Goal: Task Accomplishment & Management: Complete application form

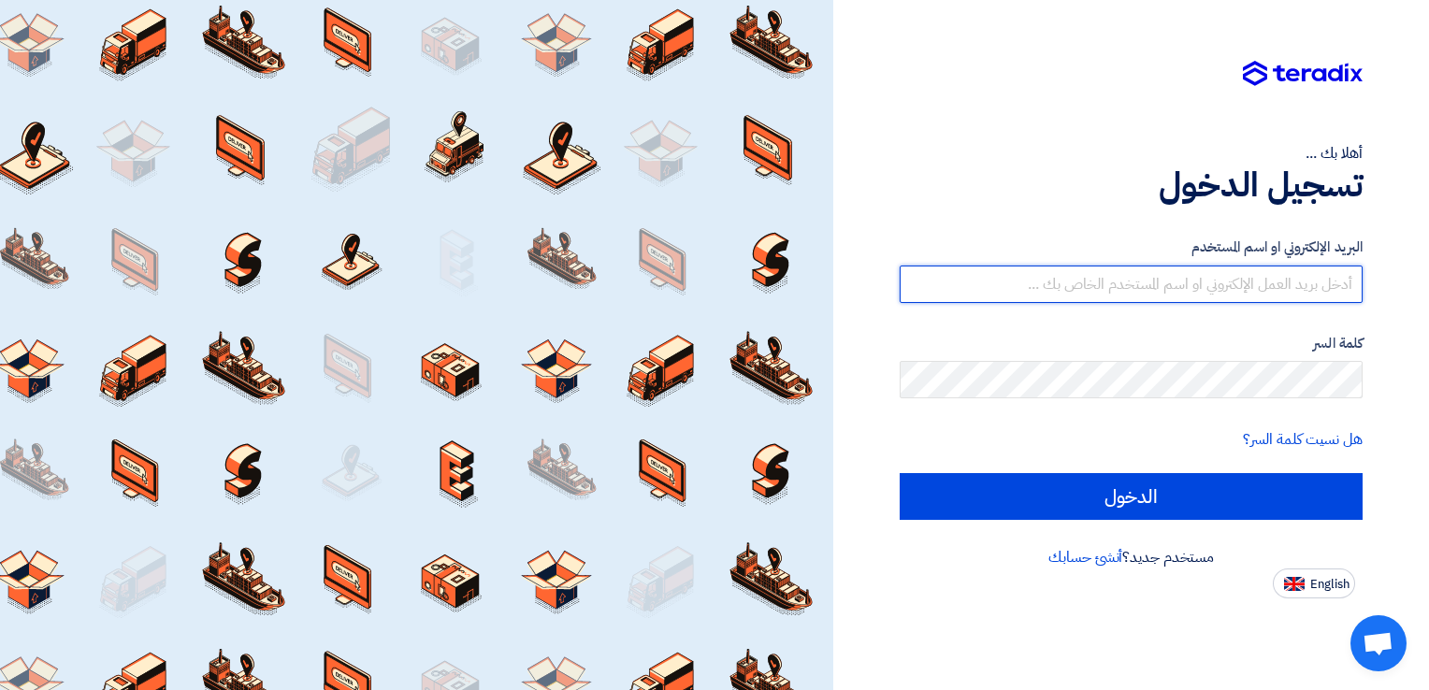
click at [966, 274] on input "text" at bounding box center [1130, 284] width 463 height 37
type input "sama.elakawe@adsnmore-eg.com"
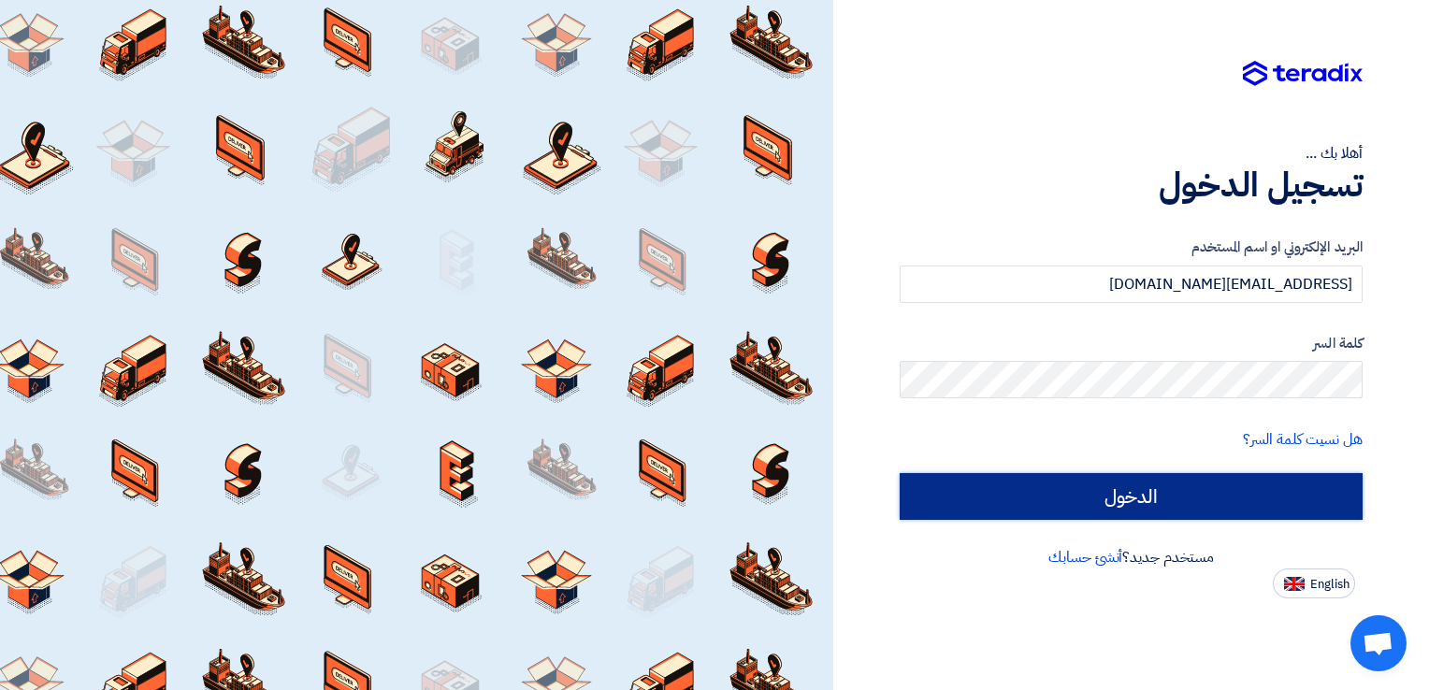
click at [966, 492] on input "الدخول" at bounding box center [1130, 496] width 463 height 47
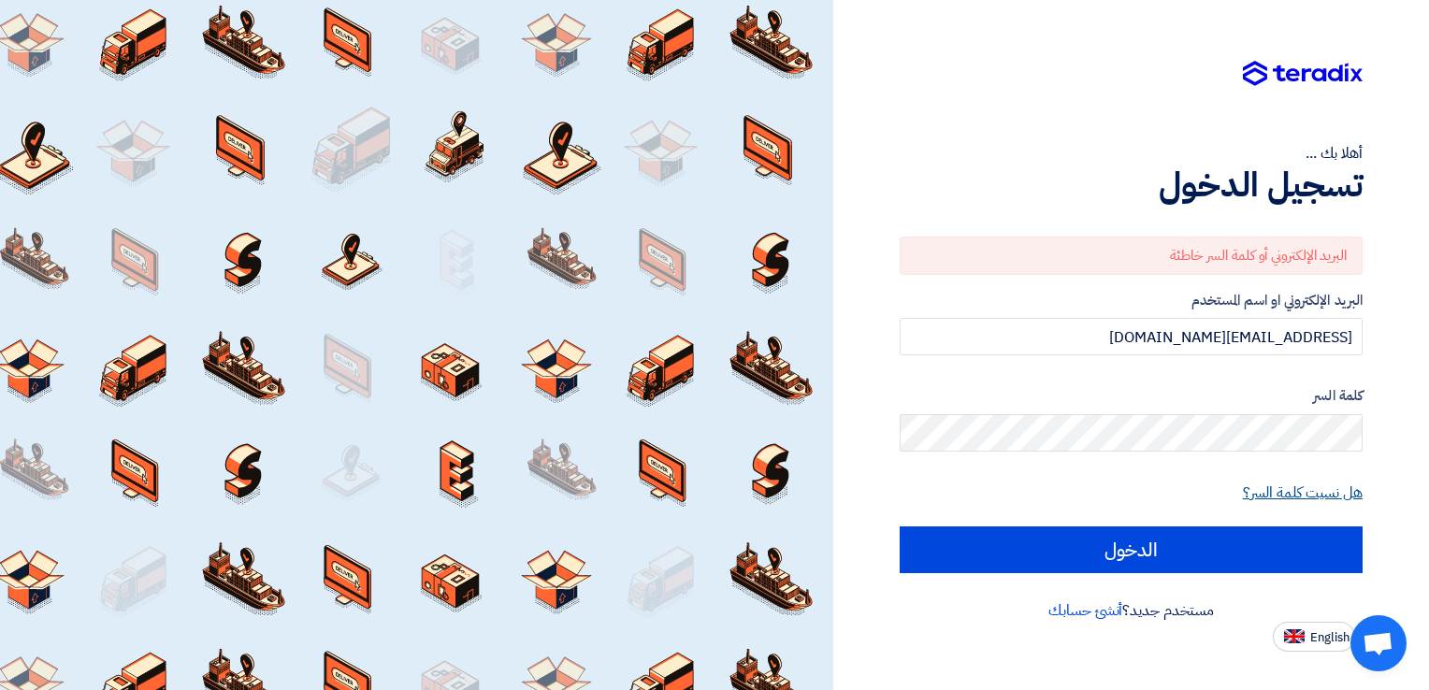
click at [966, 484] on link "هل نسيت كلمة السر؟" at bounding box center [1303, 493] width 120 height 22
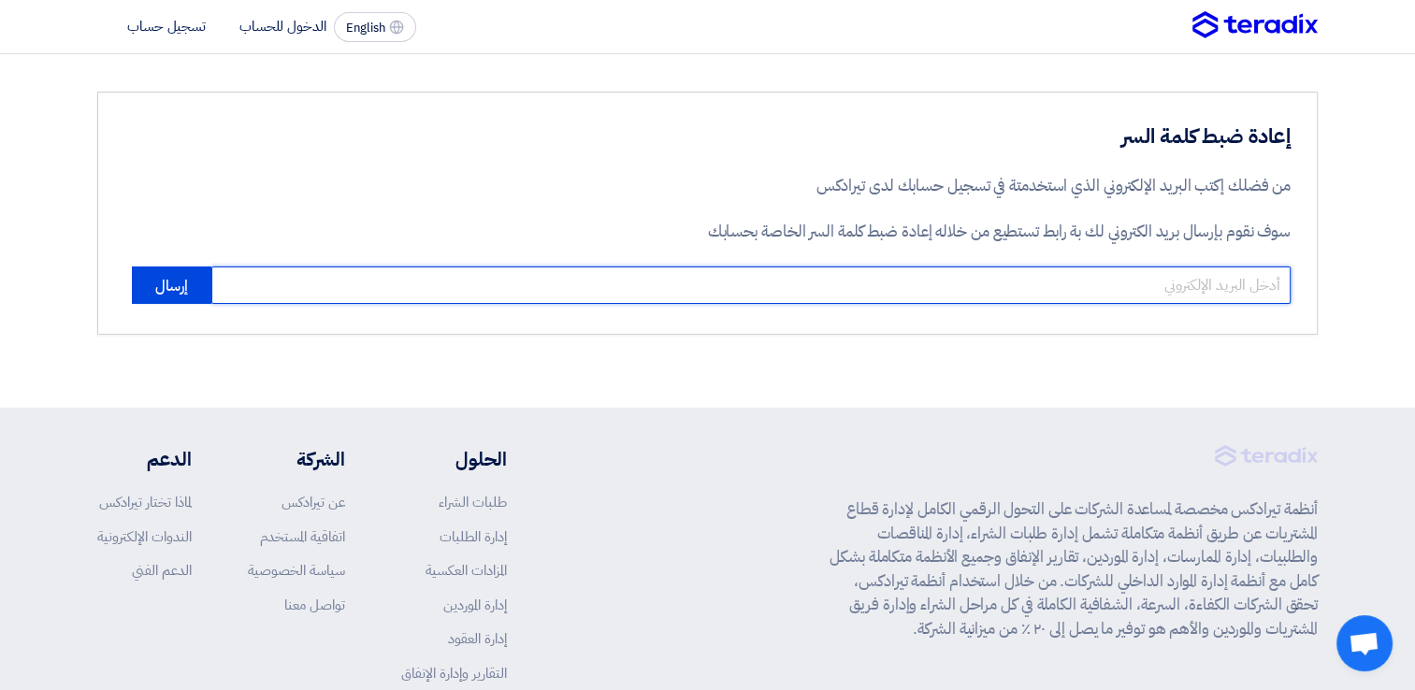
click at [966, 275] on input "email" at bounding box center [750, 284] width 1079 height 37
paste input "sama.elakawe@adsnmore-eg.com"
type input "sama.elakawe@adsnmore-eg.com"
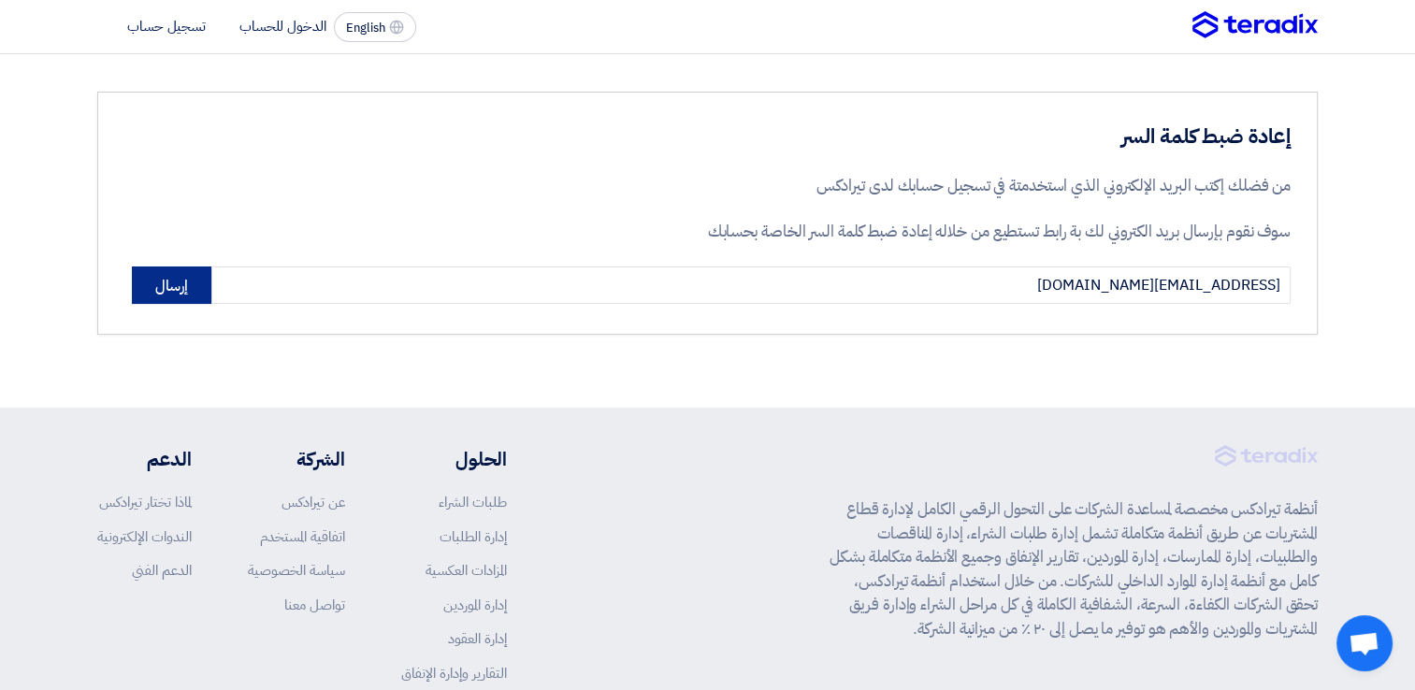
click at [187, 279] on button "إرسال" at bounding box center [171, 284] width 79 height 37
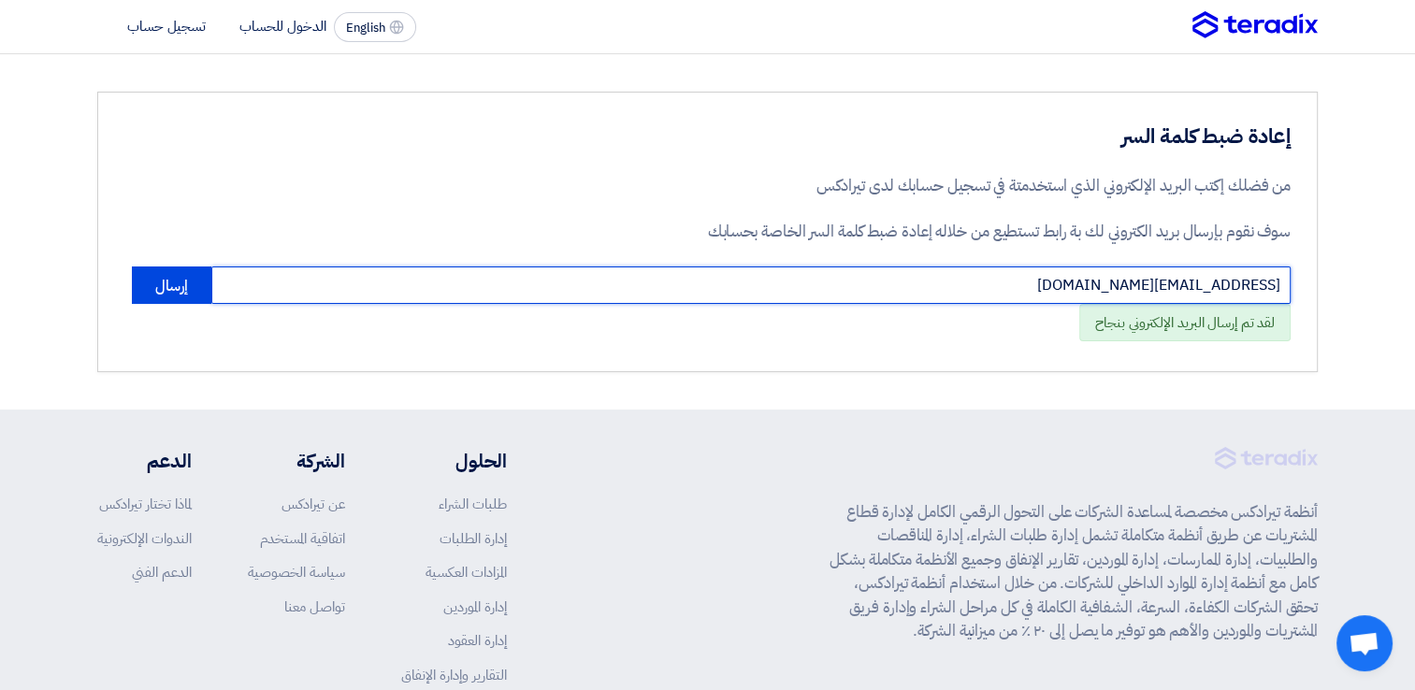
click at [966, 280] on input "sama.elakawe@adsnmore-eg.com" at bounding box center [750, 284] width 1079 height 37
paste input "[EMAIL_ADDRESS][DOMAIN_NAME]"
type input "[EMAIL_ADDRESS][DOMAIN_NAME]"
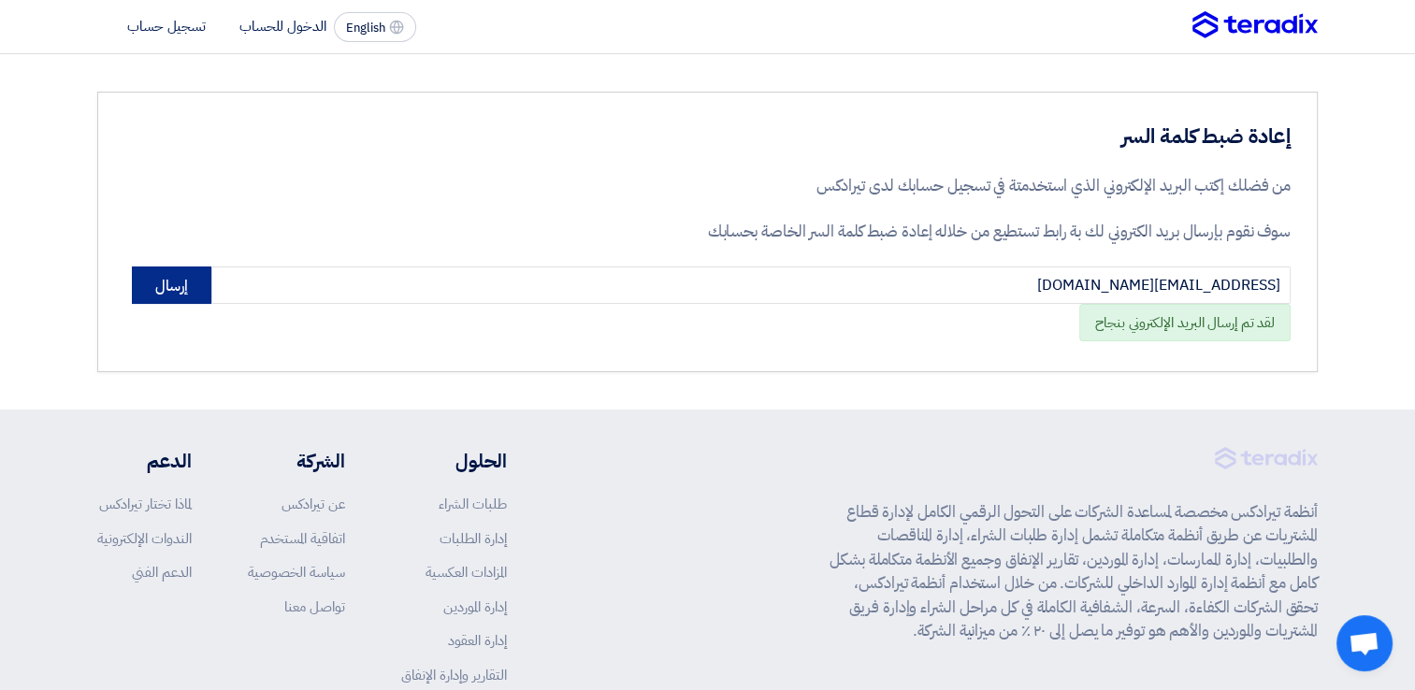
click at [165, 294] on button "إرسال" at bounding box center [171, 284] width 79 height 37
click at [172, 278] on button "إرسال" at bounding box center [171, 284] width 79 height 37
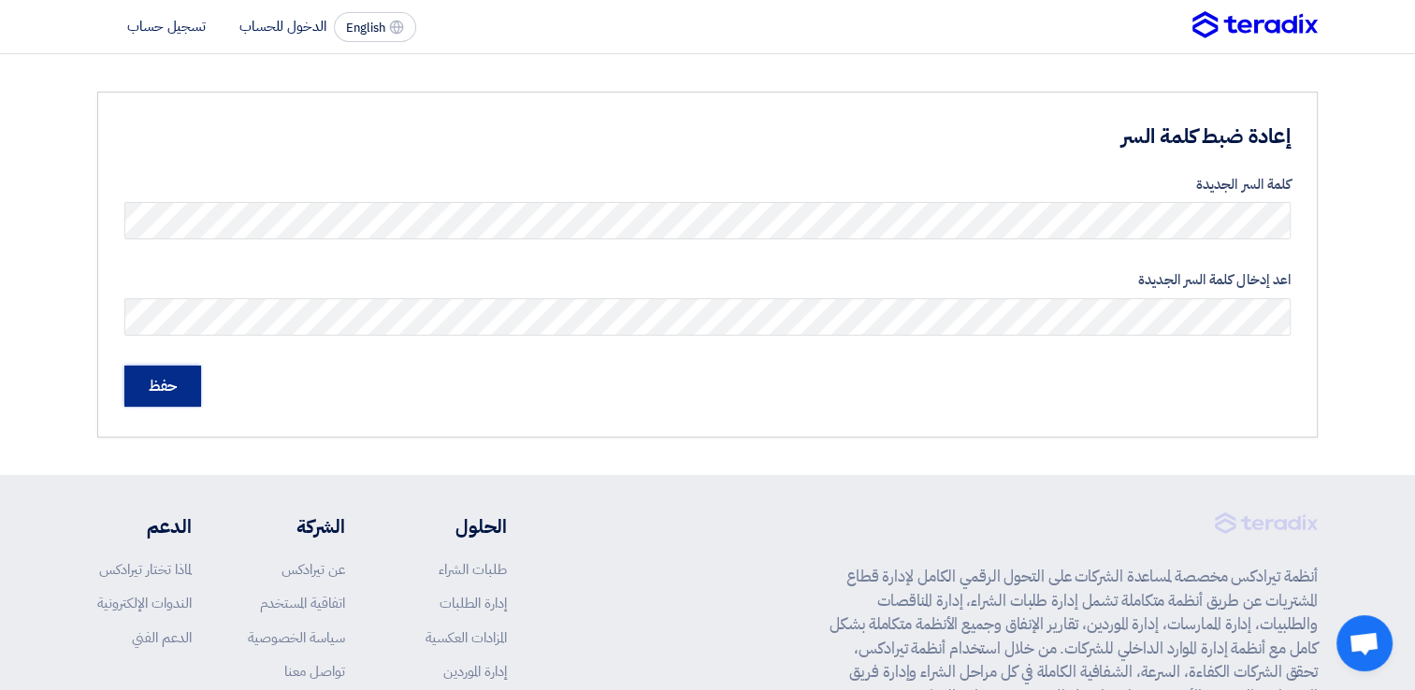
click at [163, 393] on input "حفظ" at bounding box center [162, 386] width 77 height 41
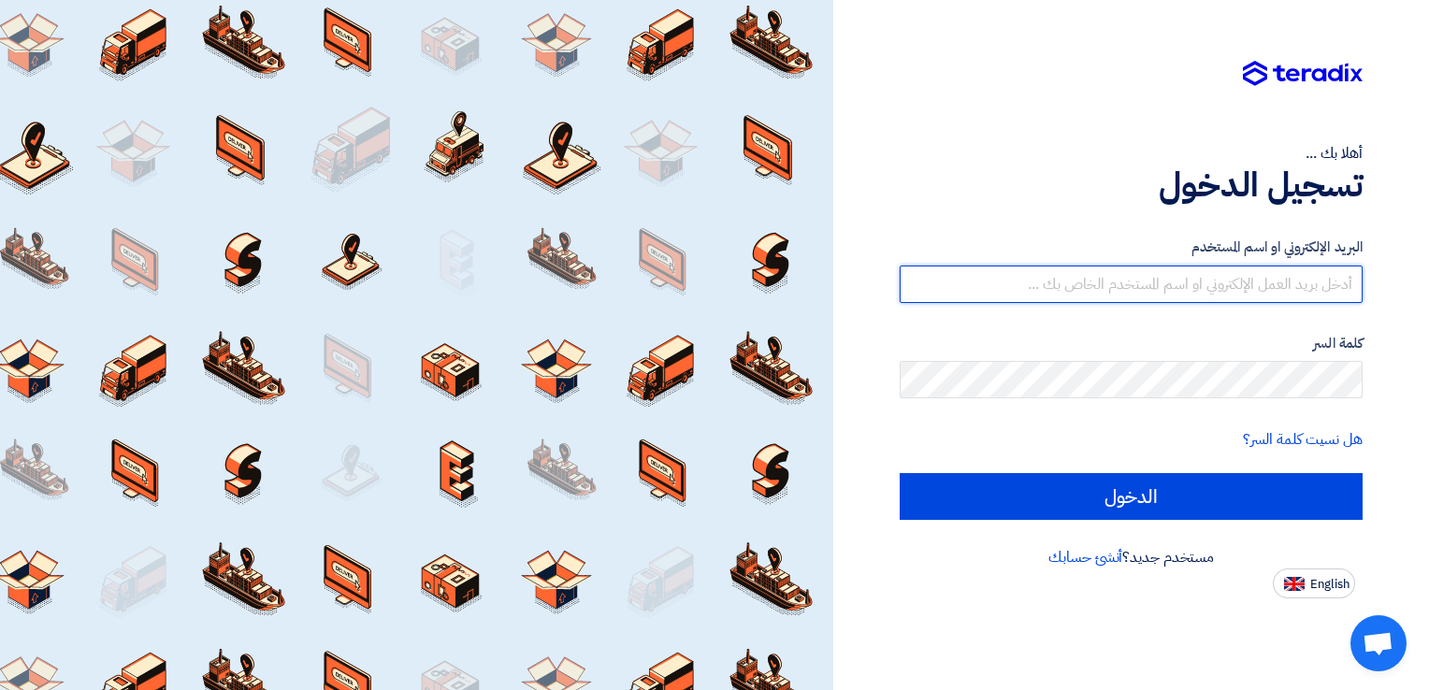
click at [1175, 277] on input "text" at bounding box center [1130, 284] width 463 height 37
paste input "[EMAIL_ADDRESS][DOMAIN_NAME]"
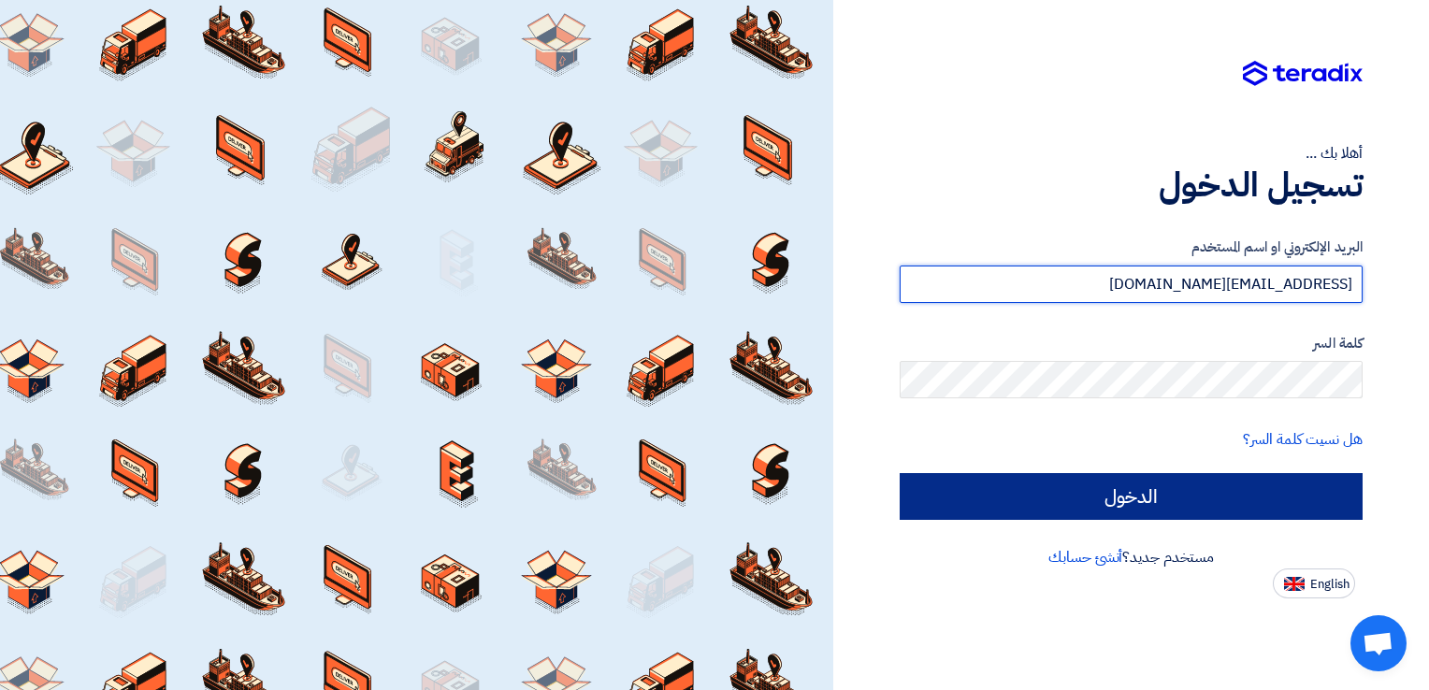
type input "[EMAIL_ADDRESS][DOMAIN_NAME]"
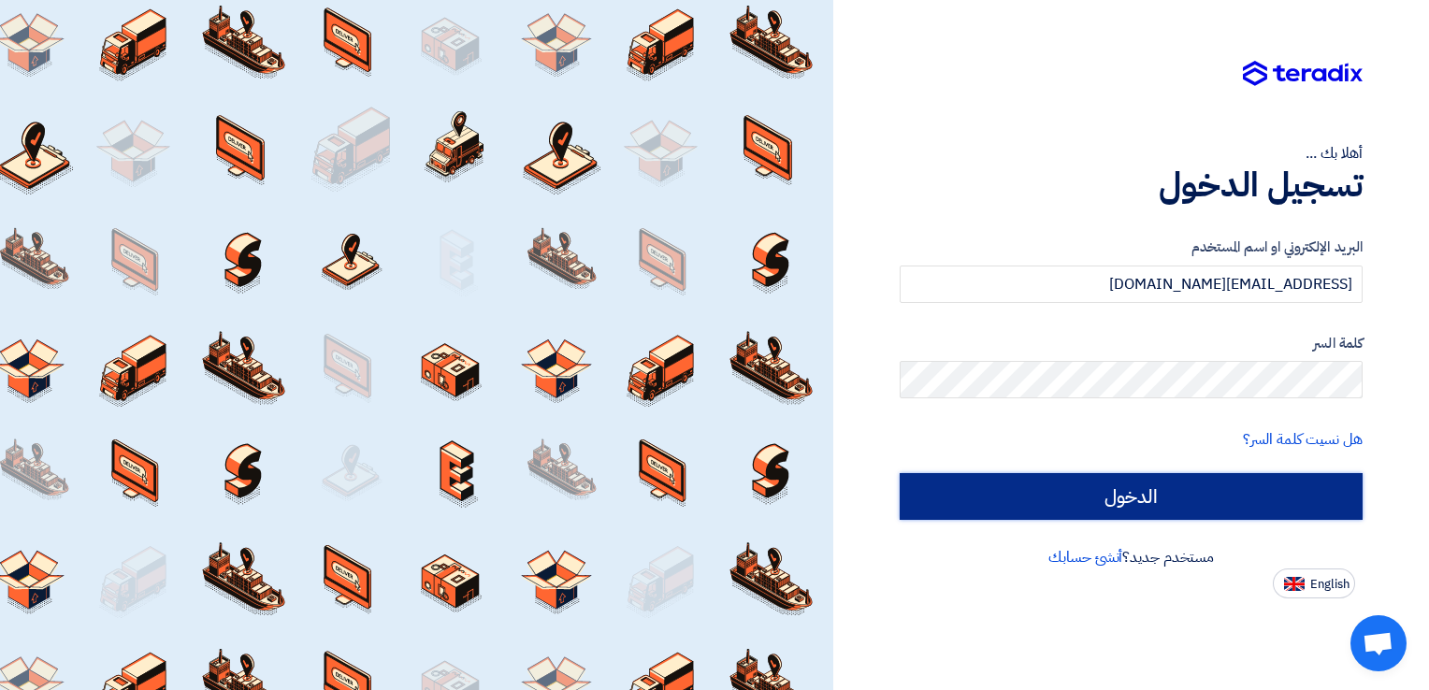
click at [1176, 489] on input "الدخول" at bounding box center [1130, 496] width 463 height 47
type input "Sign in"
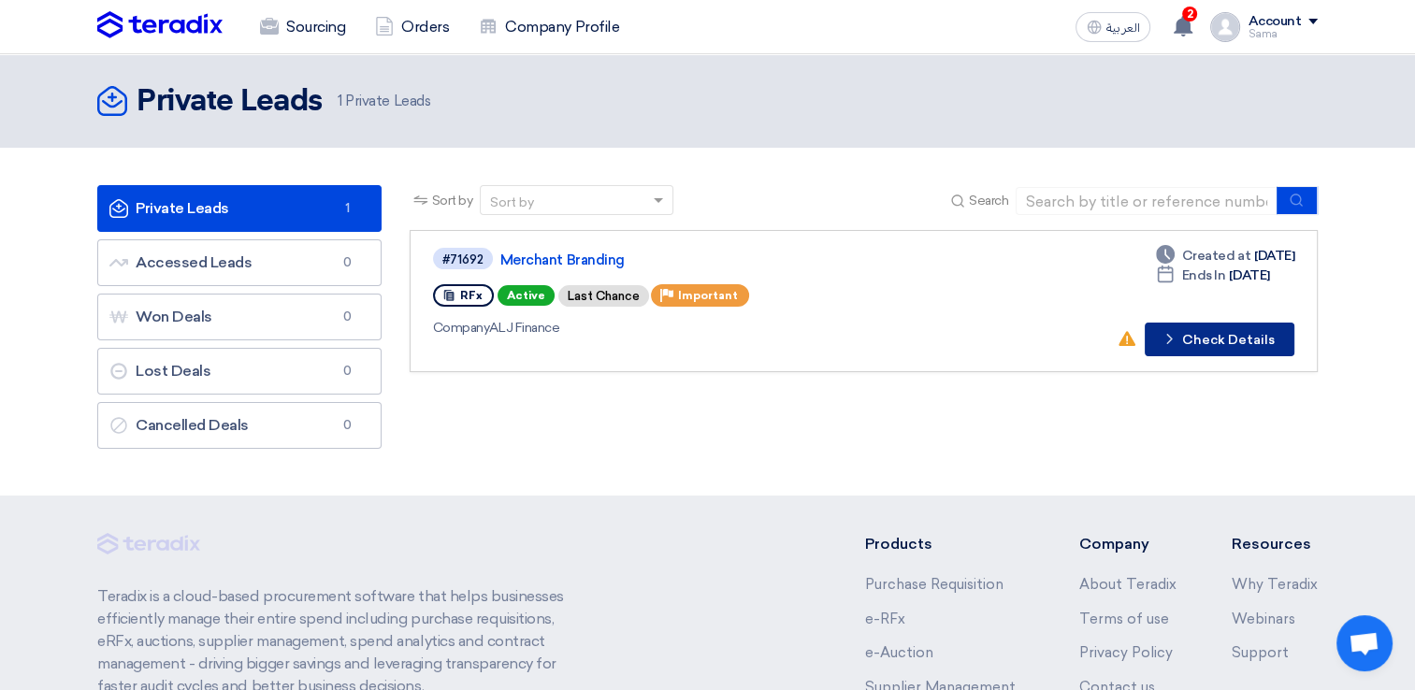
click at [1239, 342] on button "Check details Check Details" at bounding box center [1219, 340] width 150 height 34
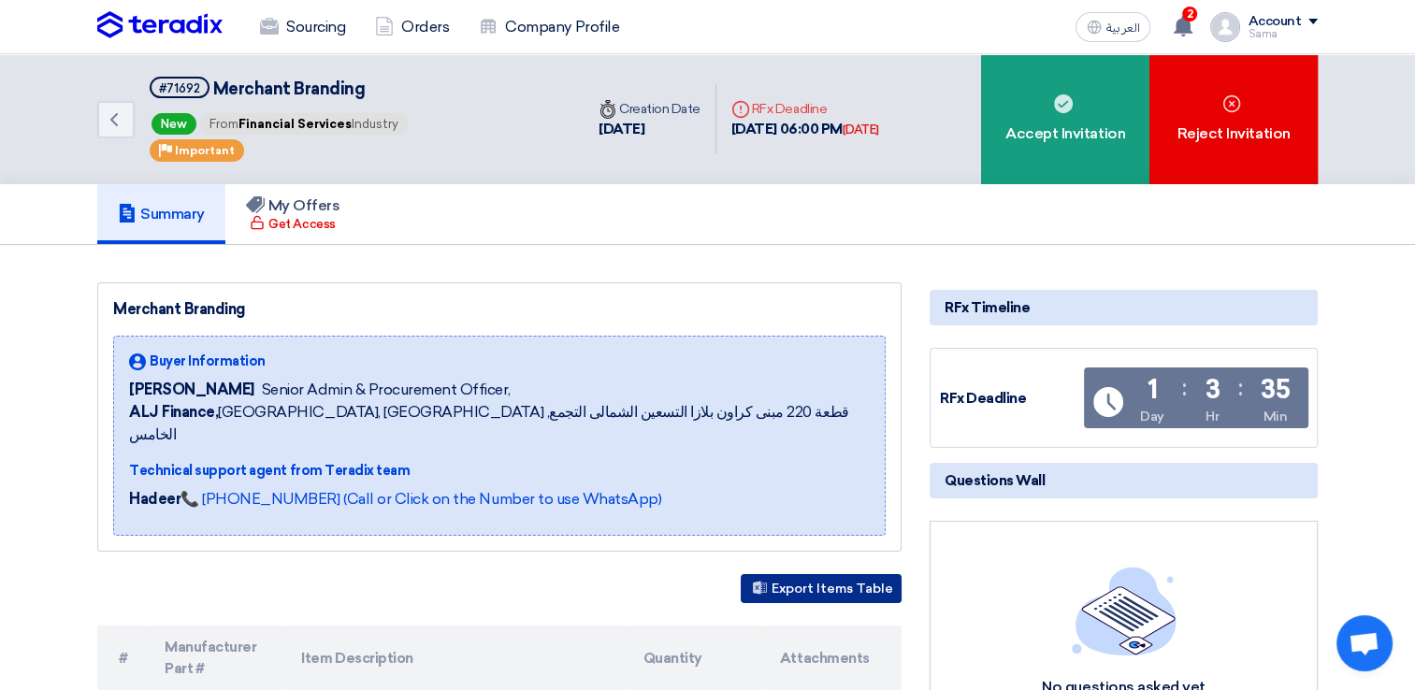
click at [757, 574] on button "Export Items Table" at bounding box center [821, 588] width 161 height 29
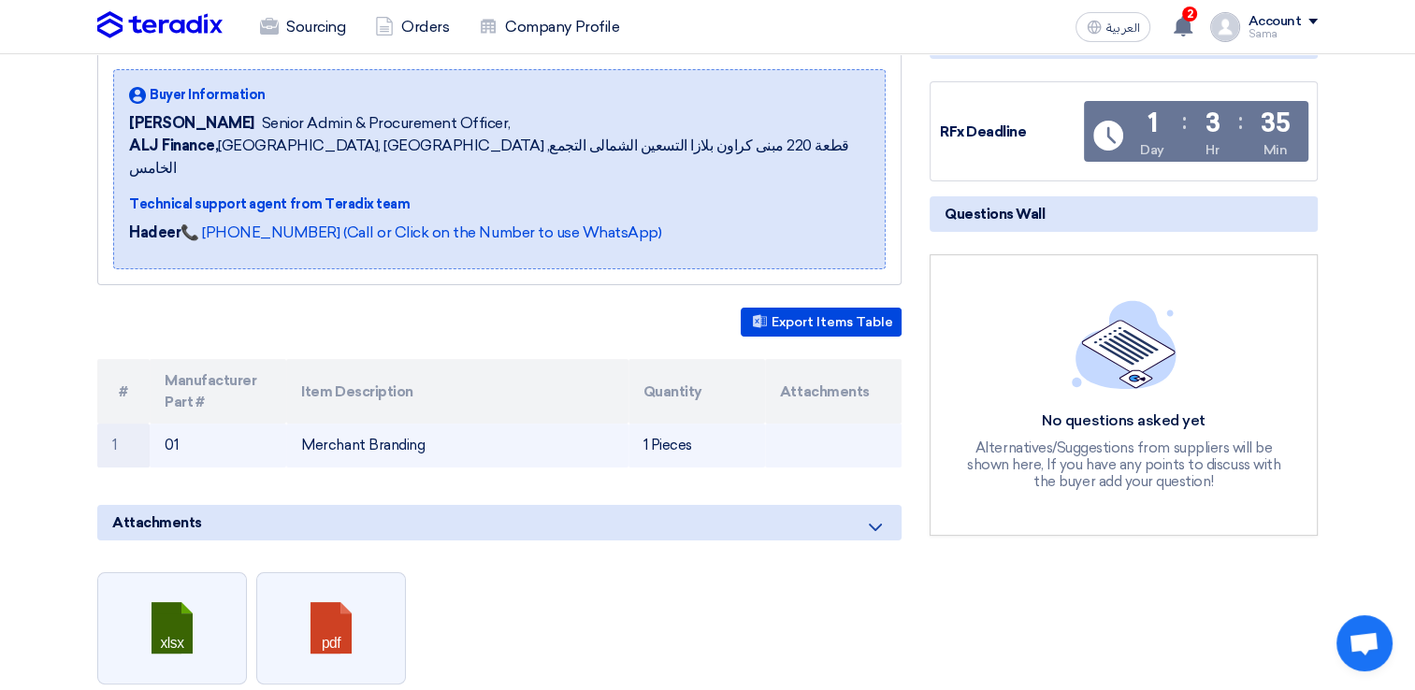
scroll to position [360, 0]
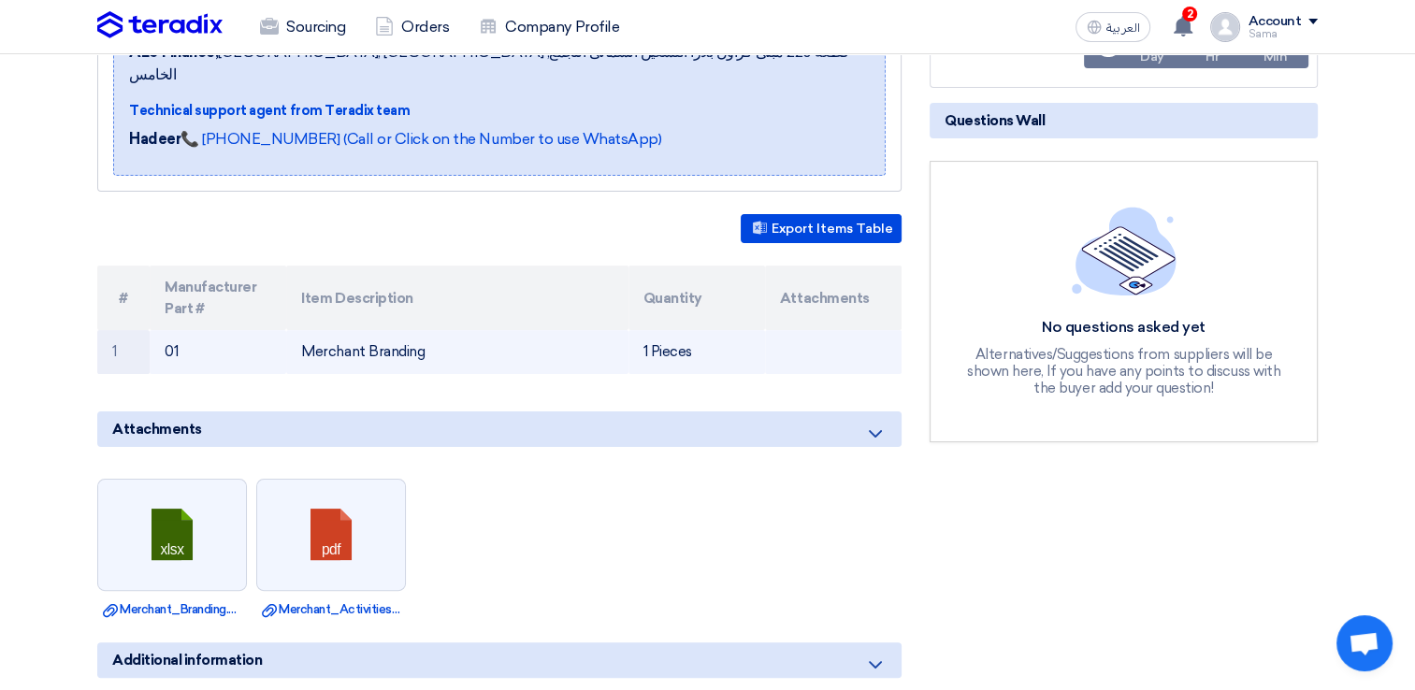
click at [458, 330] on td "Merchant Branding" at bounding box center [456, 352] width 341 height 44
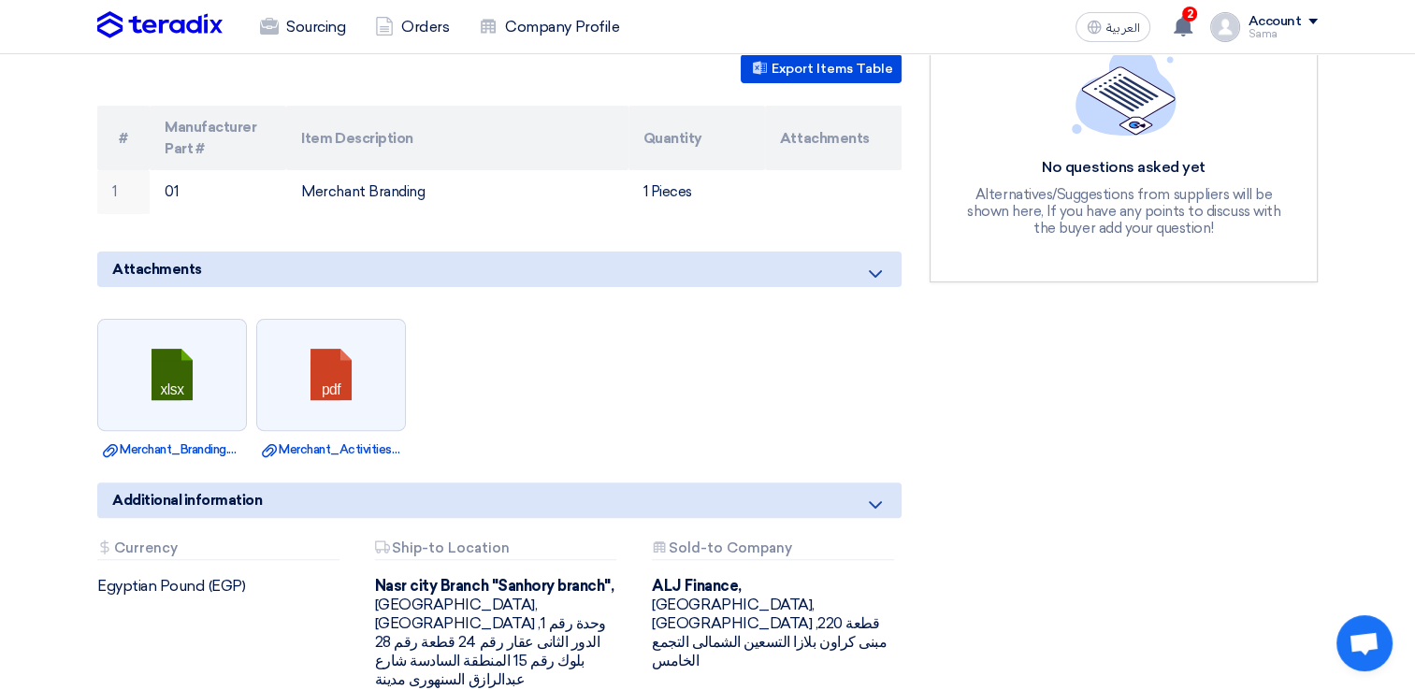
scroll to position [640, 0]
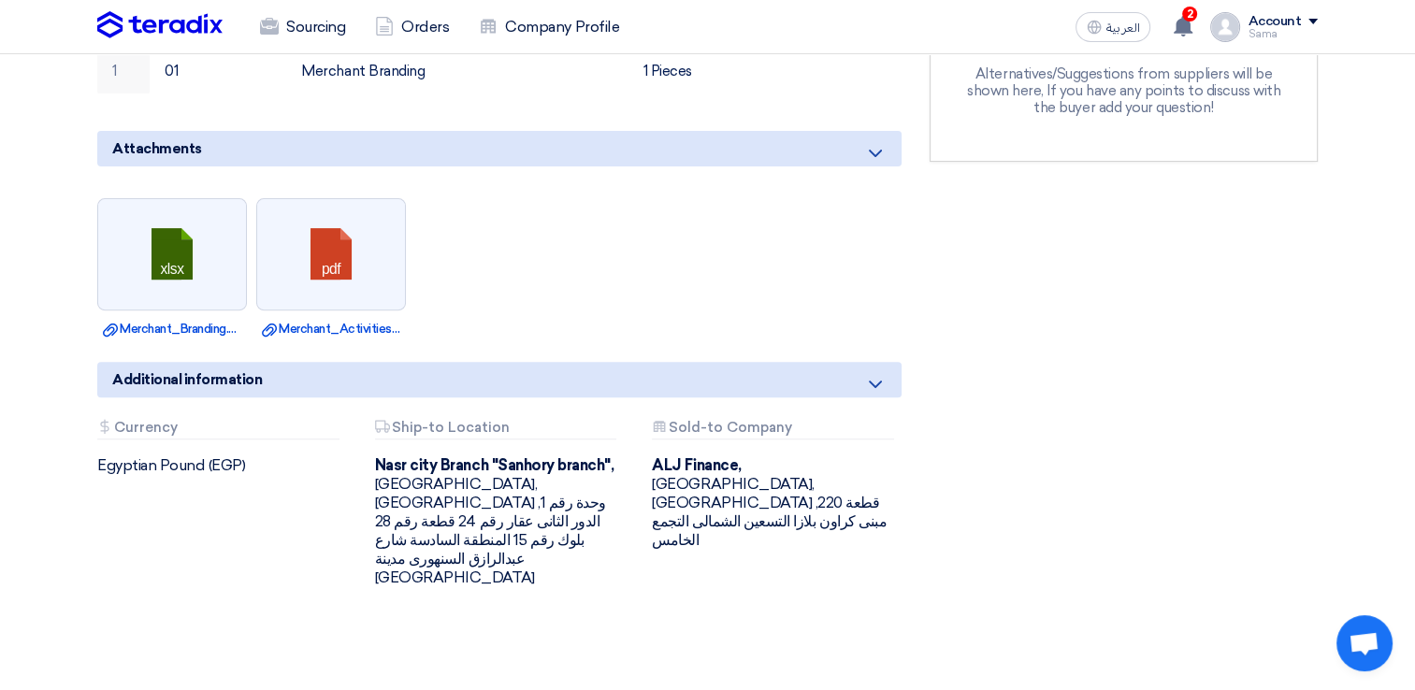
click at [374, 362] on div "Additional information" at bounding box center [499, 380] width 804 height 36
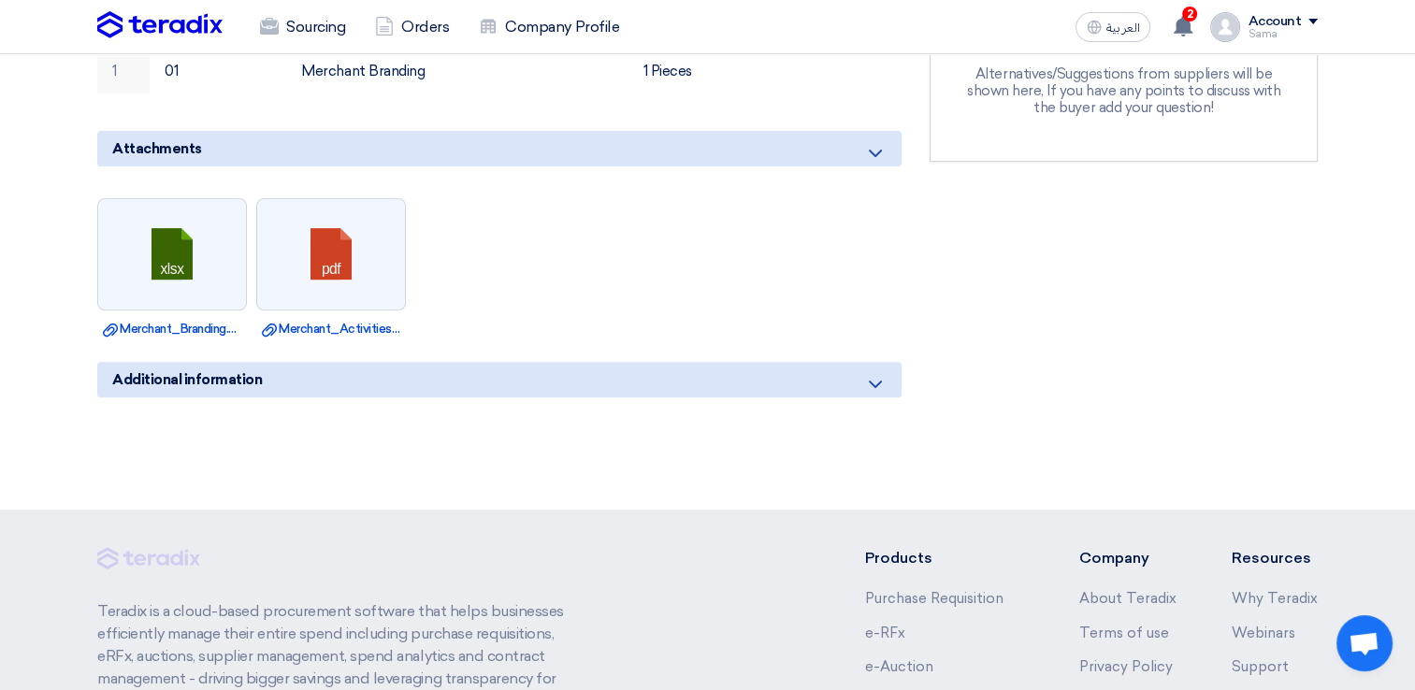
click at [374, 362] on div "Additional information" at bounding box center [499, 380] width 804 height 36
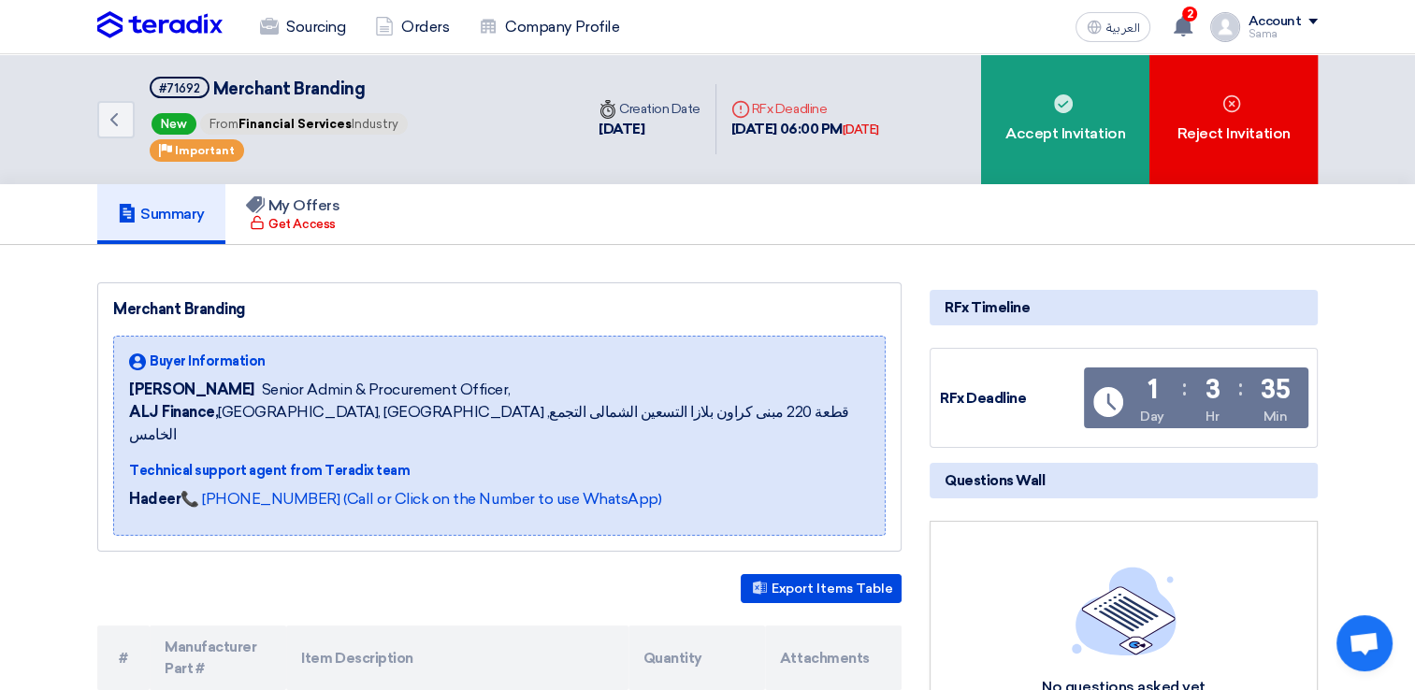
scroll to position [0, 0]
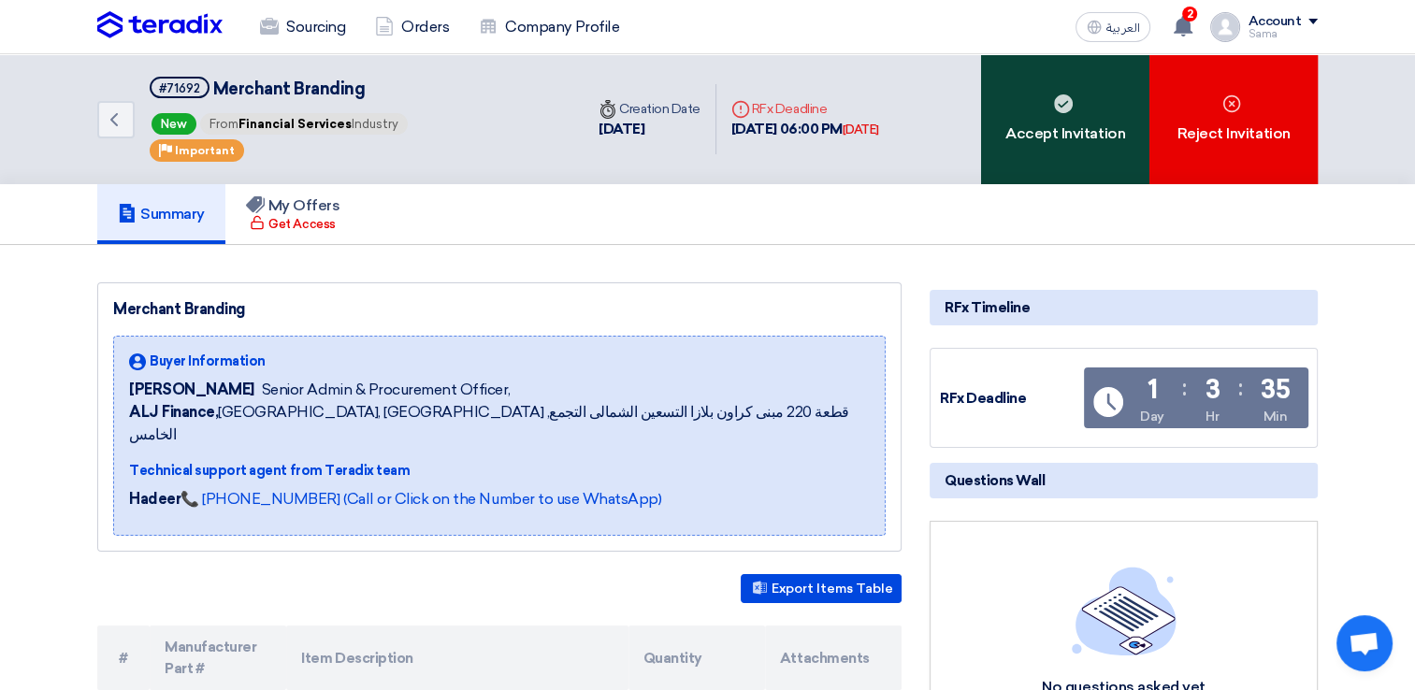
click at [1101, 133] on div "Accept Invitation" at bounding box center [1065, 119] width 168 height 130
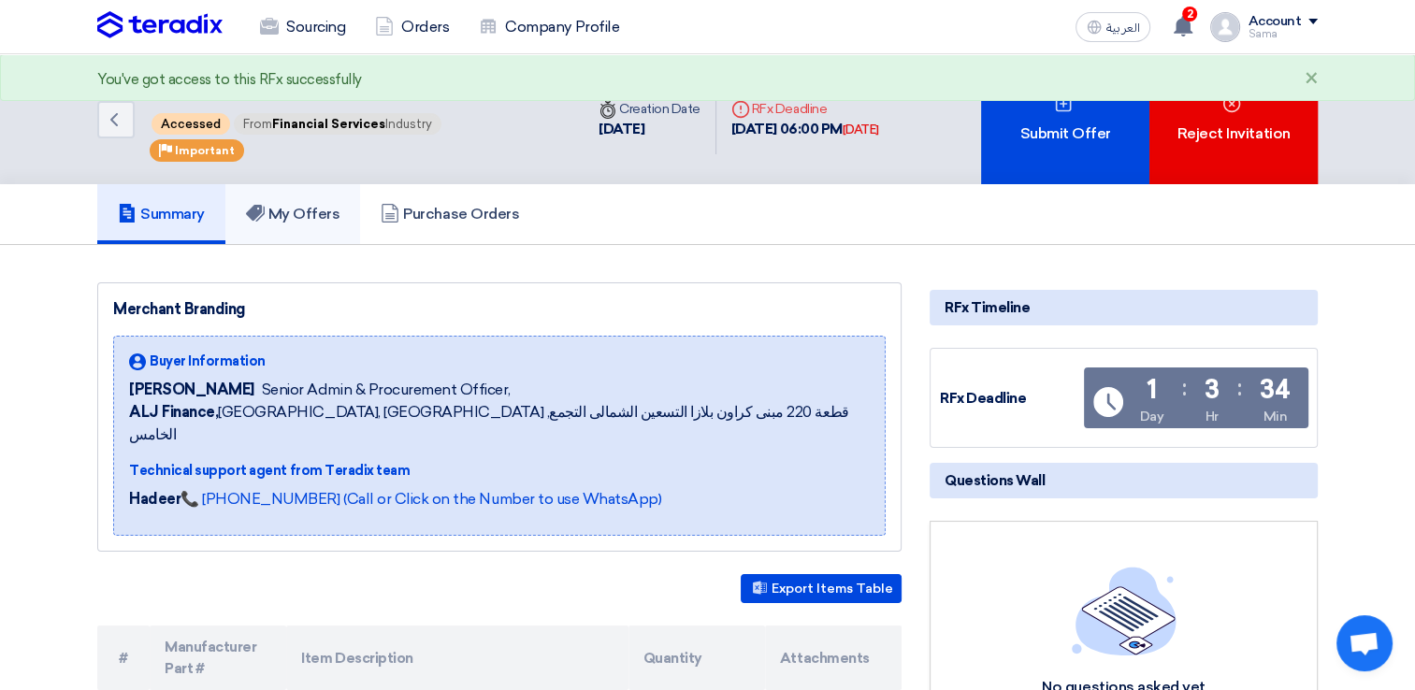
click at [273, 216] on h5 "My Offers" at bounding box center [293, 214] width 94 height 19
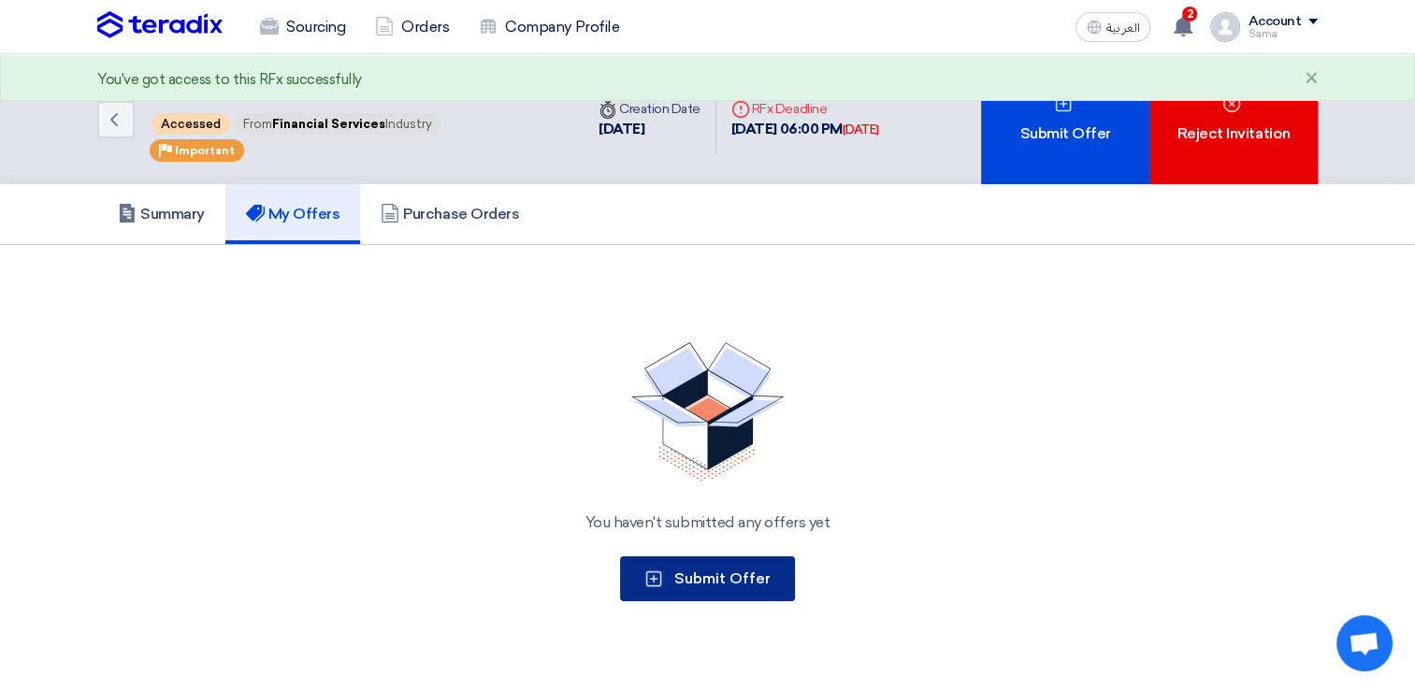
click at [748, 583] on span "Submit Offer" at bounding box center [722, 578] width 96 height 18
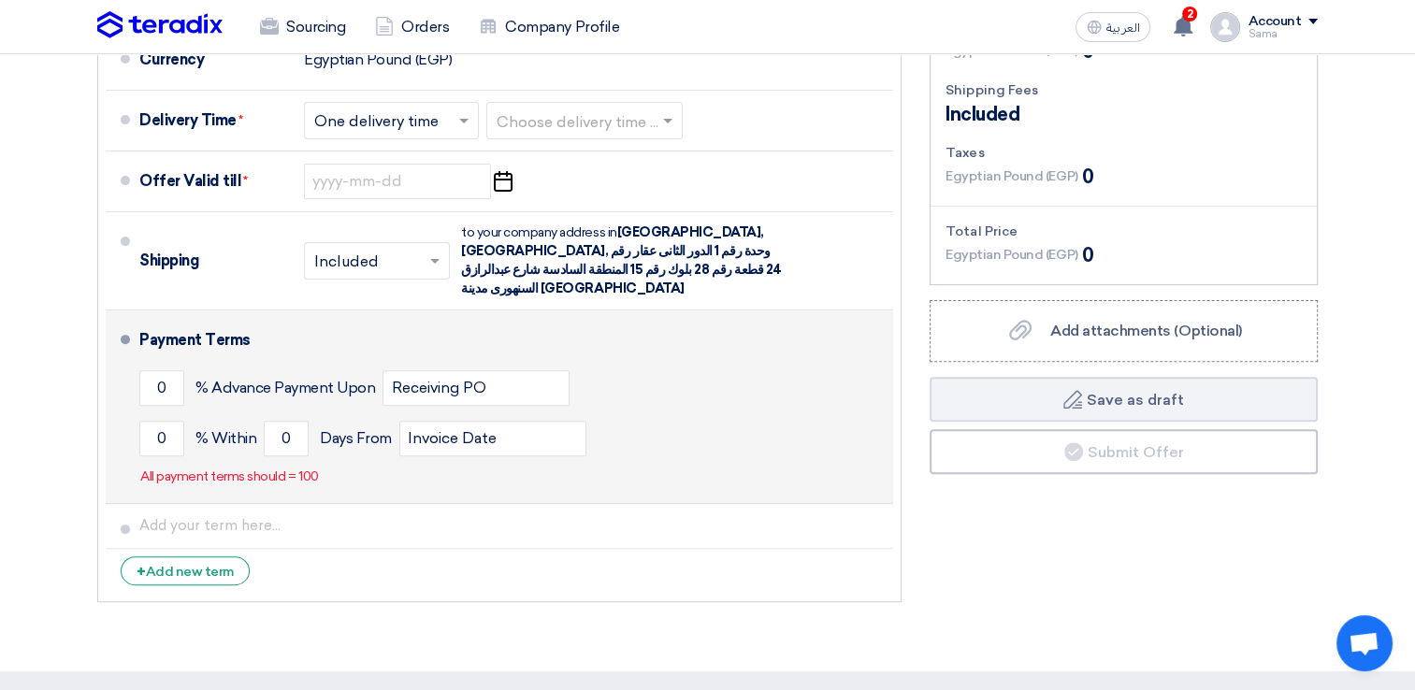
scroll to position [561, 0]
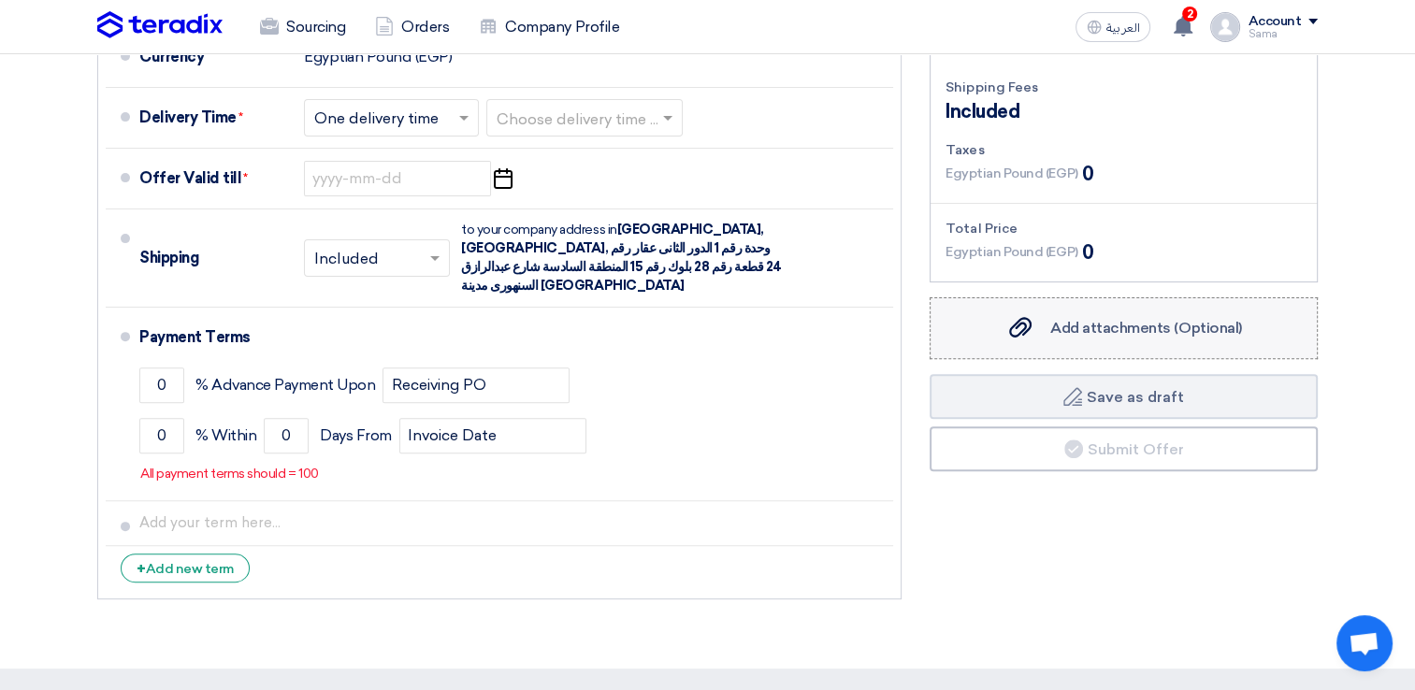
click at [1069, 332] on span "Add attachments (Optional)" at bounding box center [1146, 328] width 192 height 18
click at [0, 0] on input "Add attachments (Optional) Add attachments (Optional)" at bounding box center [0, 0] width 0 height 0
click at [1169, 319] on span "Add attachments (Optional)" at bounding box center [1146, 328] width 192 height 18
click at [0, 0] on input "Add attachments (Optional) Add attachments (Optional)" at bounding box center [0, 0] width 0 height 0
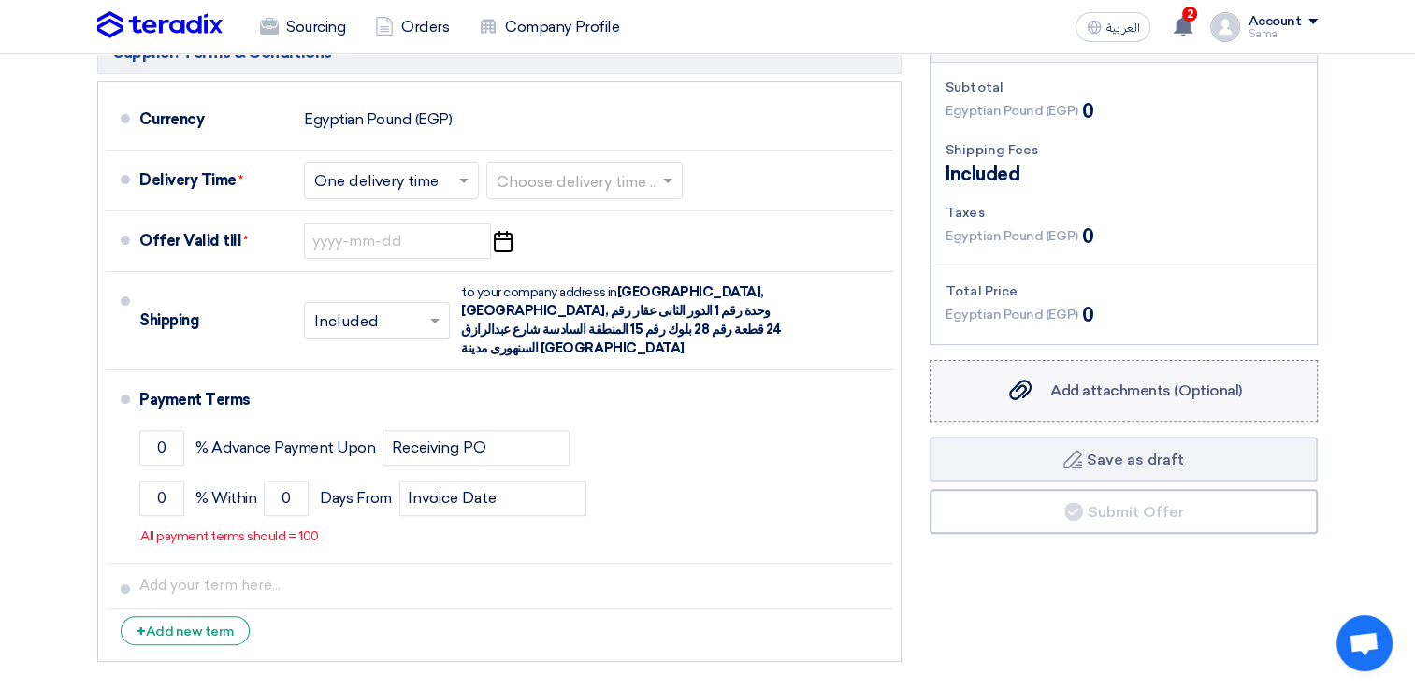
scroll to position [468, 0]
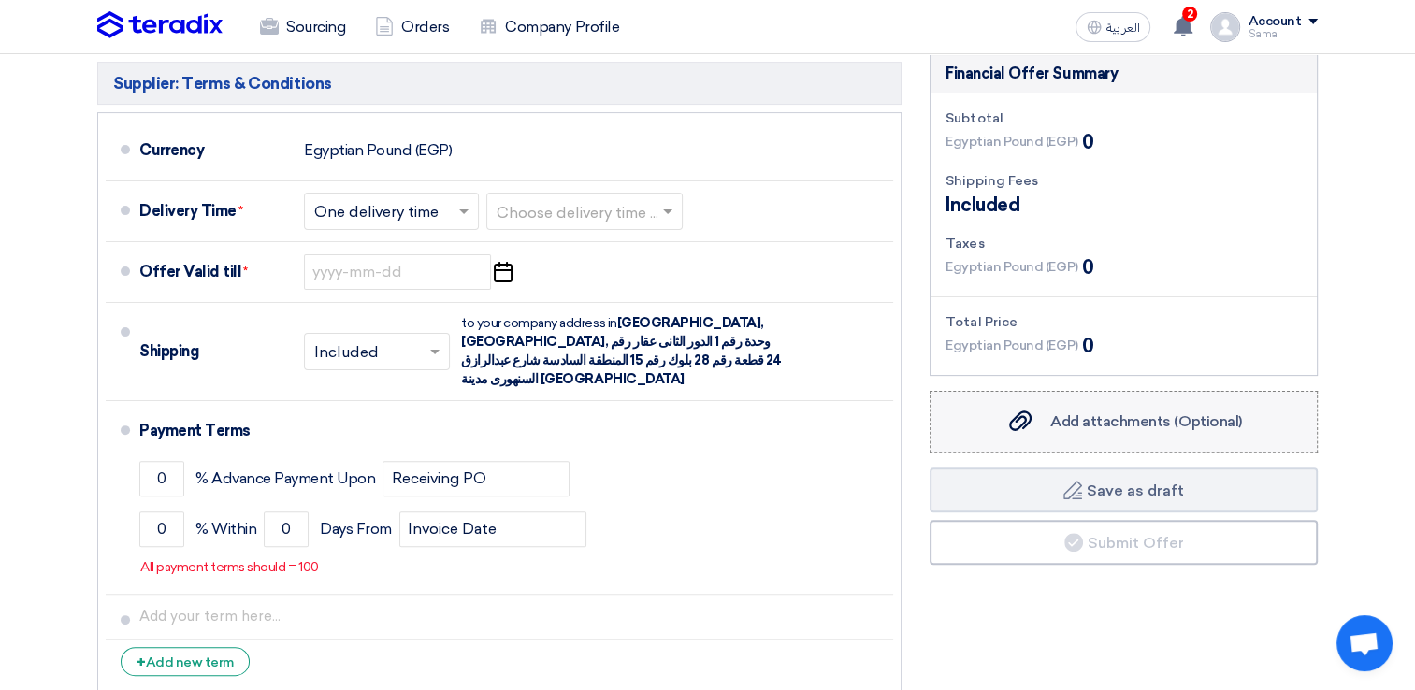
click at [1171, 425] on span "Add attachments (Optional)" at bounding box center [1146, 421] width 192 height 18
click at [0, 0] on input "Add attachments (Optional) Add attachments (Optional)" at bounding box center [0, 0] width 0 height 0
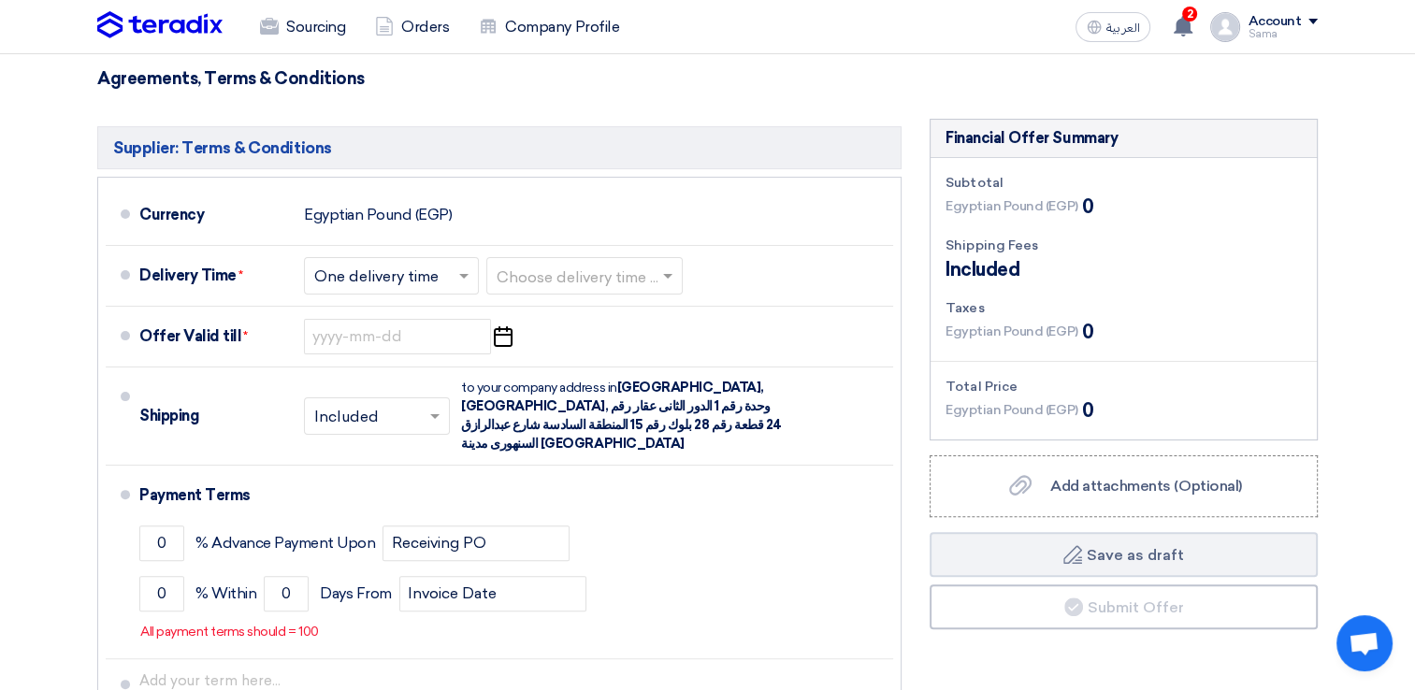
scroll to position [374, 0]
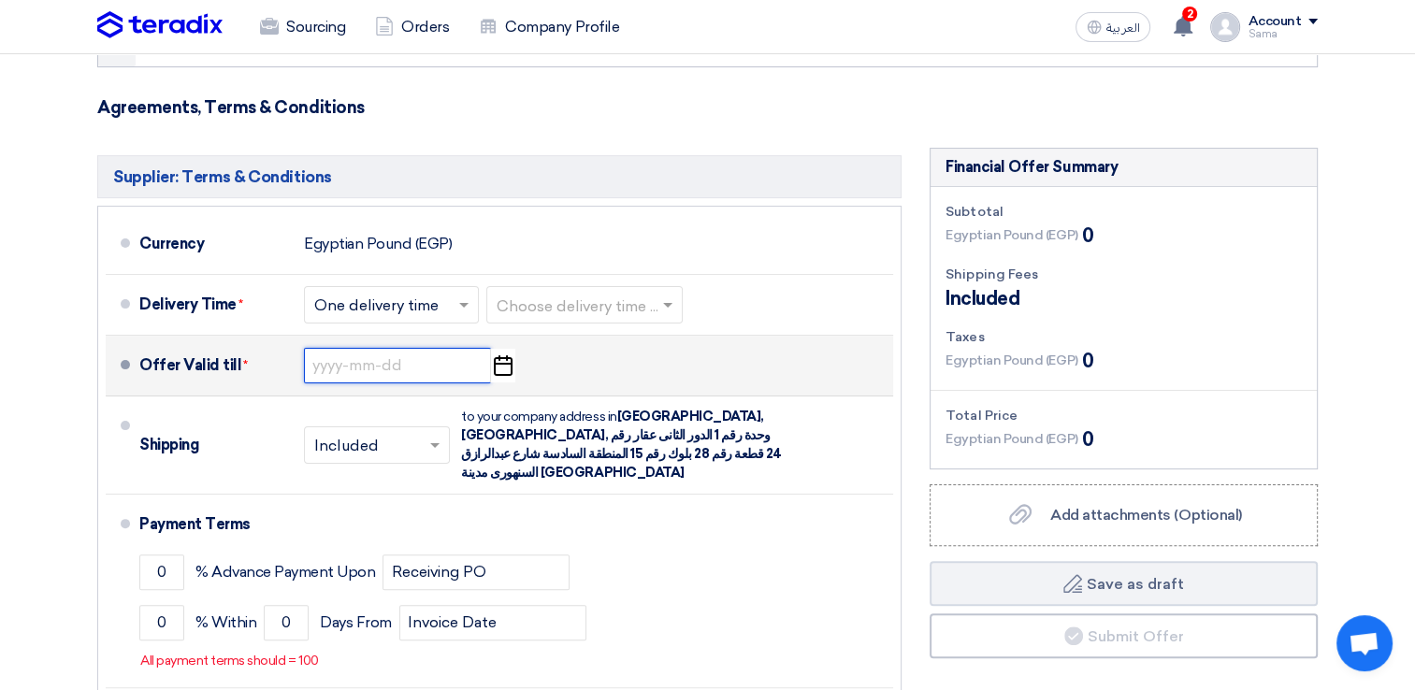
click at [443, 368] on input at bounding box center [397, 366] width 187 height 36
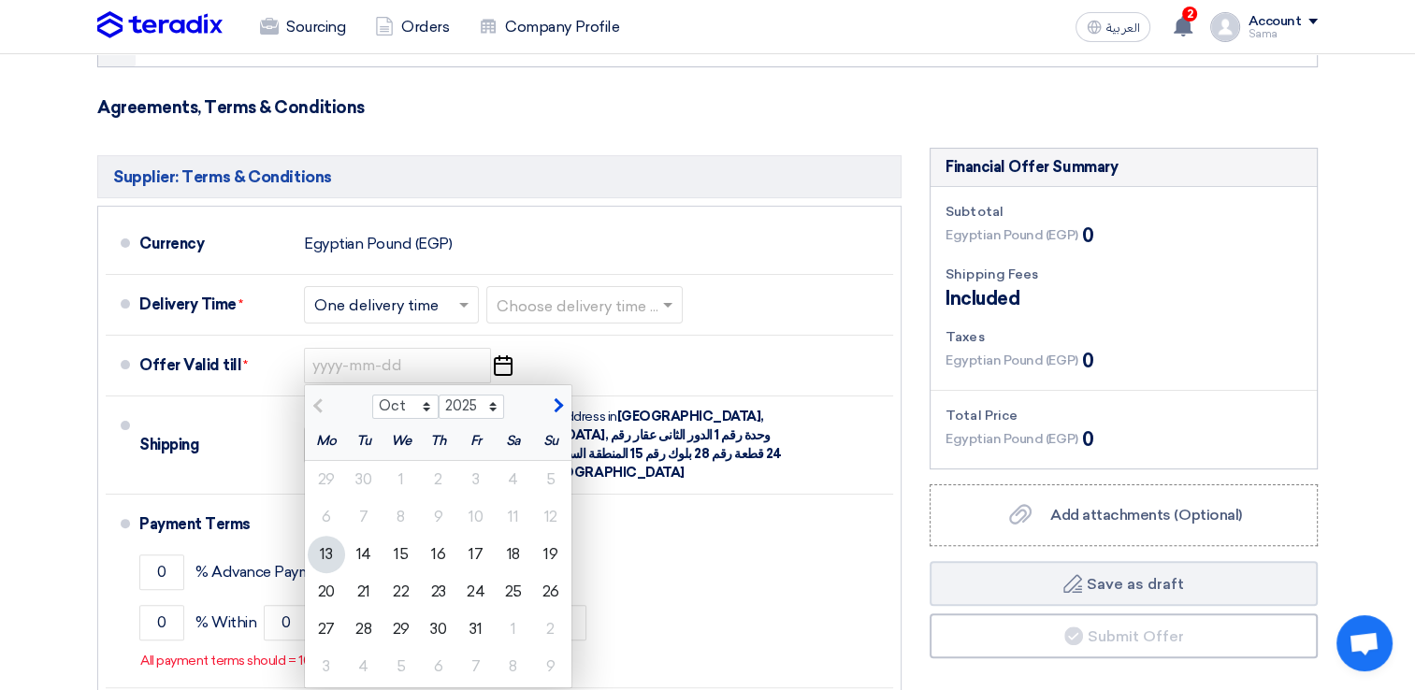
click at [756, 86] on form "Offer Details # Part Number Item Description Quantity Unit Price (EGP) Taxes + …" at bounding box center [707, 311] width 1220 height 969
click at [1129, 529] on label "Add attachments (Optional) Add attachments (Optional)" at bounding box center [1123, 515] width 388 height 62
click at [0, 0] on input "Add attachments (Optional) Add attachments (Optional)" at bounding box center [0, 0] width 0 height 0
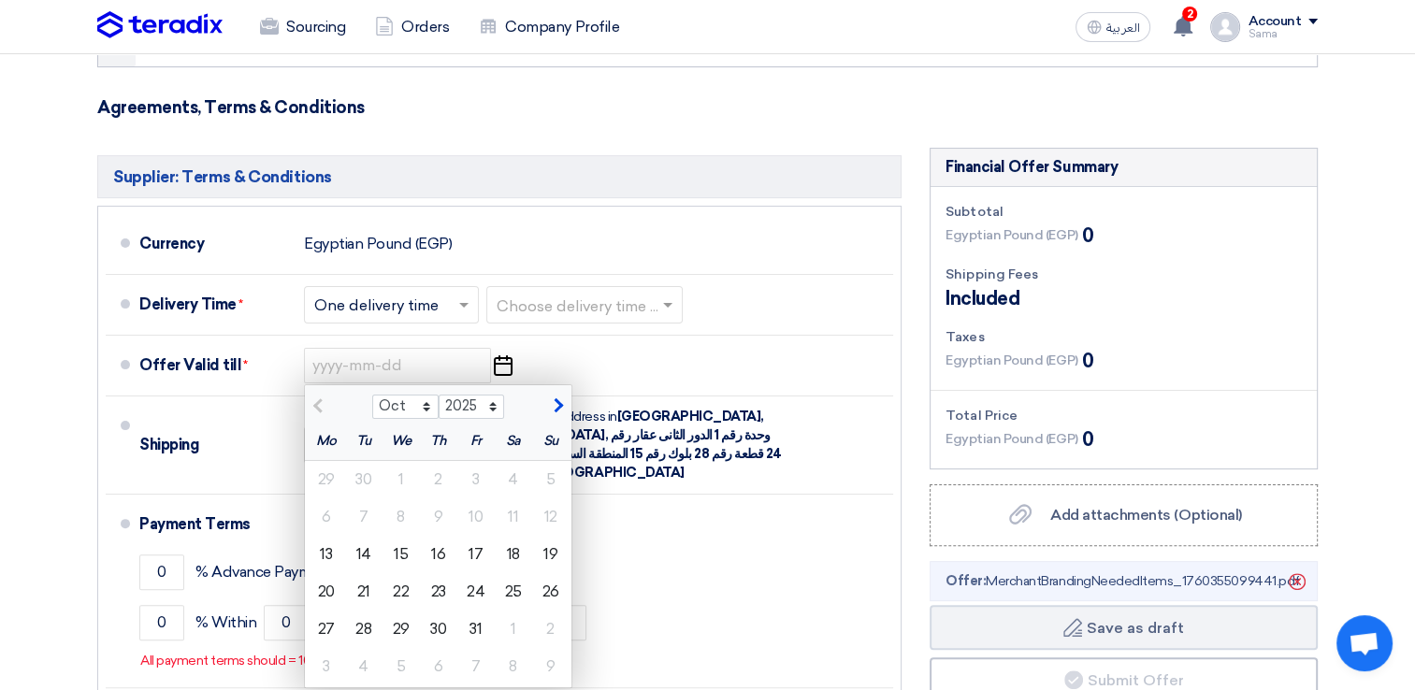
click at [1333, 342] on section "Offer Details # Part Number Item Description Quantity Unit Price (EGP) Taxes + …" at bounding box center [707, 323] width 1415 height 1066
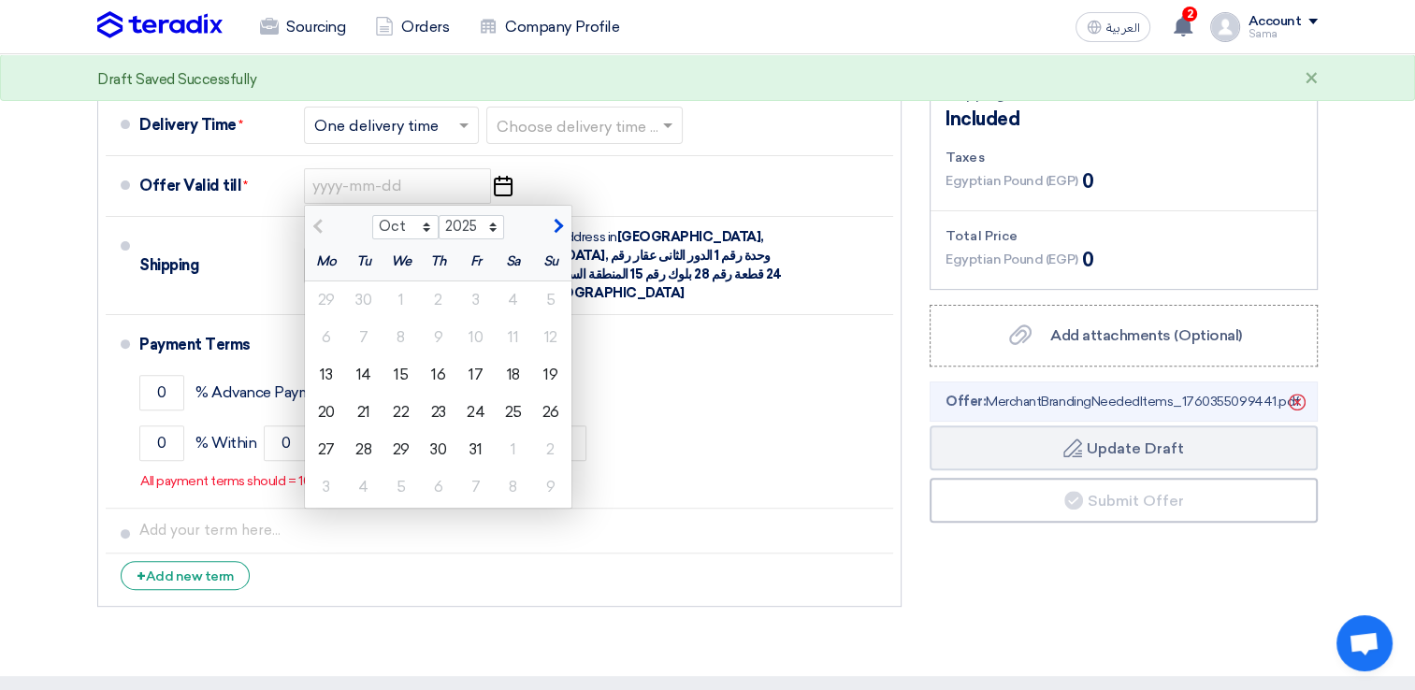
scroll to position [561, 0]
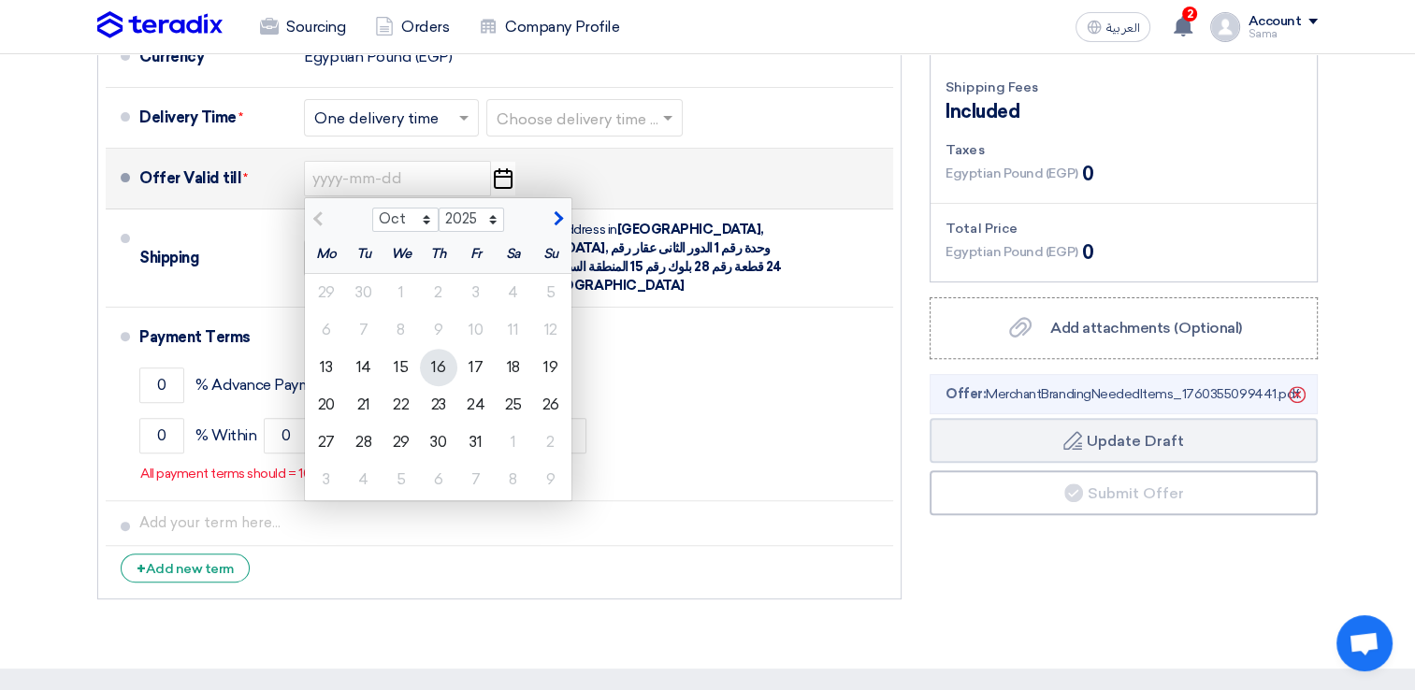
click at [441, 367] on div "16" at bounding box center [438, 367] width 37 height 37
type input "[DATE]"
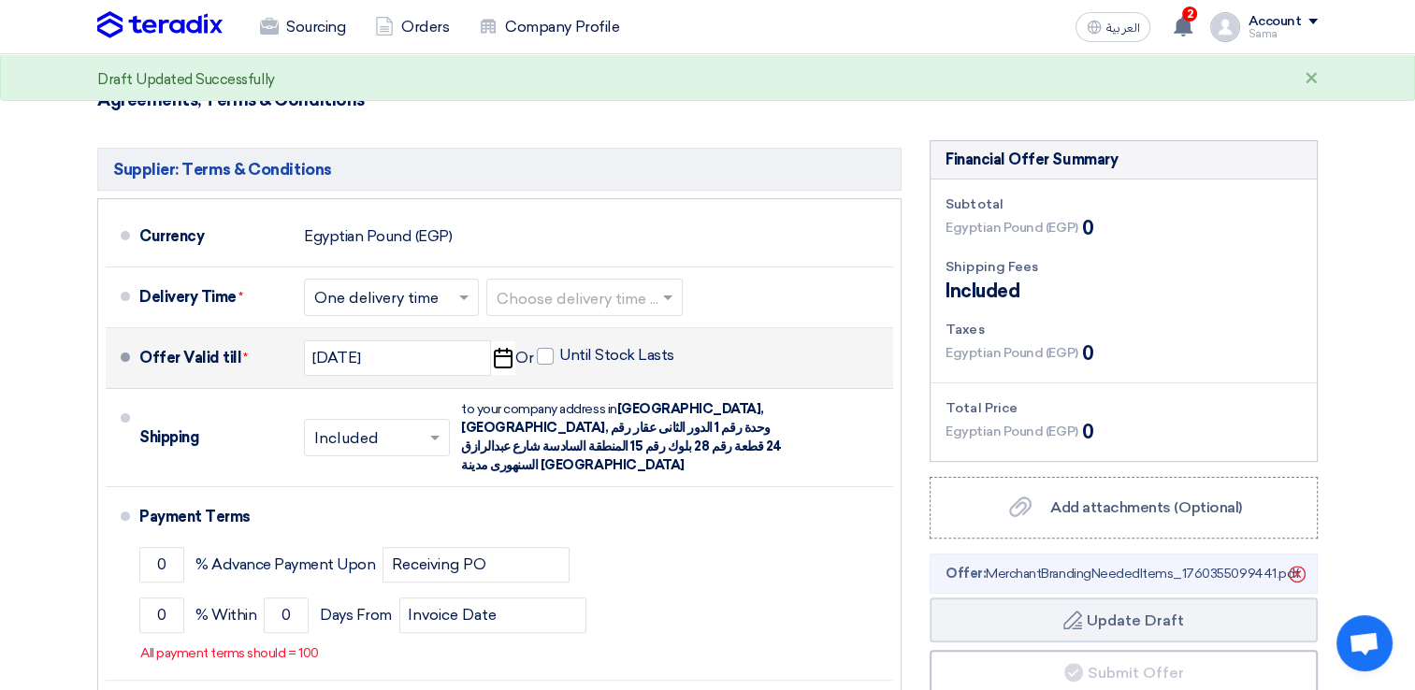
scroll to position [374, 0]
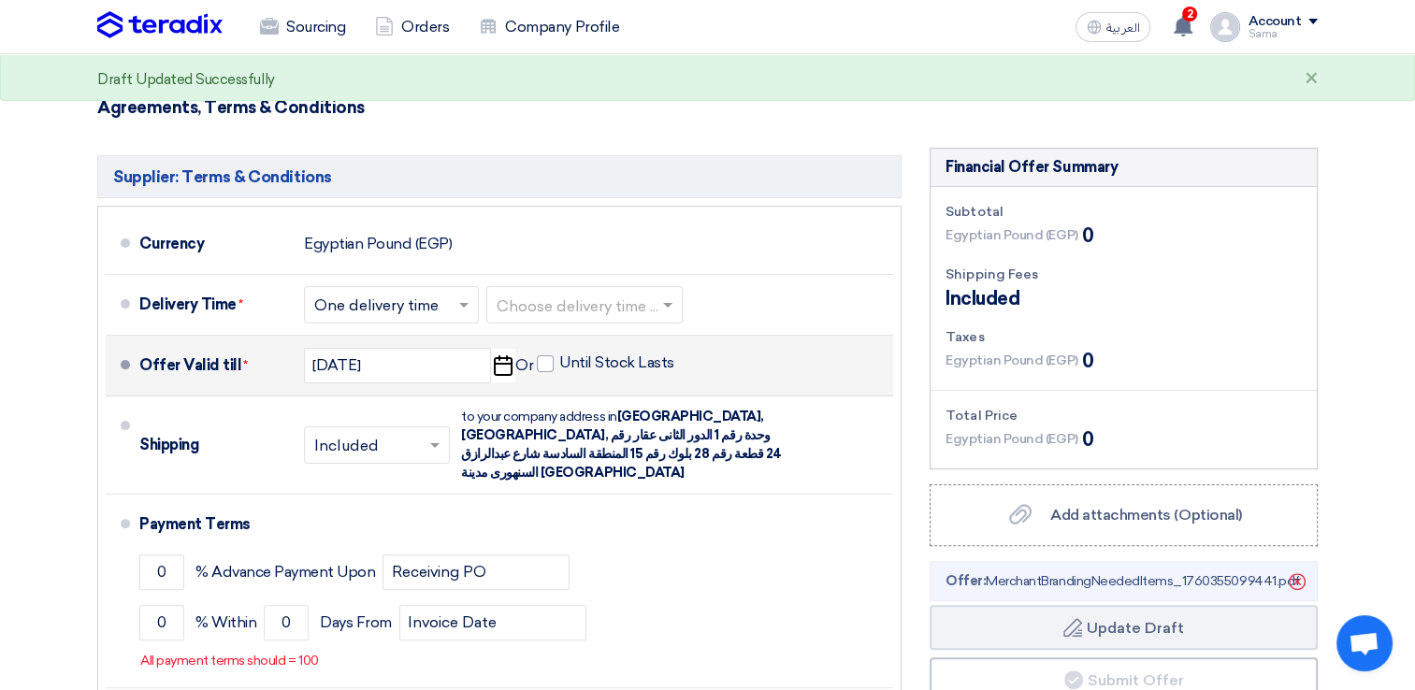
click at [1060, 372] on div "Egyptian Pound (EGP) 0" at bounding box center [1019, 361] width 148 height 28
click at [1047, 237] on span "Egyptian Pound (EGP)" at bounding box center [1011, 235] width 132 height 20
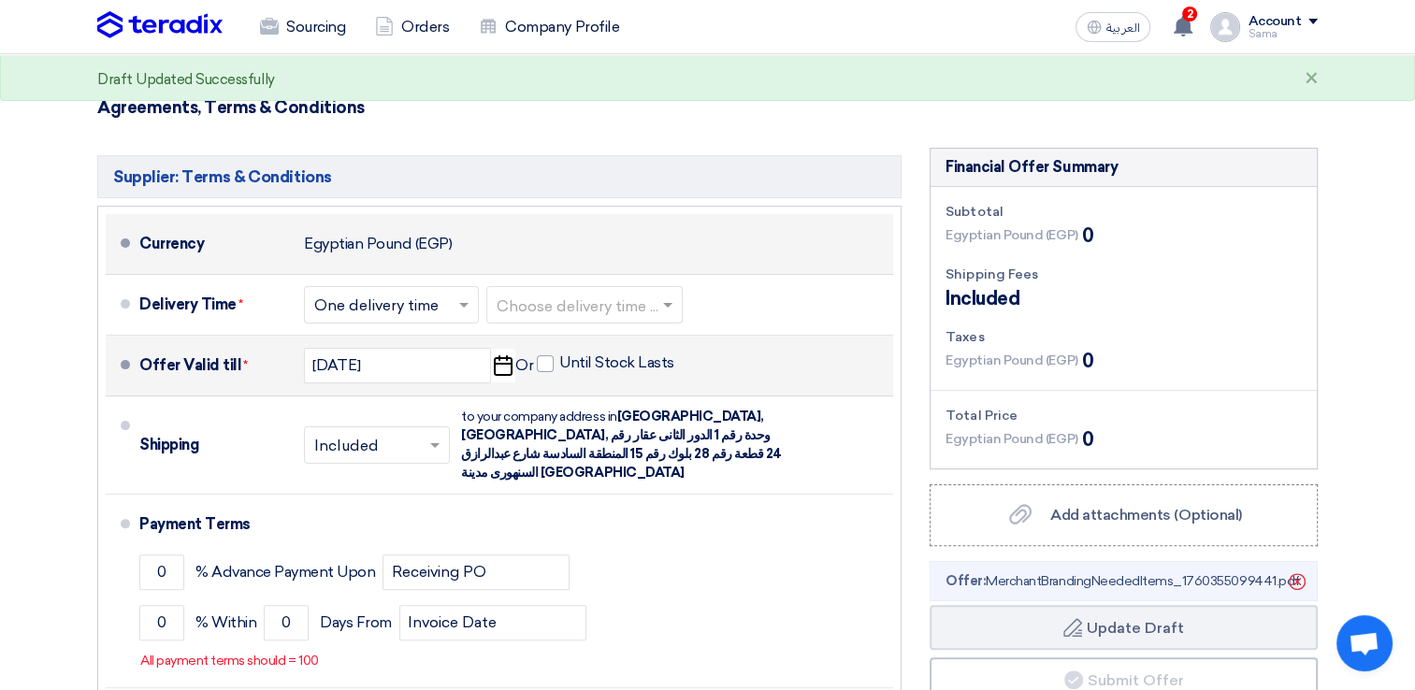
click at [378, 259] on div "Egyptian Pound (EGP)" at bounding box center [378, 244] width 148 height 36
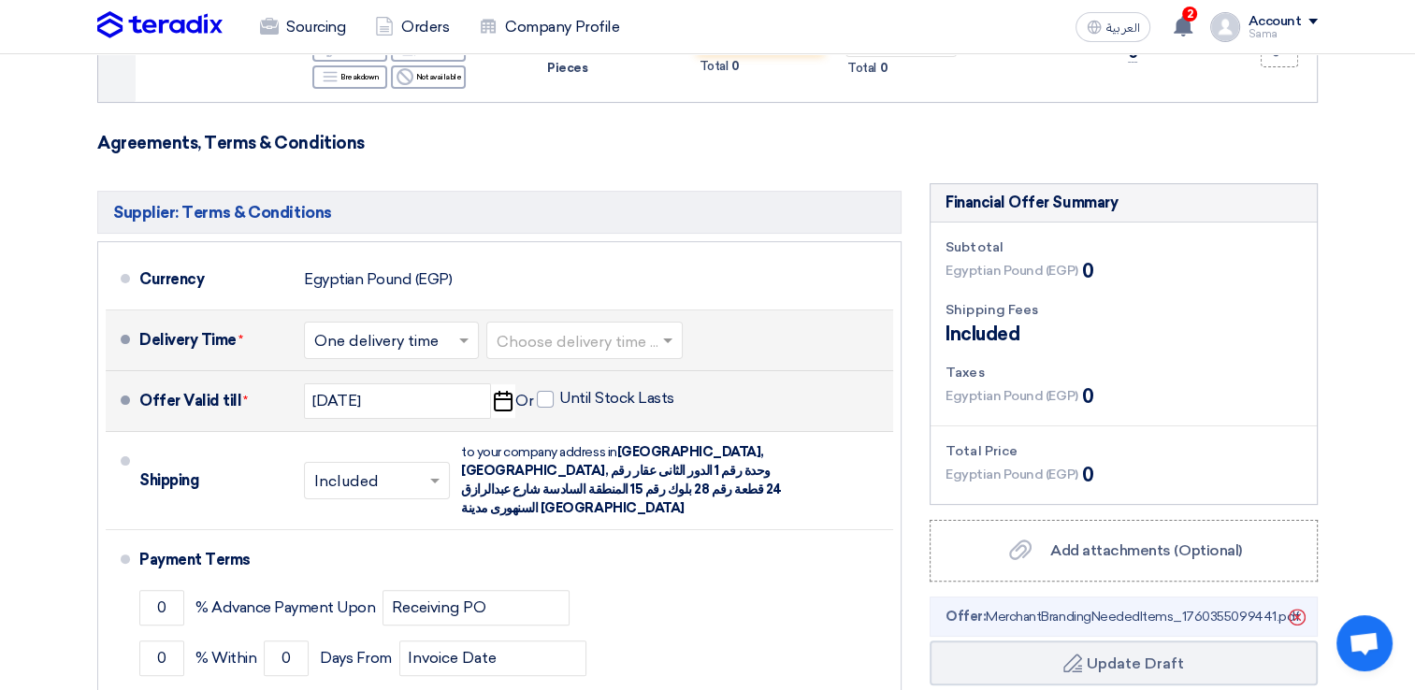
scroll to position [281, 0]
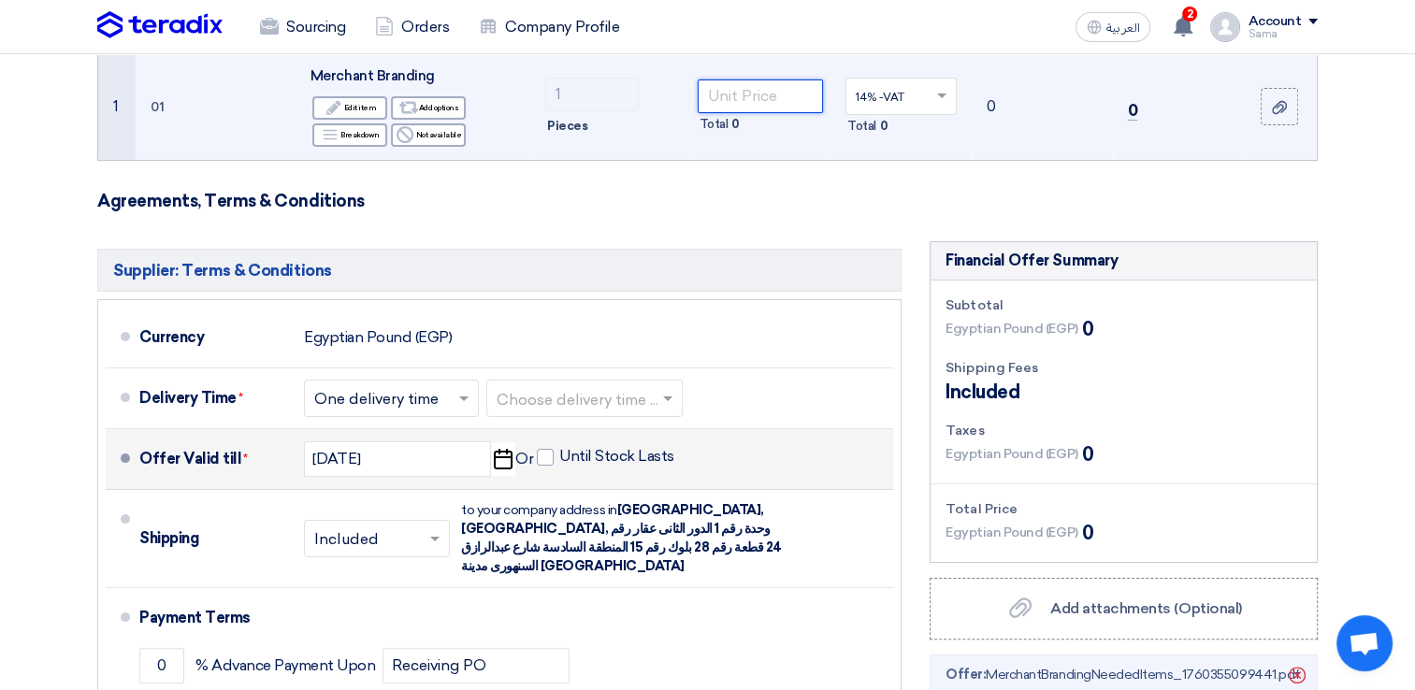
click at [766, 99] on input "number" at bounding box center [761, 96] width 126 height 34
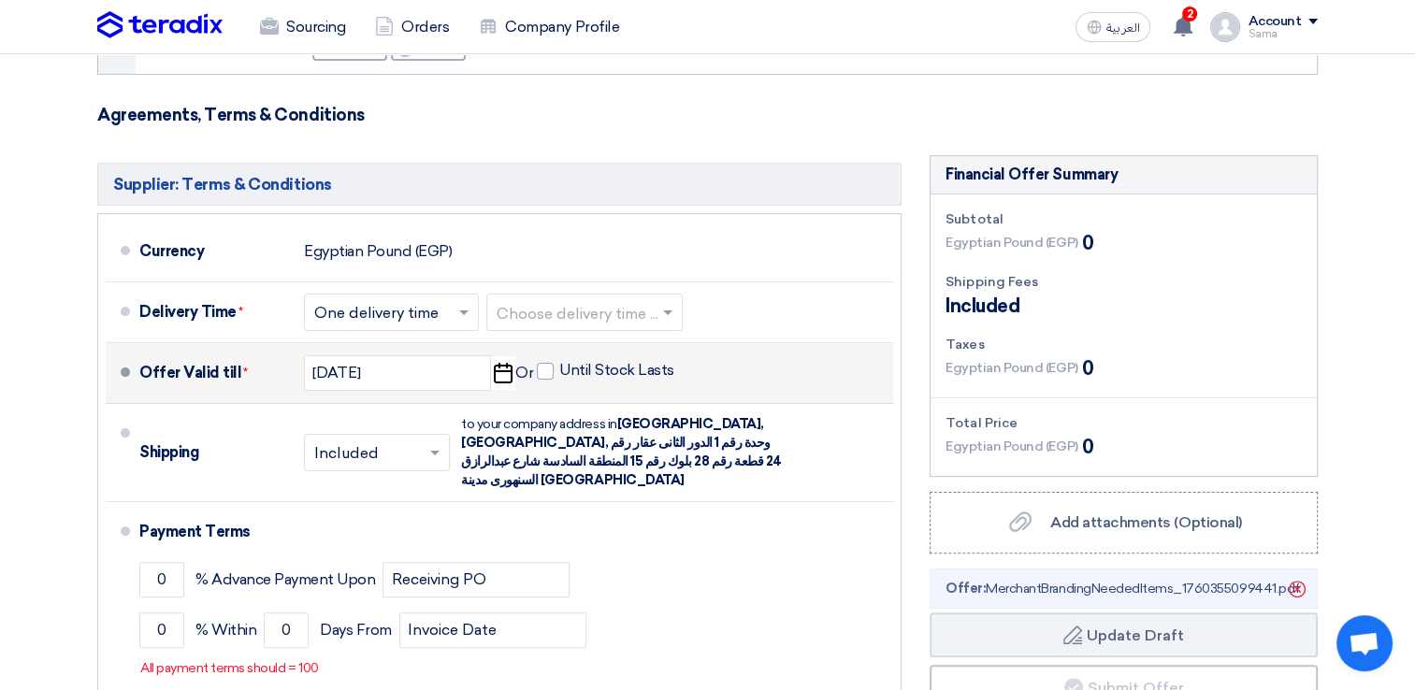
scroll to position [561, 0]
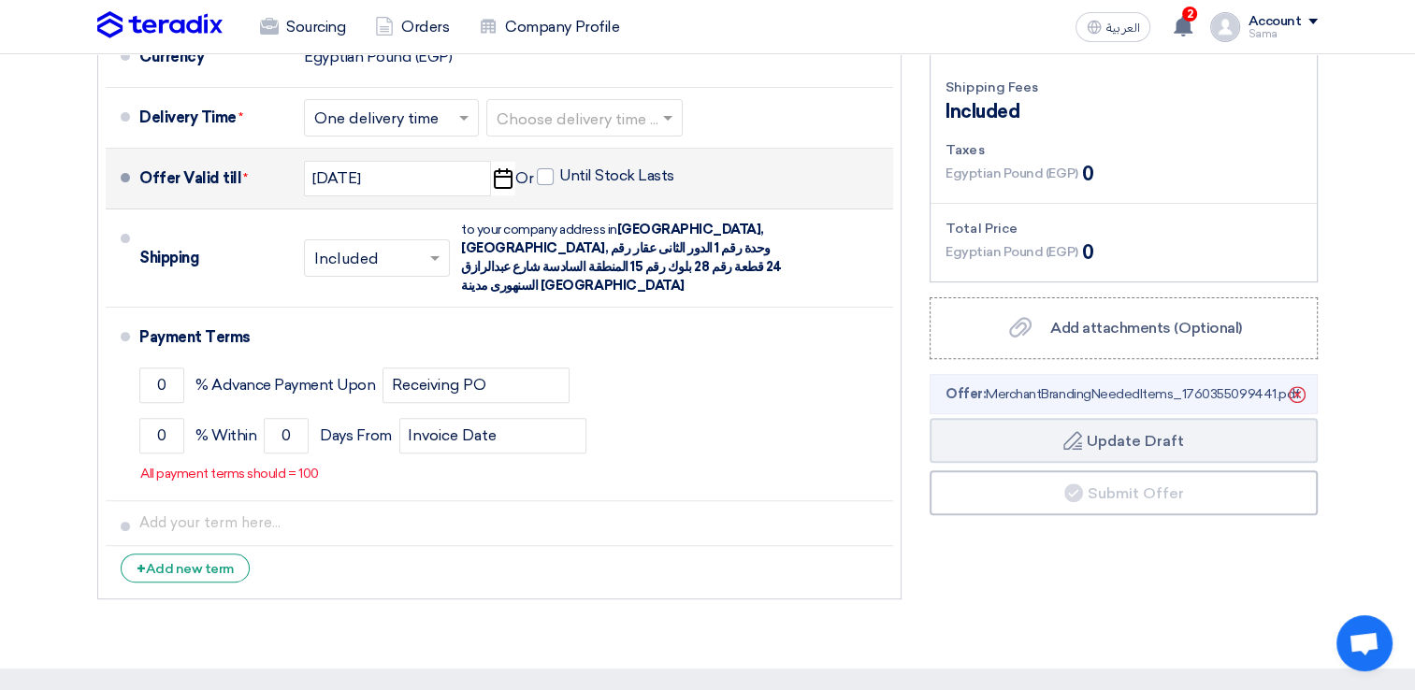
drag, startPoint x: 512, startPoint y: 92, endPoint x: 527, endPoint y: 609, distance: 517.3
click at [527, 609] on section "Offer Details # Part Number Item Description Quantity Unit Price (EGP) Taxes + …" at bounding box center [707, 136] width 1415 height 1066
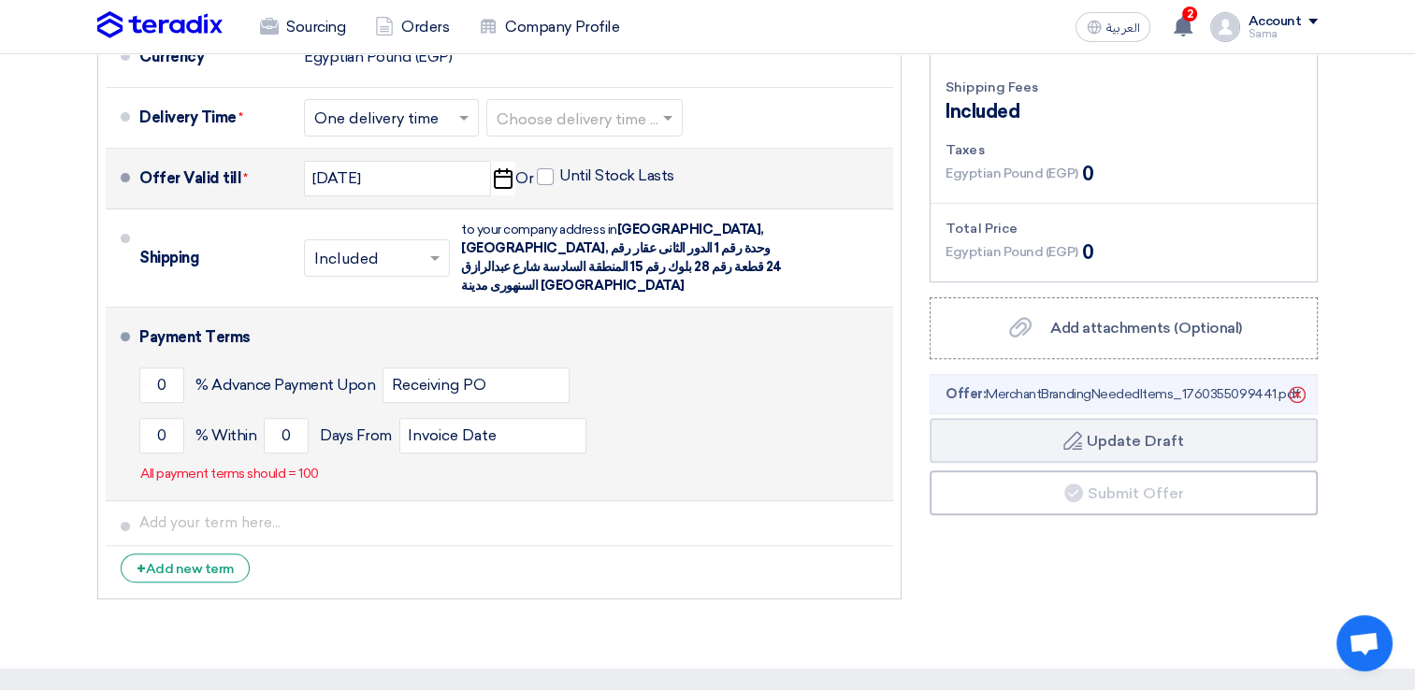
click at [273, 465] on p "All payment terms should = 100" at bounding box center [229, 474] width 179 height 19
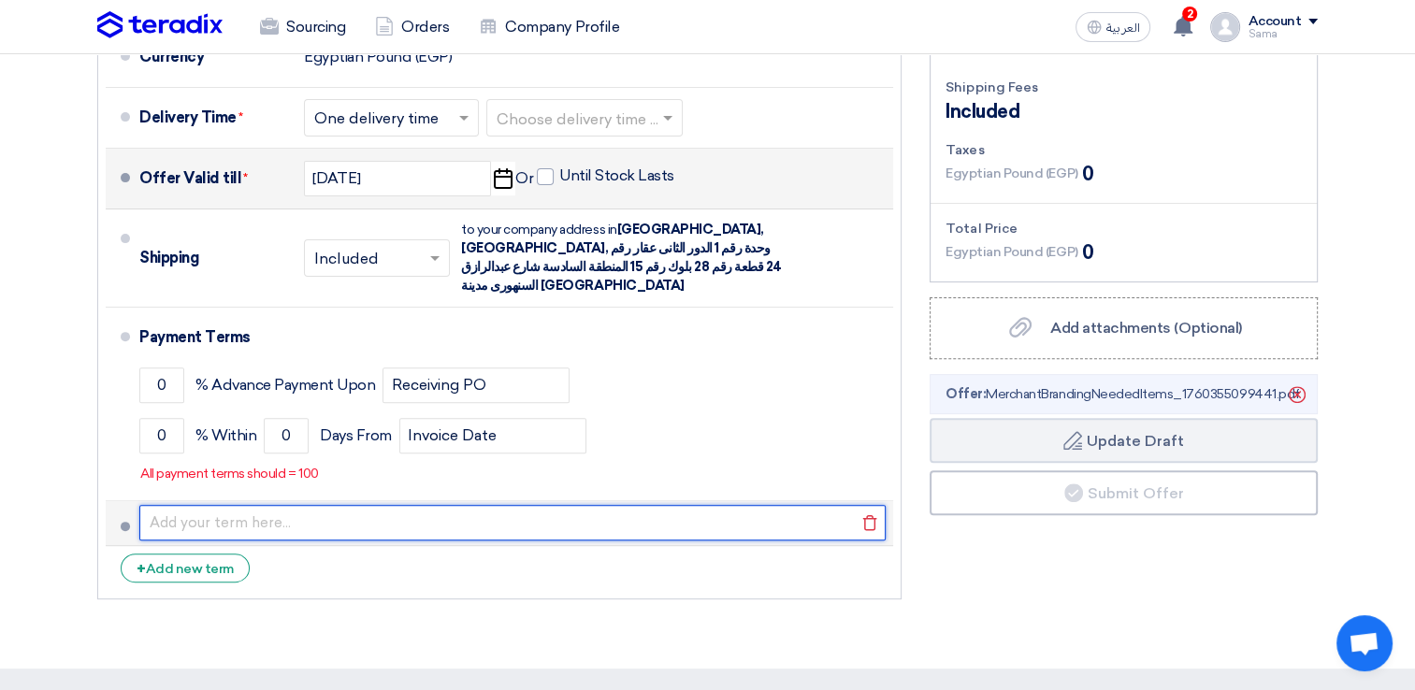
click at [217, 512] on input "text" at bounding box center [512, 523] width 746 height 36
type input "a"
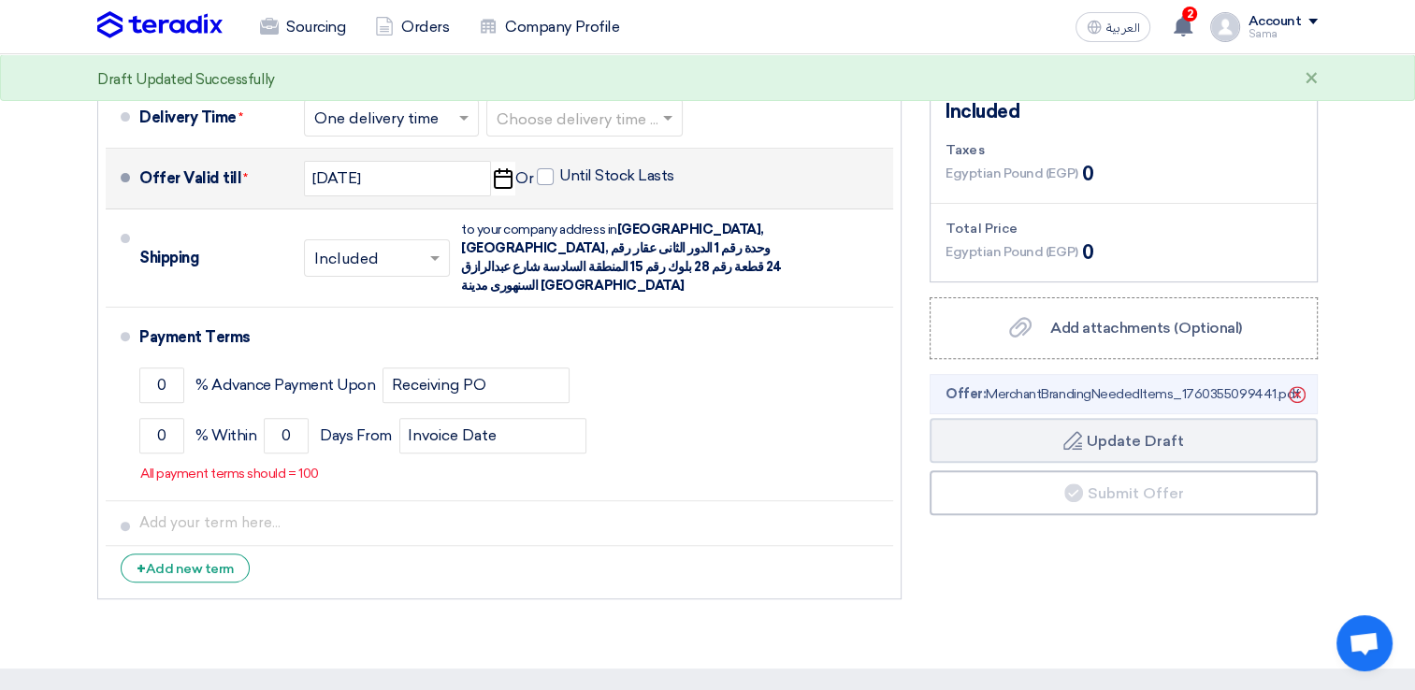
click at [52, 369] on section "Offer Details # Part Number Item Description Quantity Unit Price (EGP) Taxes + …" at bounding box center [707, 136] width 1415 height 1066
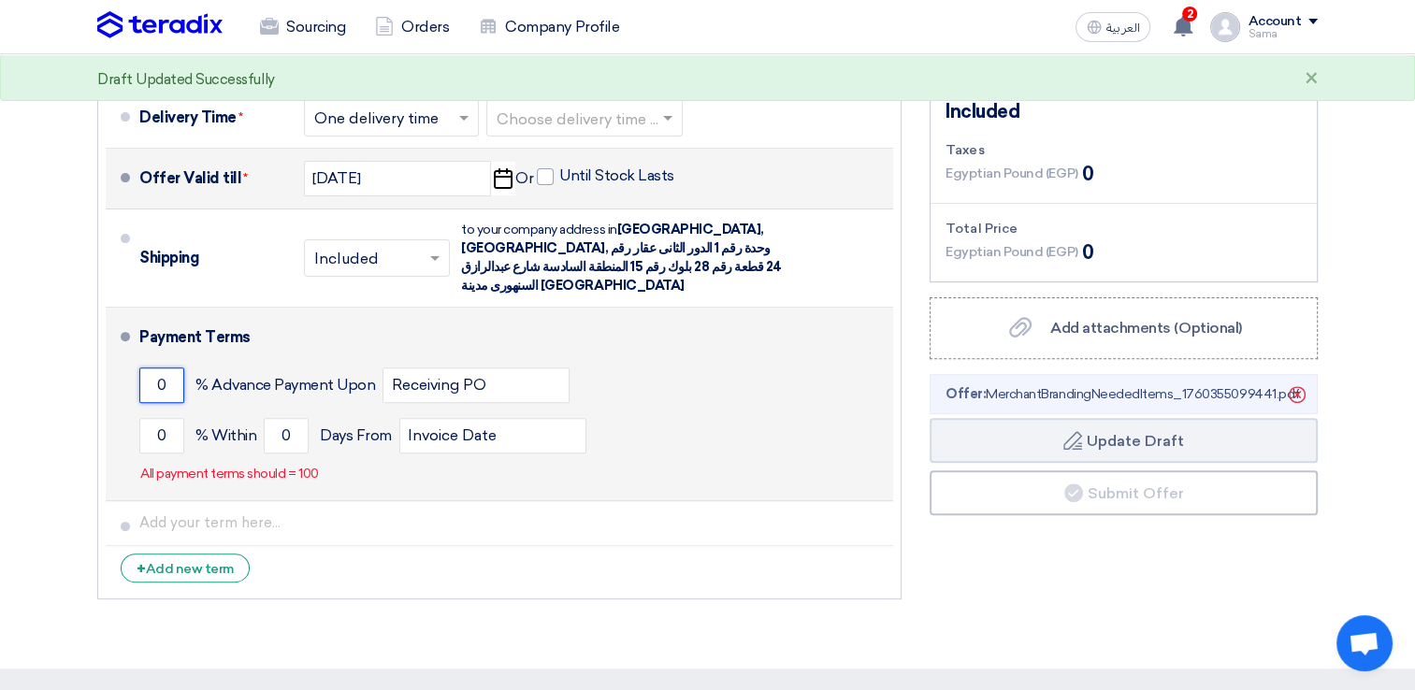
click at [162, 367] on input "0" at bounding box center [161, 385] width 45 height 36
type input "0"
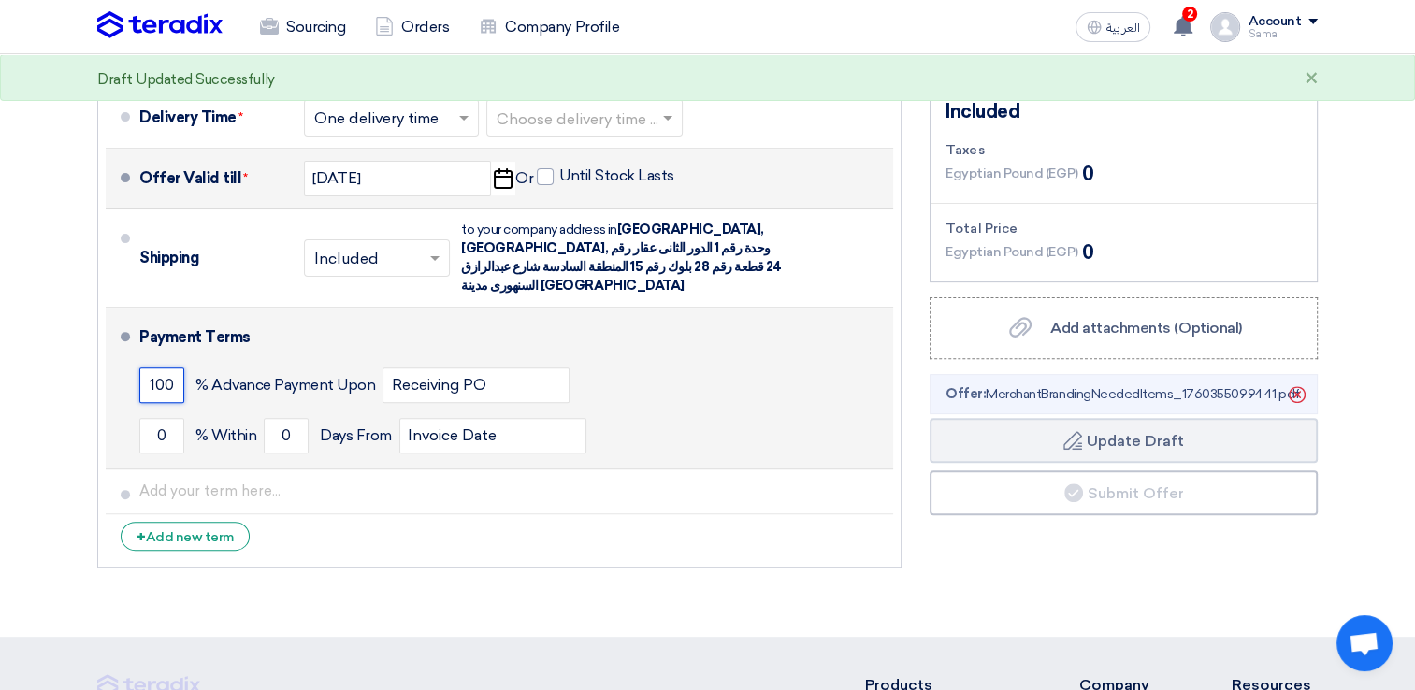
type input "100"
click at [929, 418] on button "Draft Update Draft" at bounding box center [1123, 440] width 388 height 45
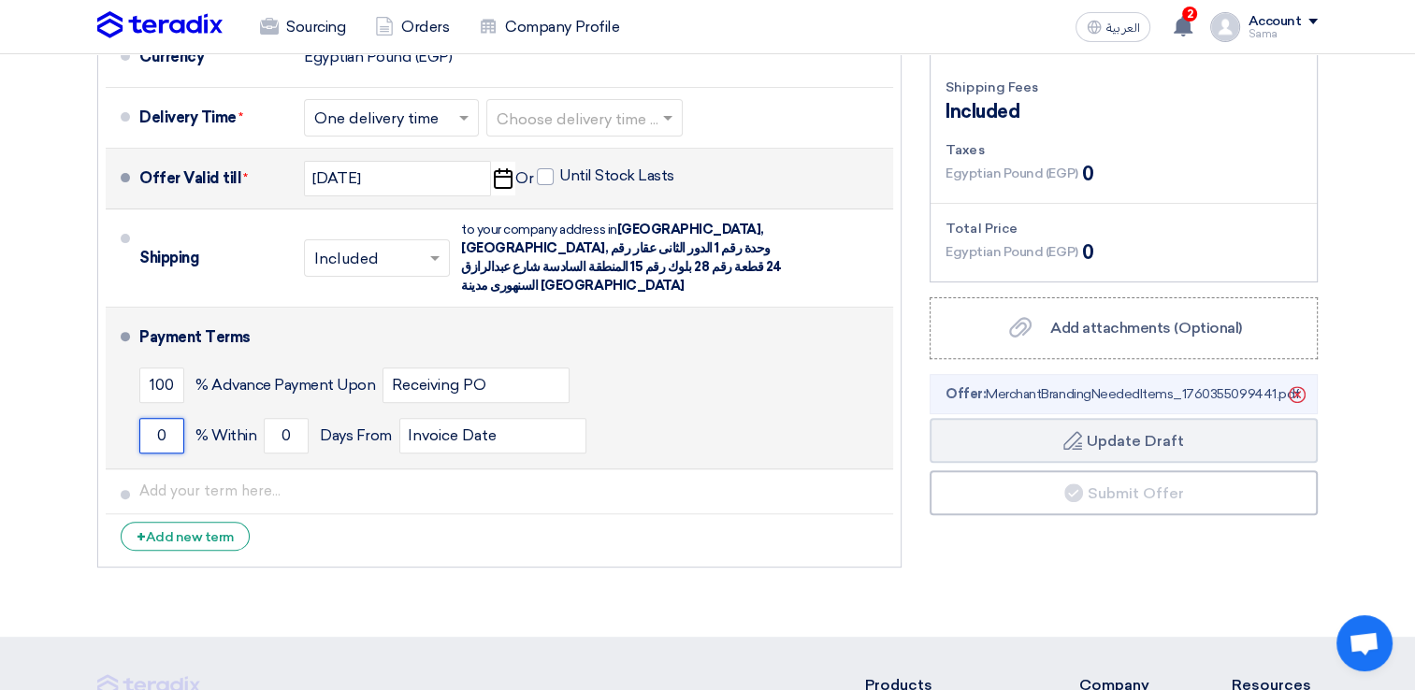
click at [162, 418] on input "0" at bounding box center [161, 436] width 45 height 36
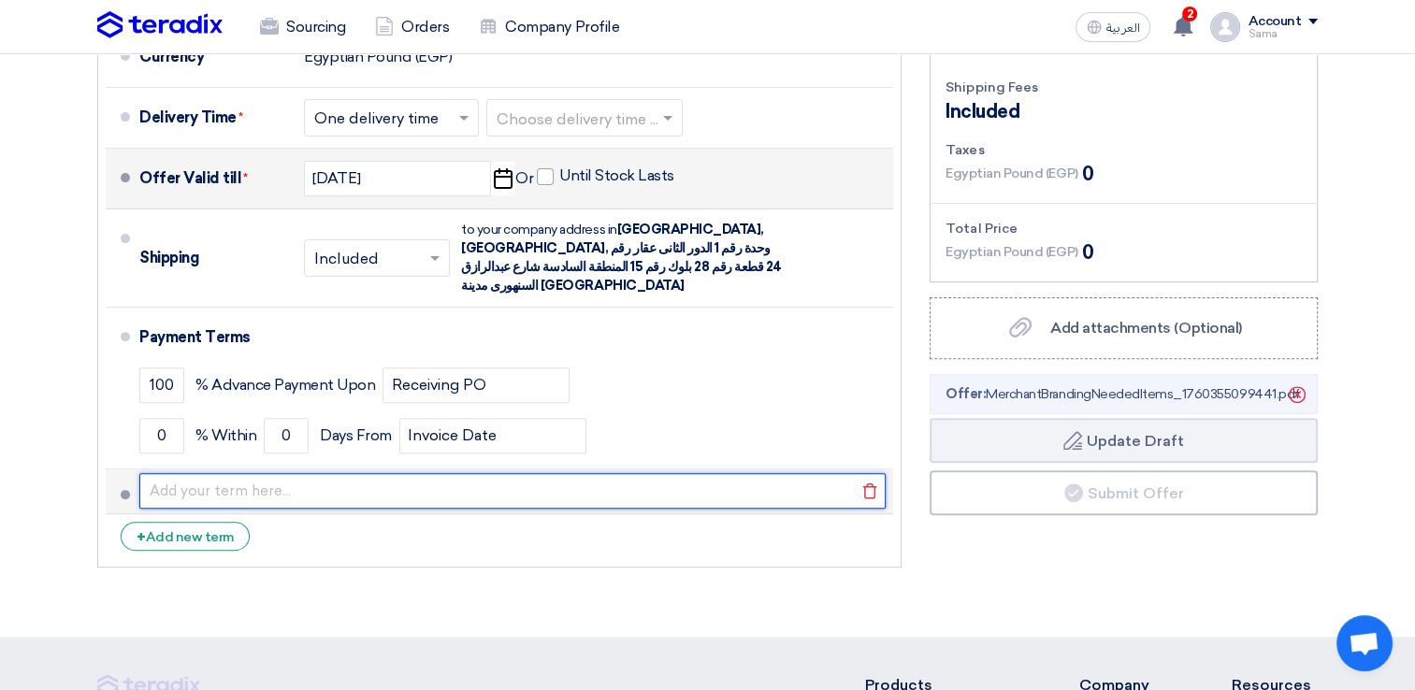
click at [352, 477] on input "text" at bounding box center [512, 491] width 746 height 36
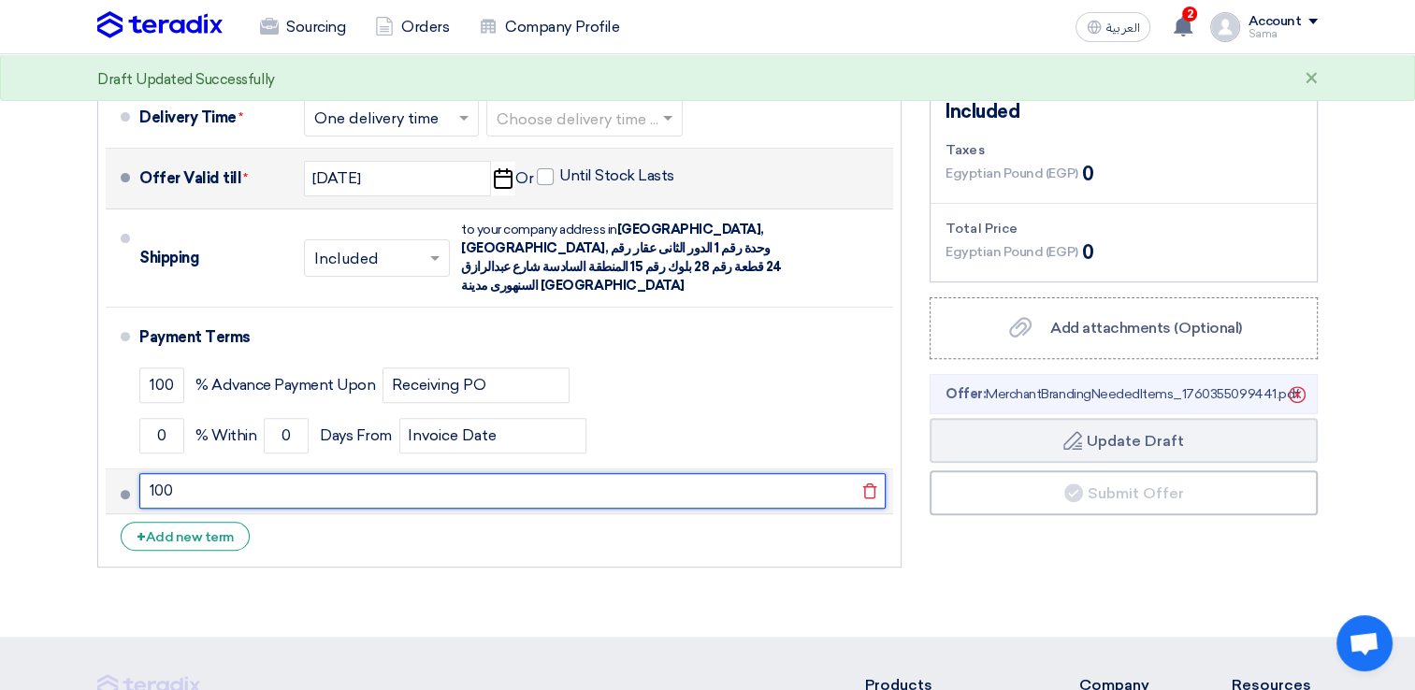
click at [929, 418] on button "Draft Update Draft" at bounding box center [1123, 440] width 388 height 45
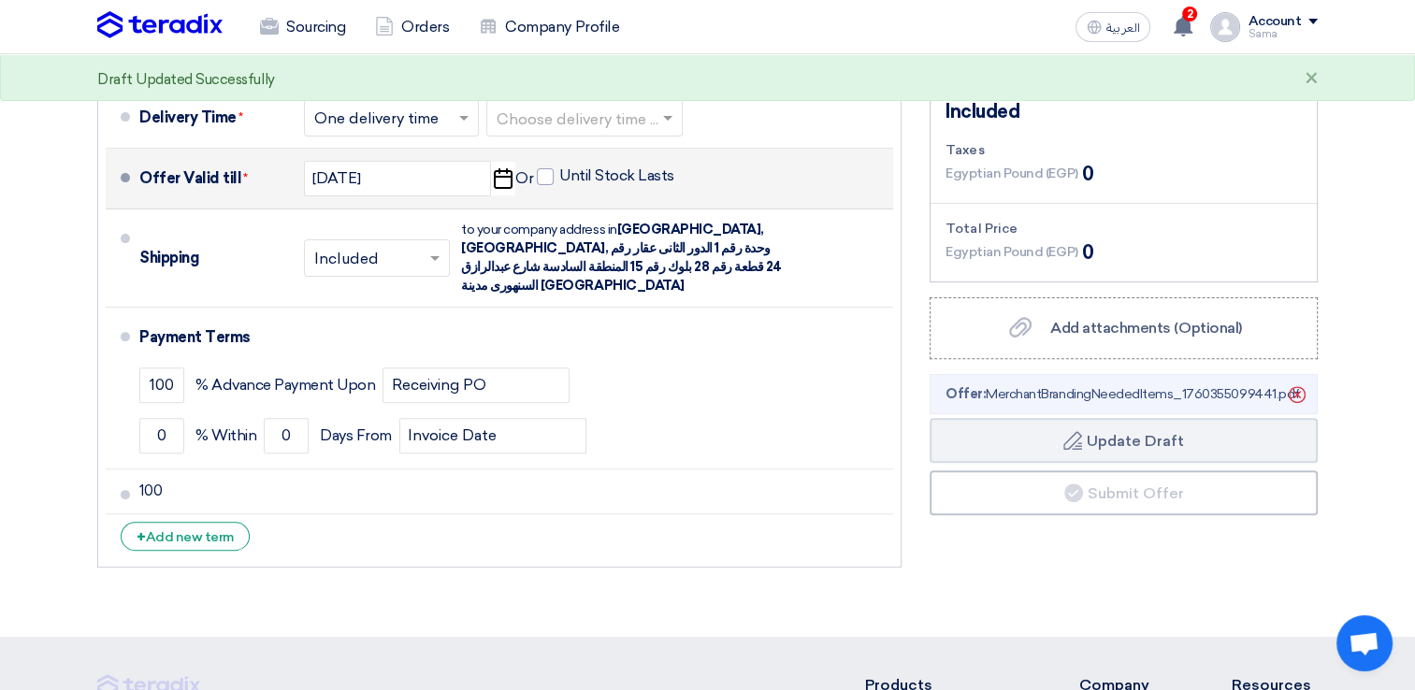
click at [621, 579] on section "Offer Details # Part Number Item Description Quantity Unit Price (EGP) Taxes + …" at bounding box center [707, 120] width 1415 height 1034
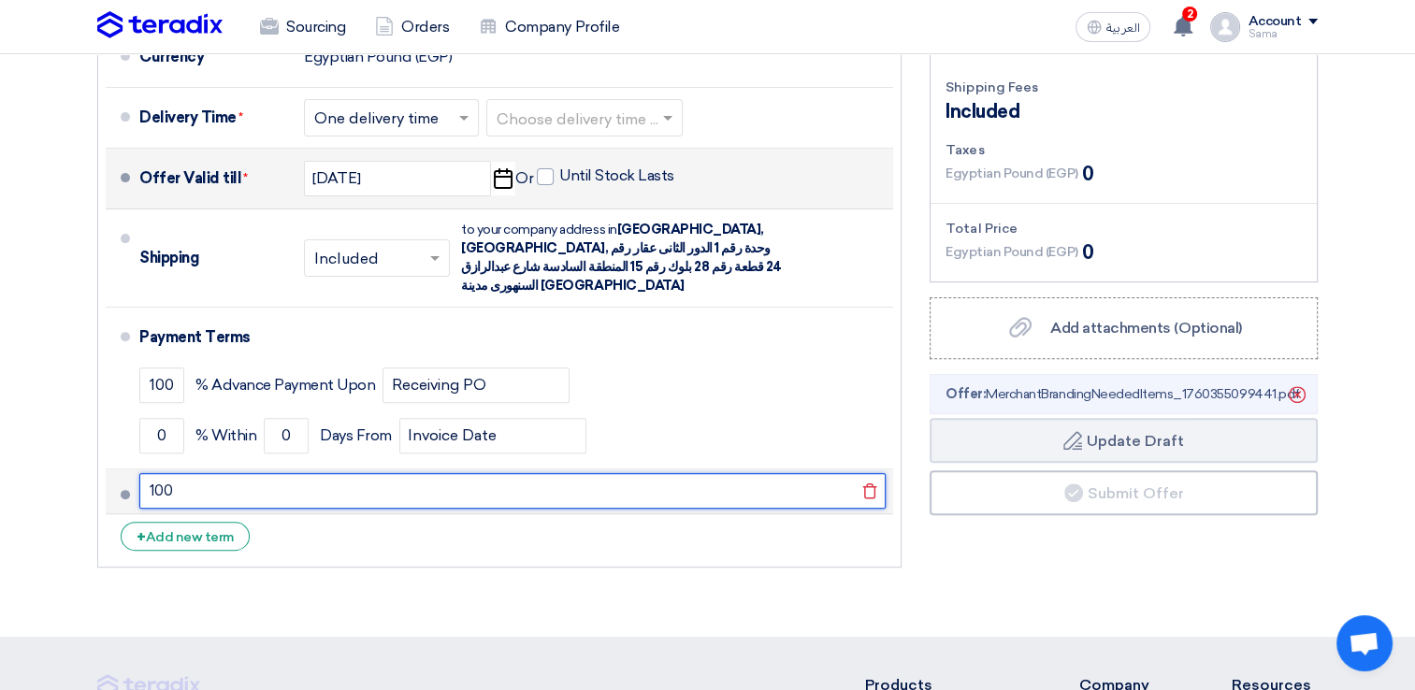
click at [448, 484] on input "100" at bounding box center [512, 491] width 746 height 36
type input "1"
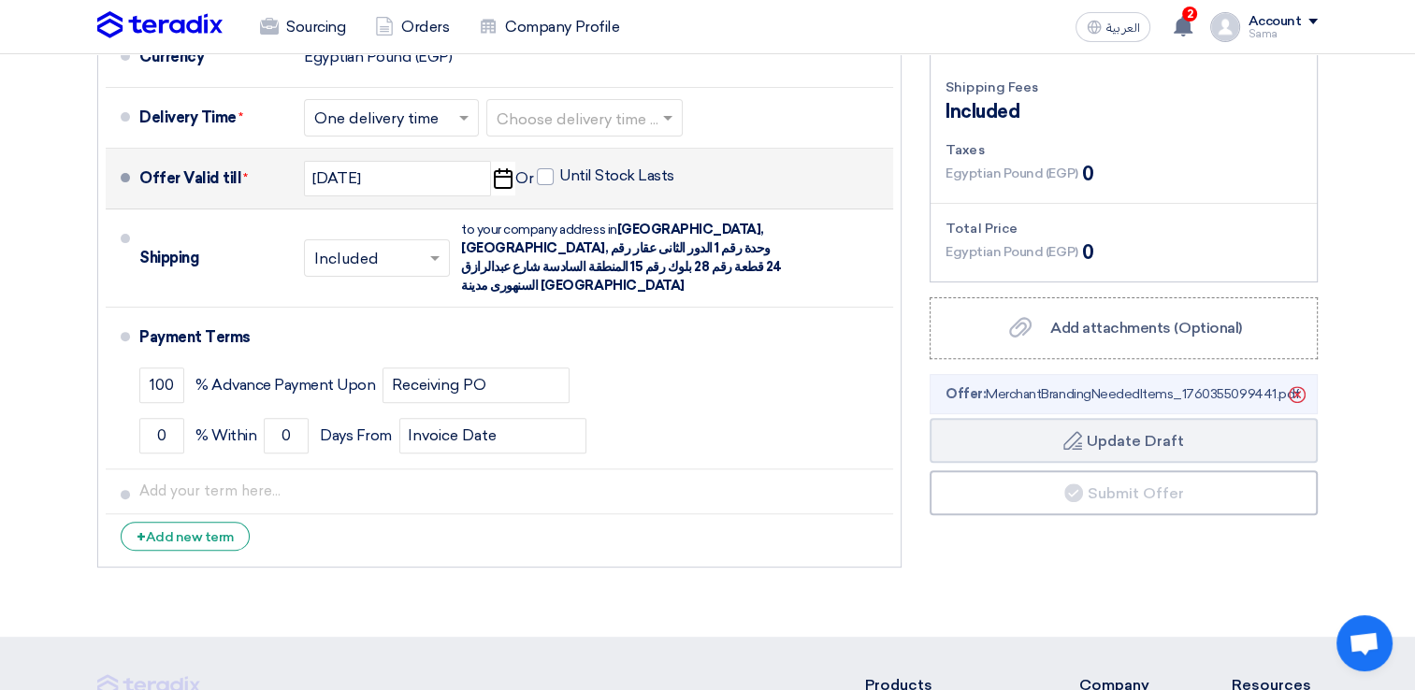
click at [425, 597] on section "Offer Details # Part Number Item Description Quantity Unit Price (EGP) Taxes + …" at bounding box center [707, 120] width 1415 height 1034
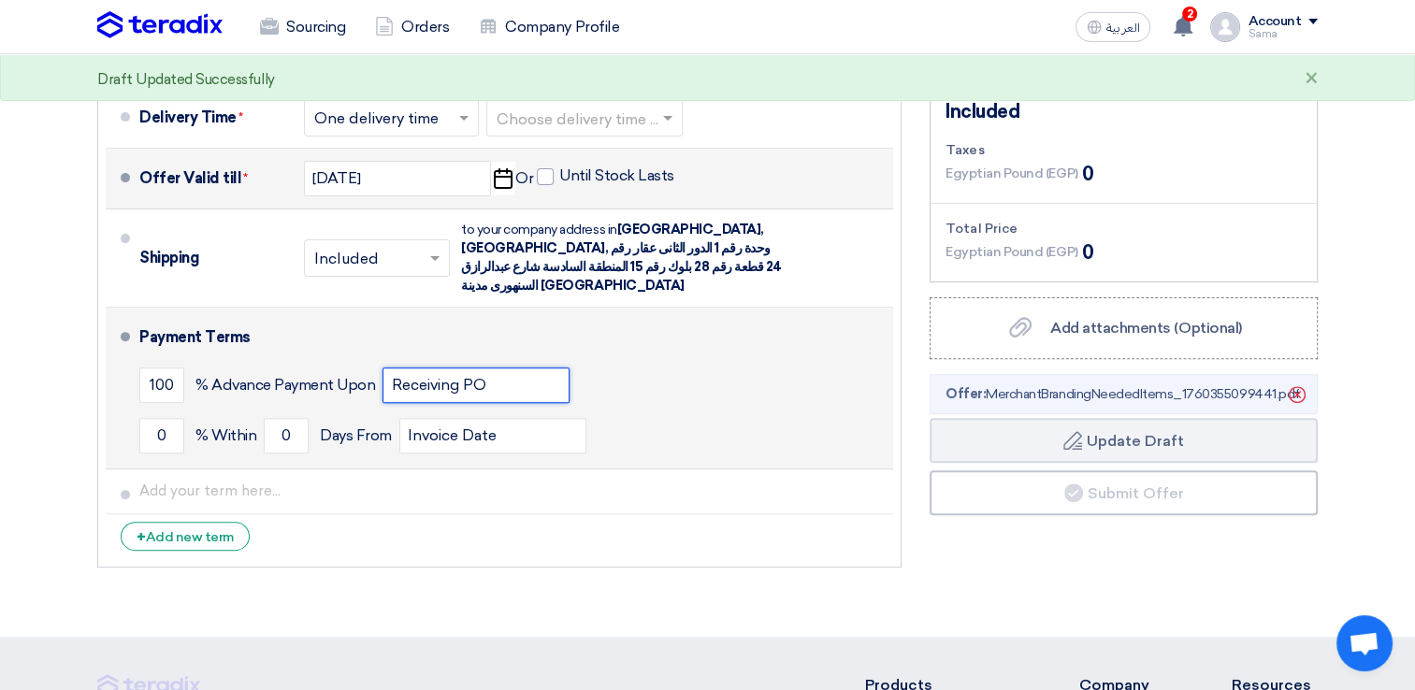
click at [431, 368] on input "Receiving PO" at bounding box center [475, 385] width 187 height 36
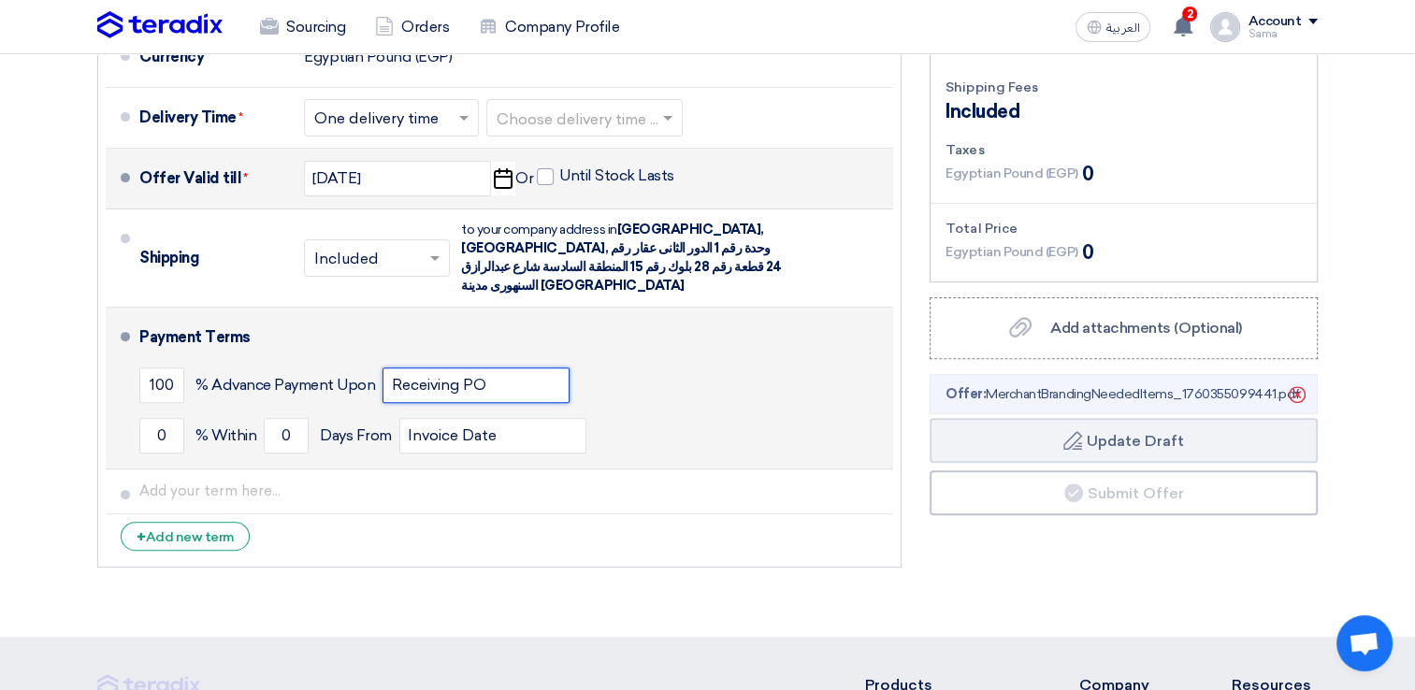
click at [515, 367] on input "Receiving PO" at bounding box center [475, 385] width 187 height 36
click at [165, 418] on input "0" at bounding box center [161, 436] width 45 height 36
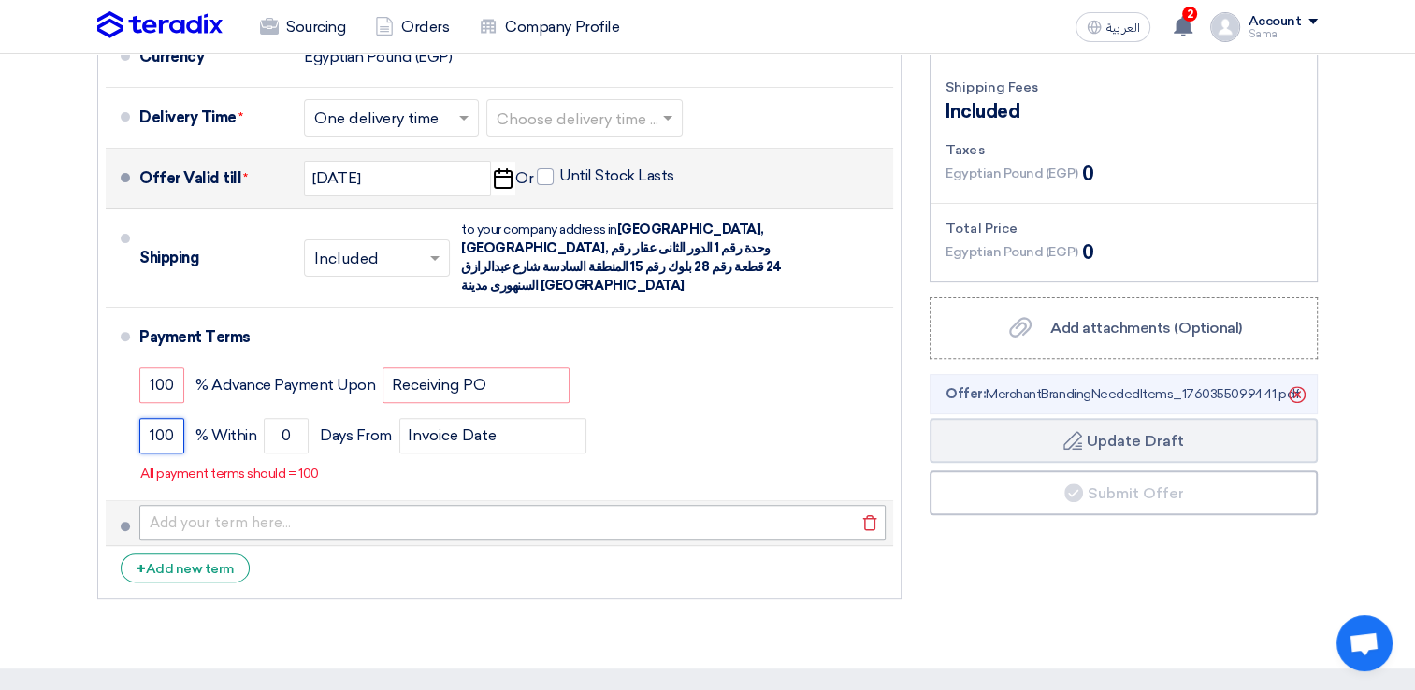
type input "100"
click at [929, 418] on button "Draft Update Draft" at bounding box center [1123, 440] width 388 height 45
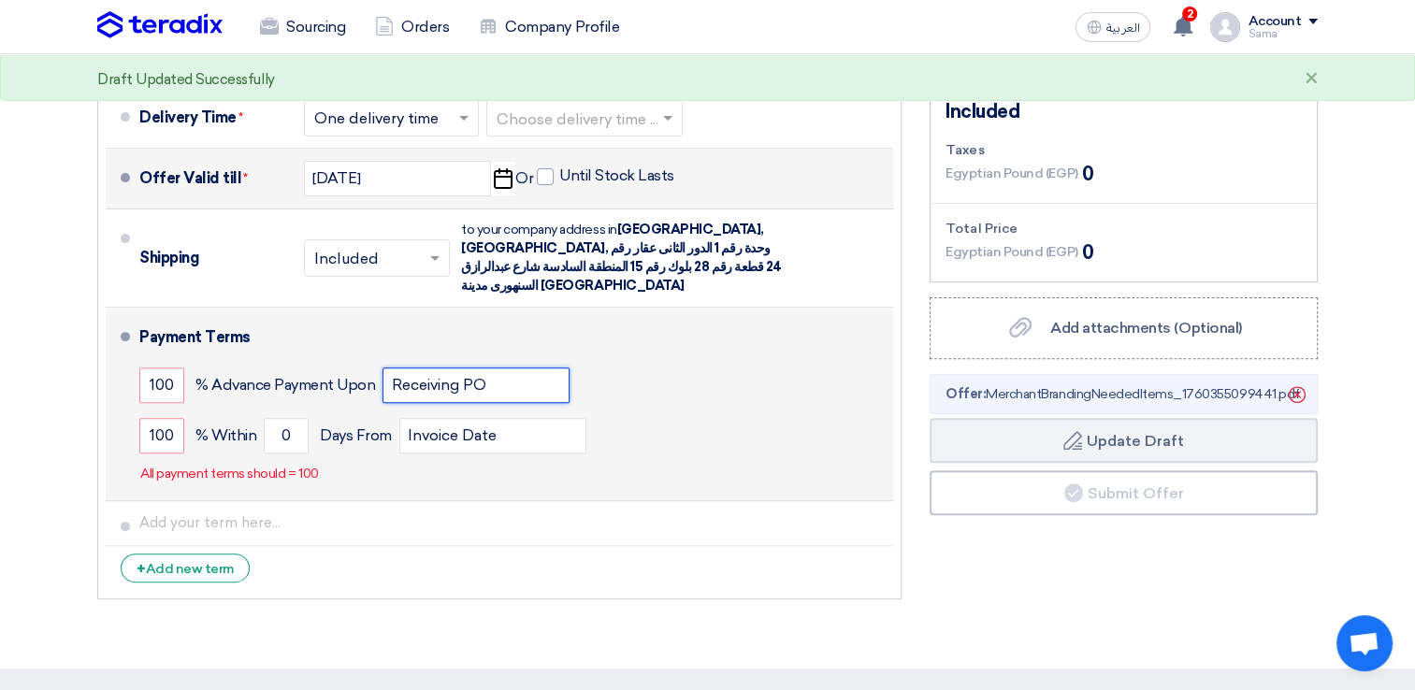
click at [453, 367] on input "Receiving PO" at bounding box center [475, 385] width 187 height 36
click at [504, 375] on input "Receiving PO" at bounding box center [475, 385] width 187 height 36
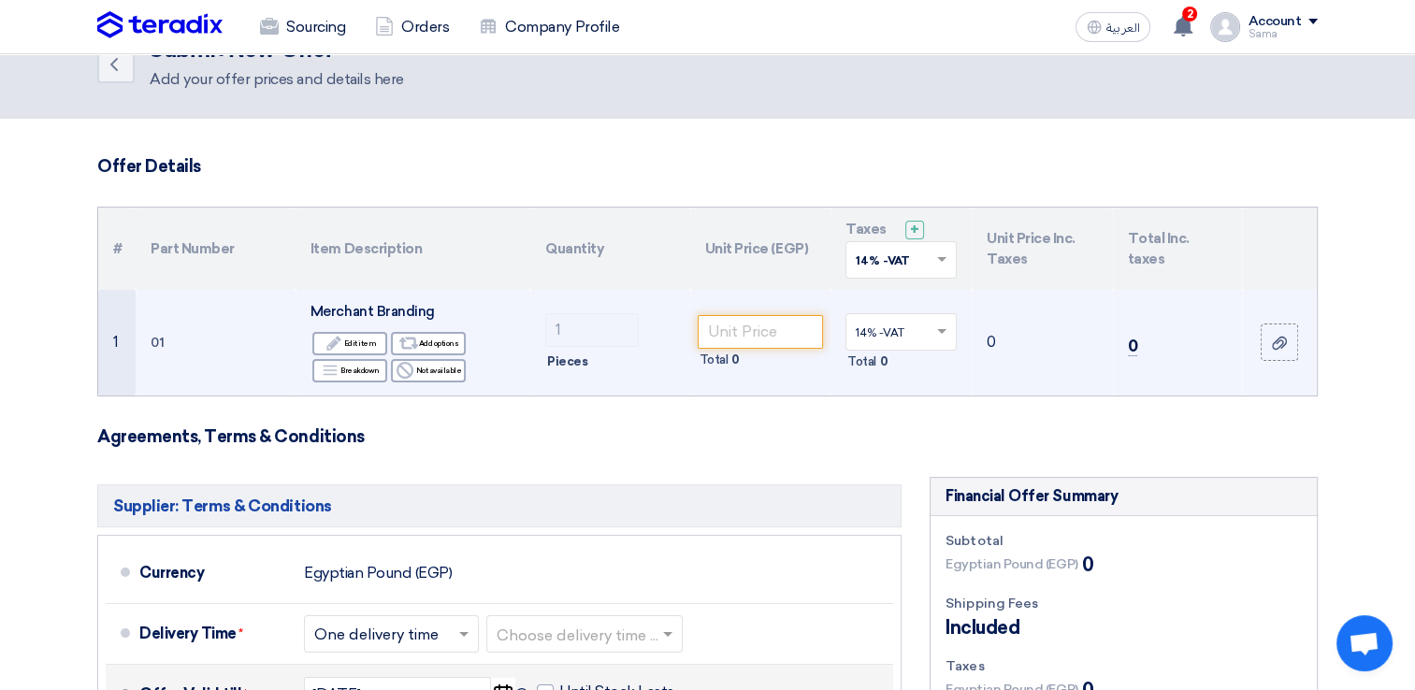
scroll to position [0, 0]
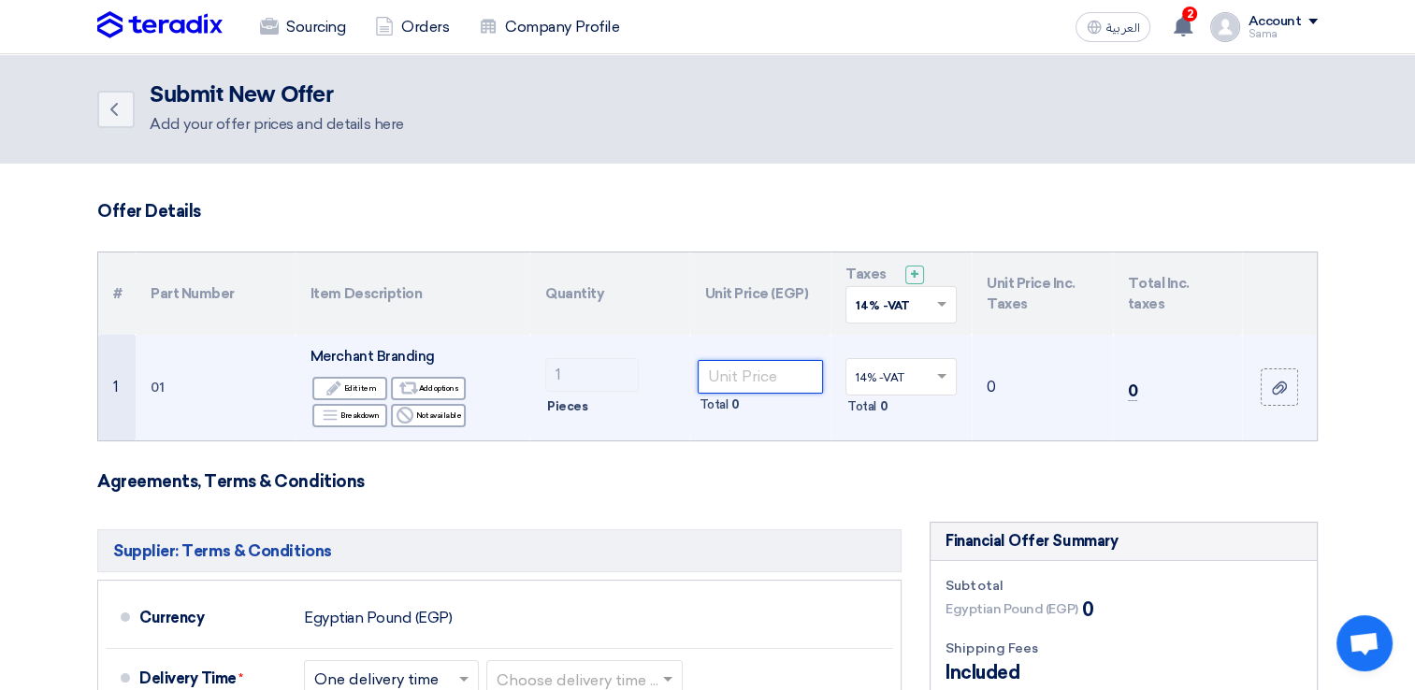
click at [766, 372] on input "number" at bounding box center [761, 377] width 126 height 34
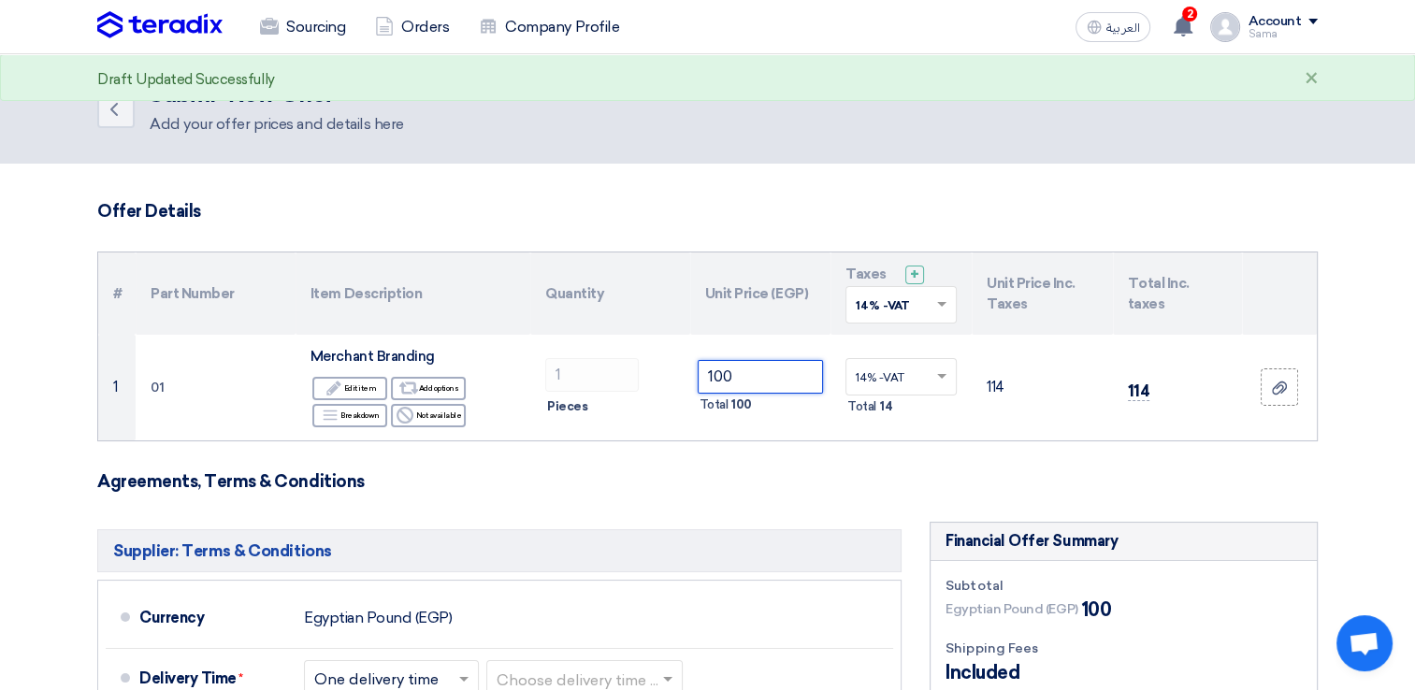
type input "100"
click at [794, 496] on form "Offer Details # Part Number Item Description Quantity Unit Price (EGP) Taxes + …" at bounding box center [707, 685] width 1220 height 969
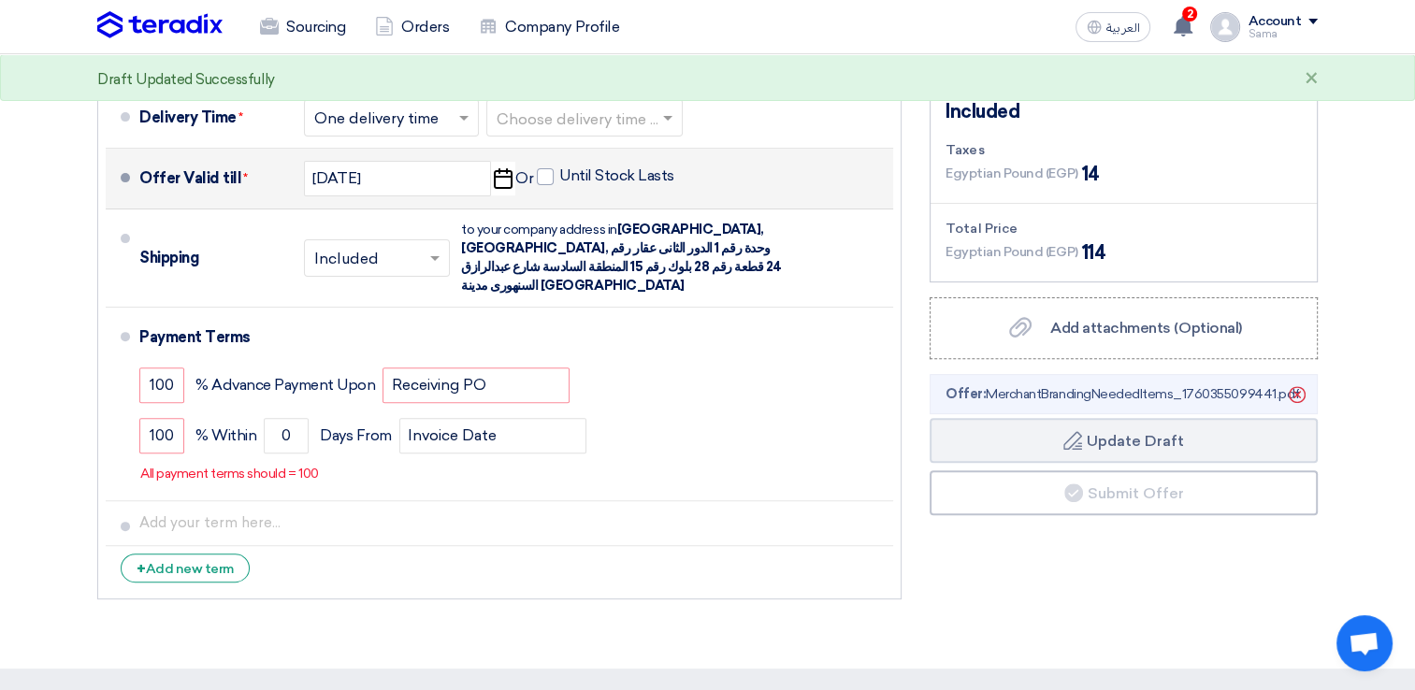
scroll to position [468, 0]
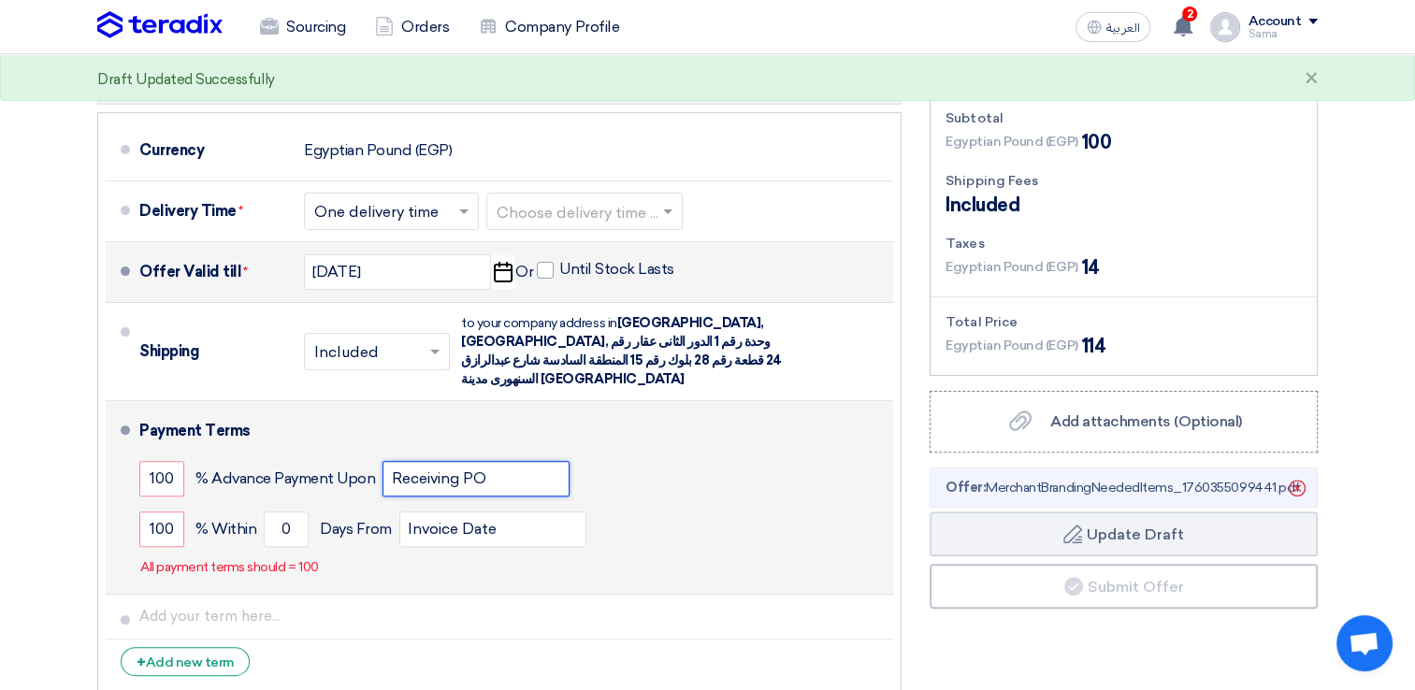
click at [494, 461] on input "Receiving PO" at bounding box center [475, 479] width 187 height 36
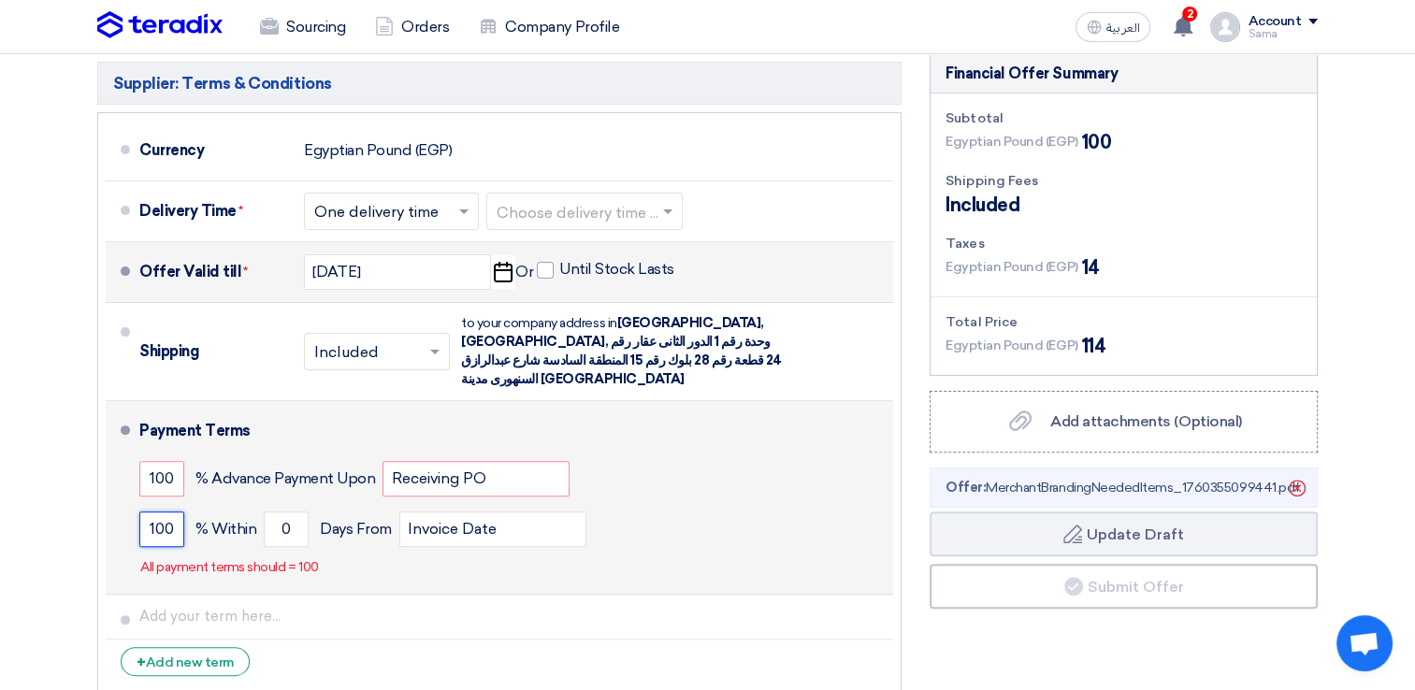
click at [147, 511] on input "100" at bounding box center [161, 529] width 45 height 36
click at [929, 511] on button "Draft Update Draft" at bounding box center [1123, 533] width 388 height 45
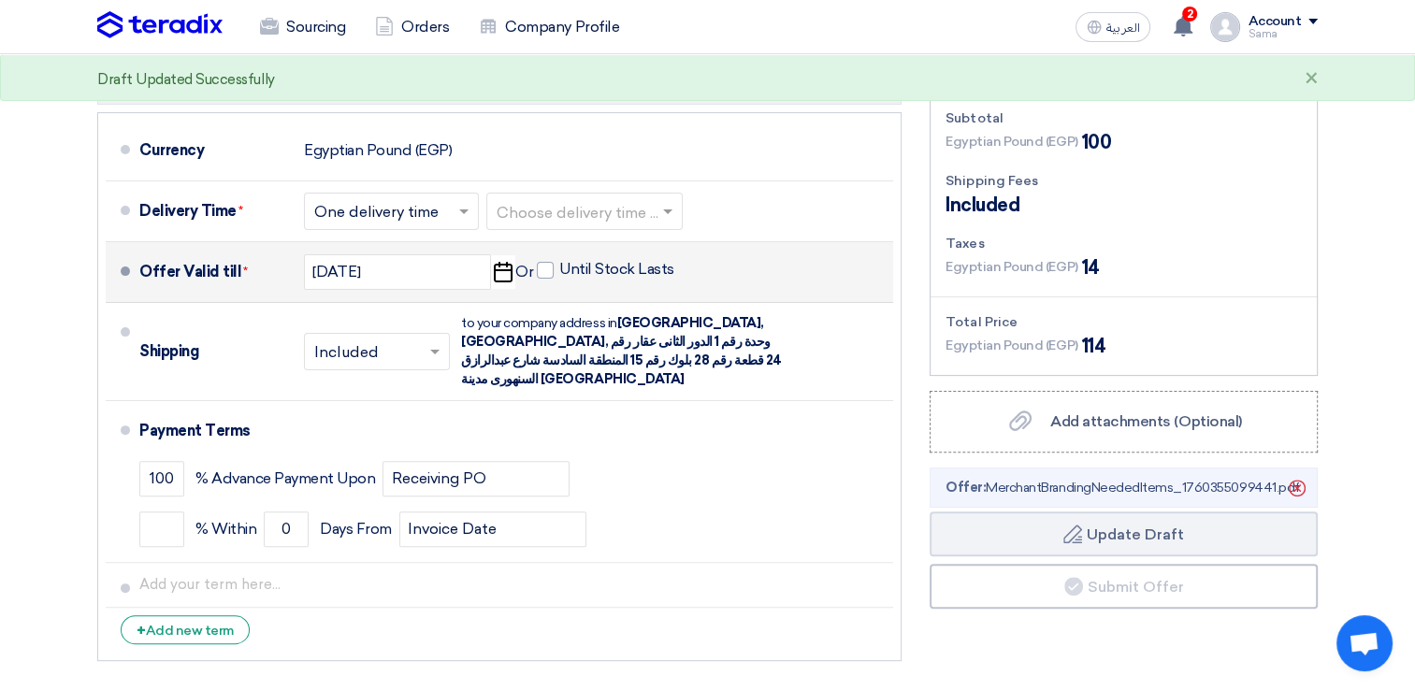
click at [439, 657] on section "Offer Details # Part Number Item Description Quantity Unit Price (EGP) Taxes + …" at bounding box center [707, 213] width 1415 height 1034
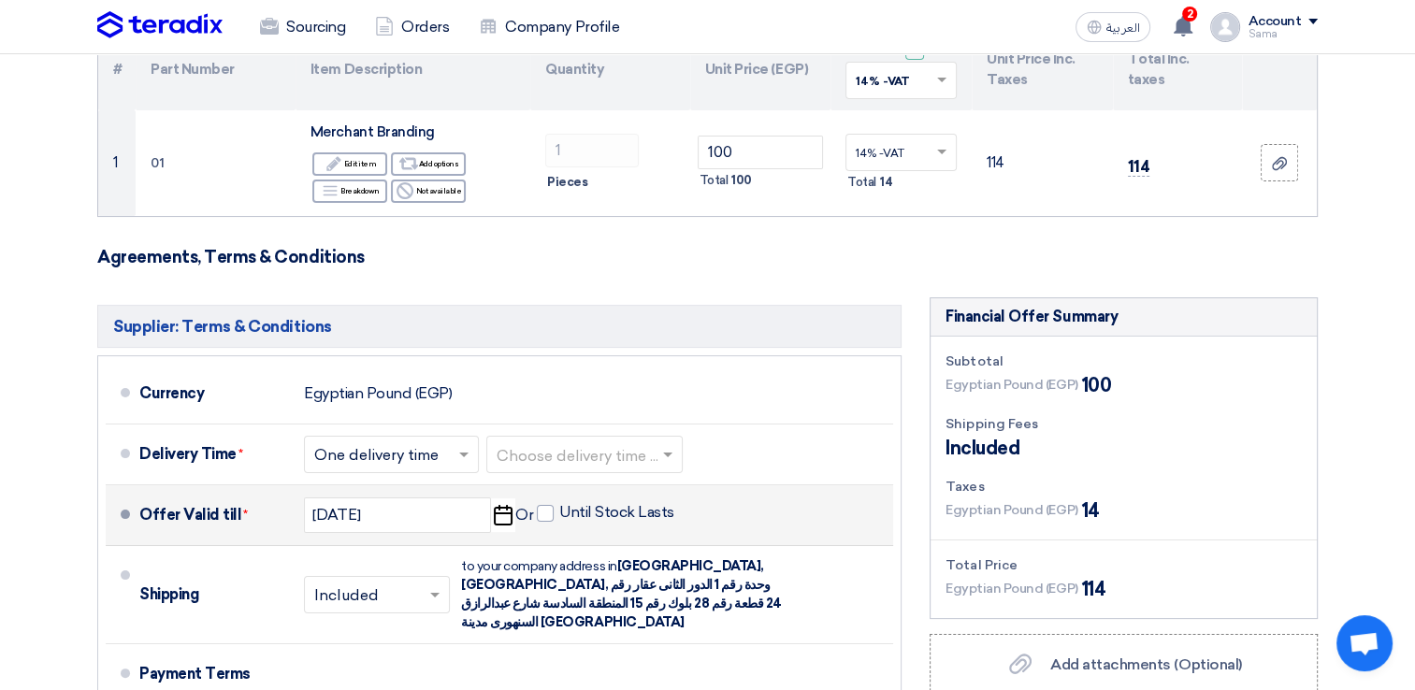
scroll to position [246, 0]
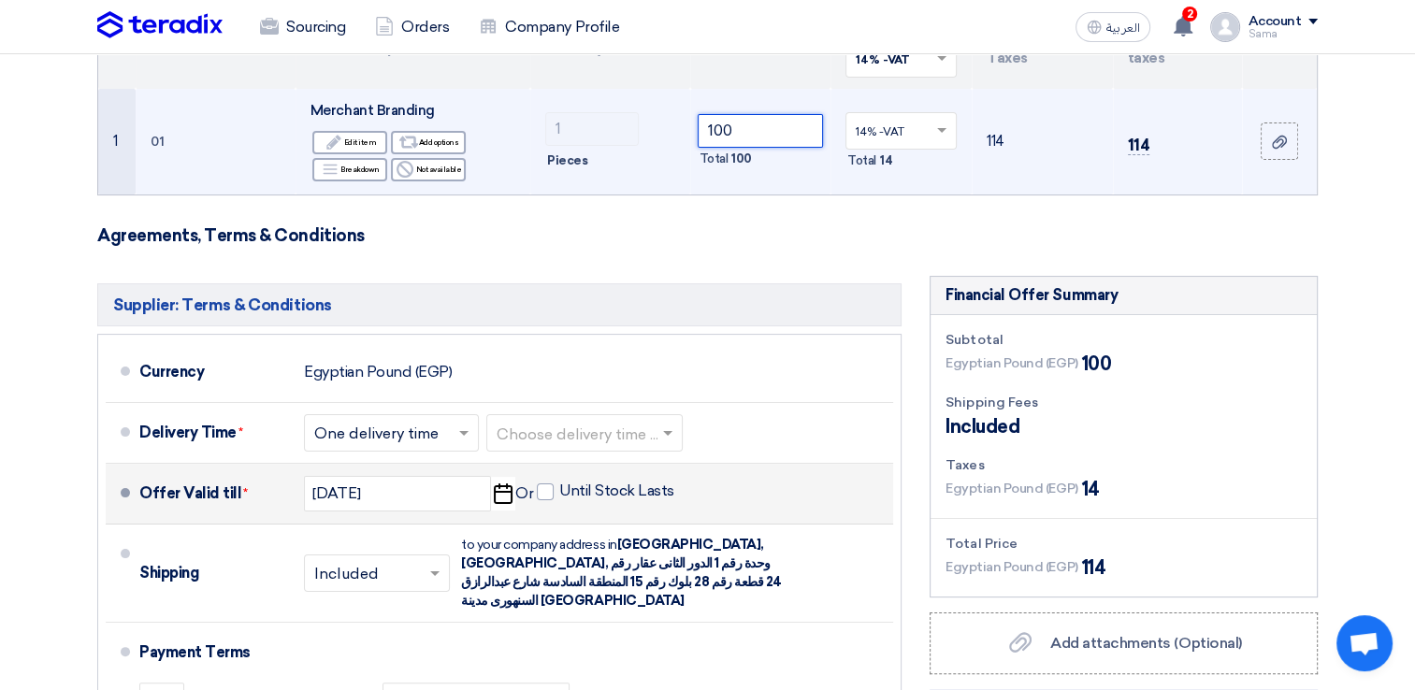
click at [748, 135] on input "100" at bounding box center [761, 131] width 126 height 34
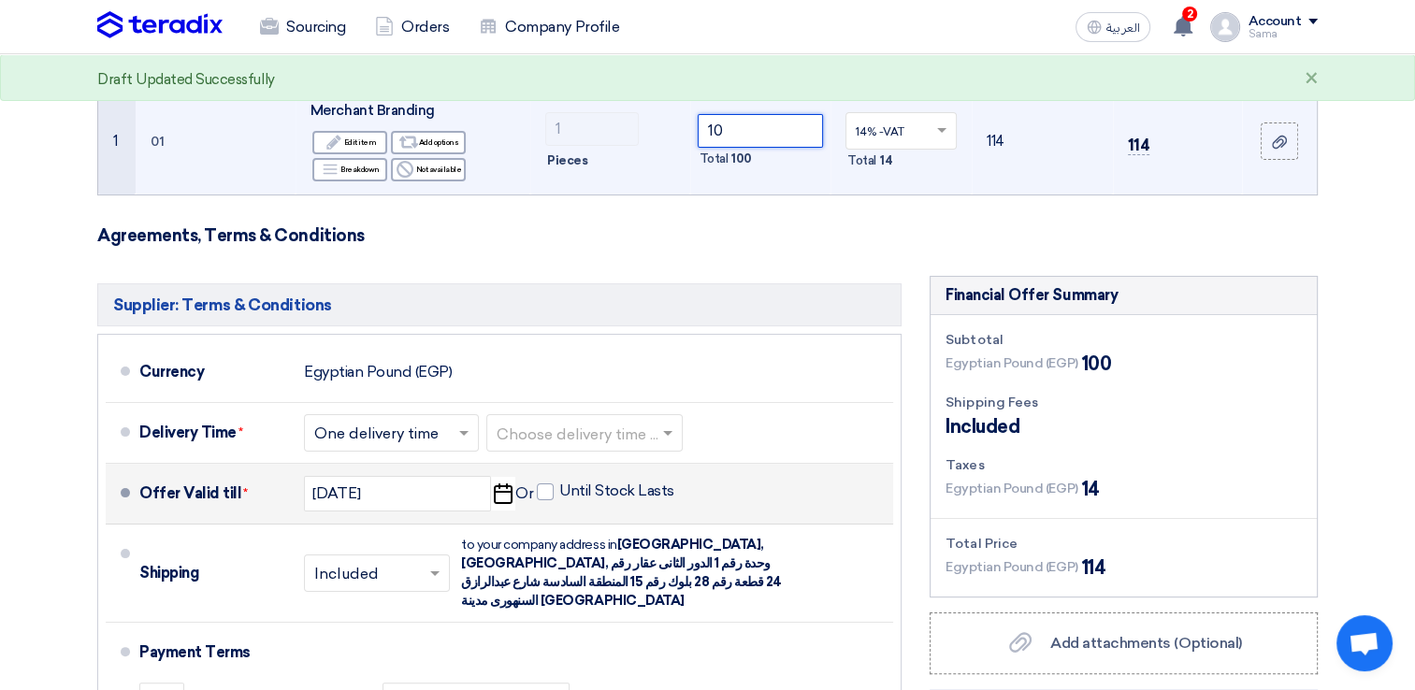
type input "1"
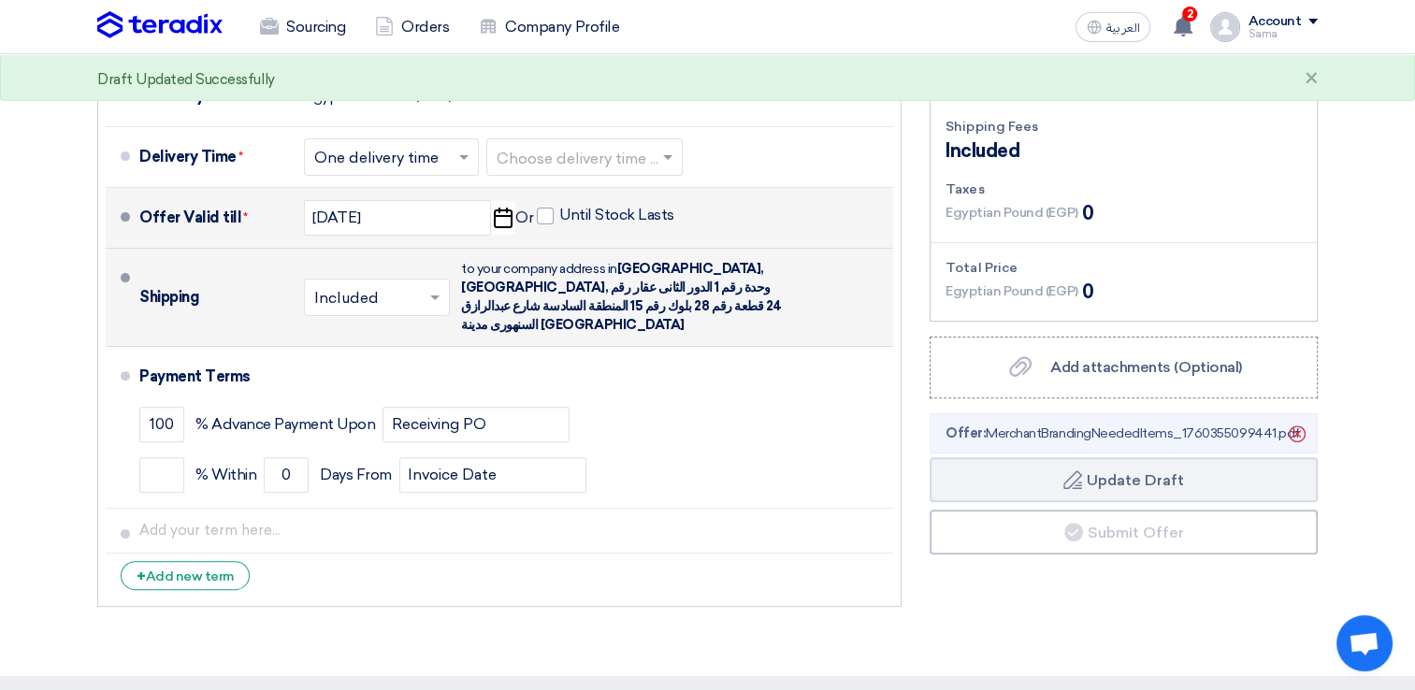
scroll to position [516, 0]
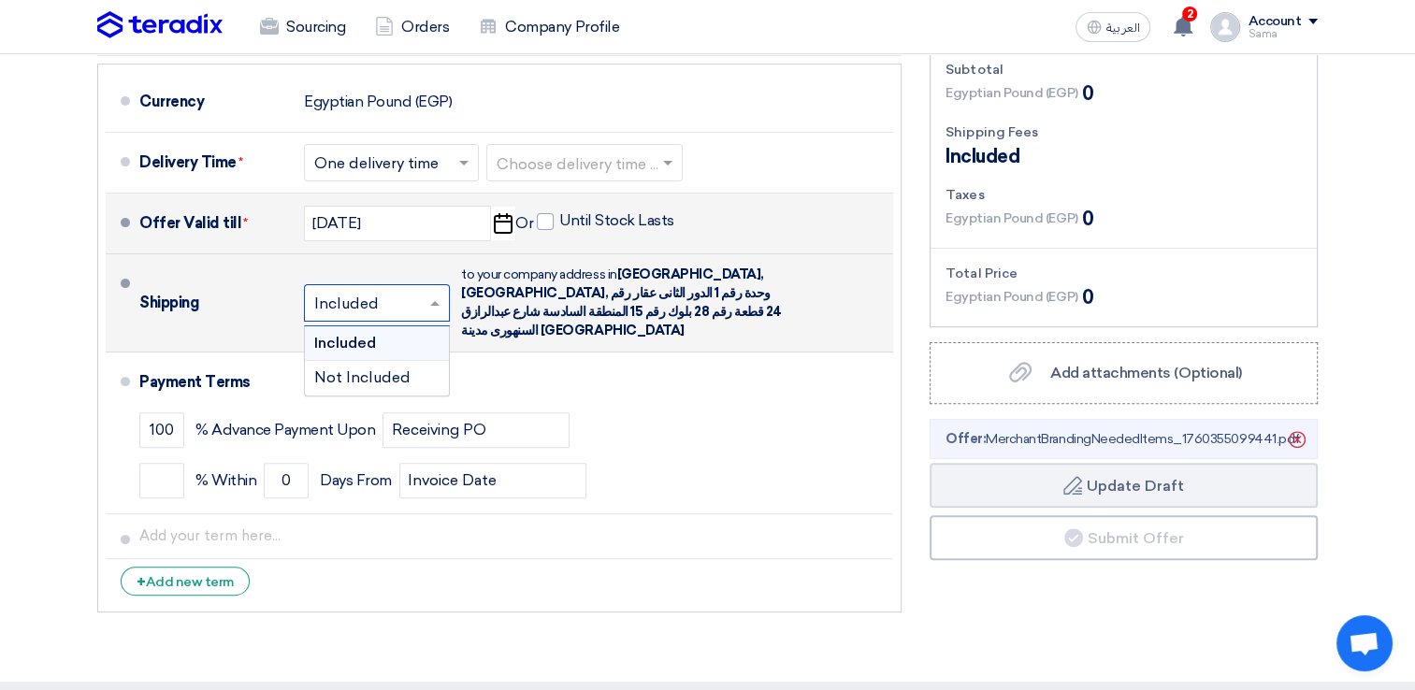
click at [401, 294] on input "text" at bounding box center [377, 304] width 127 height 27
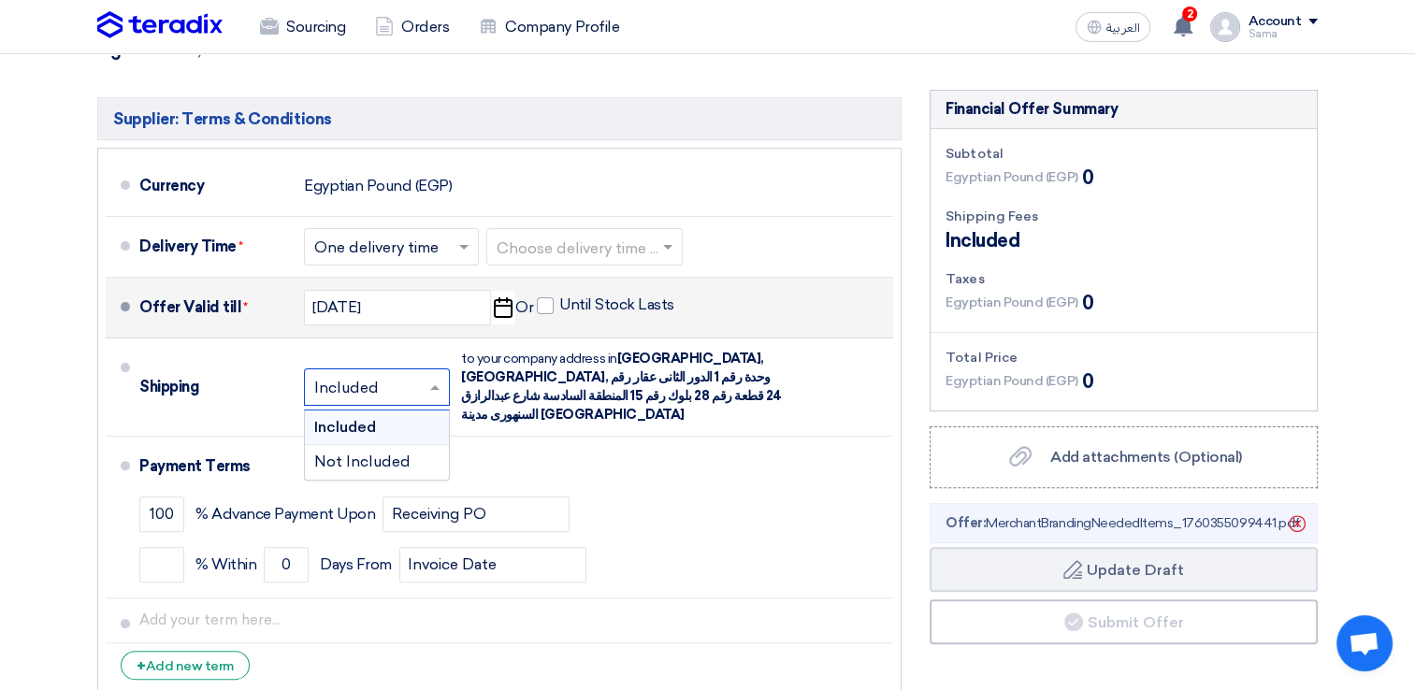
scroll to position [430, 0]
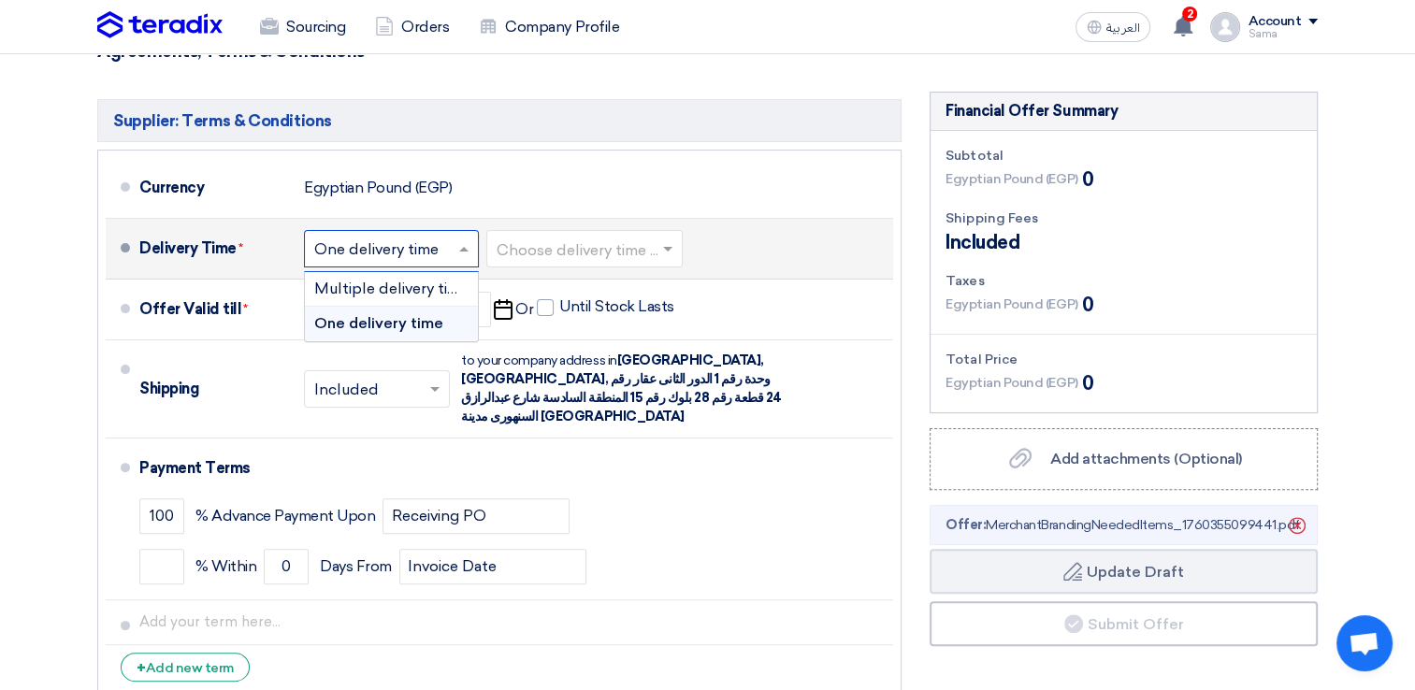
click at [427, 261] on input "text" at bounding box center [392, 250] width 156 height 27
click at [669, 226] on div "Choose delivery time ... × One delivery time × Choose delivery time ..." at bounding box center [495, 248] width 382 height 45
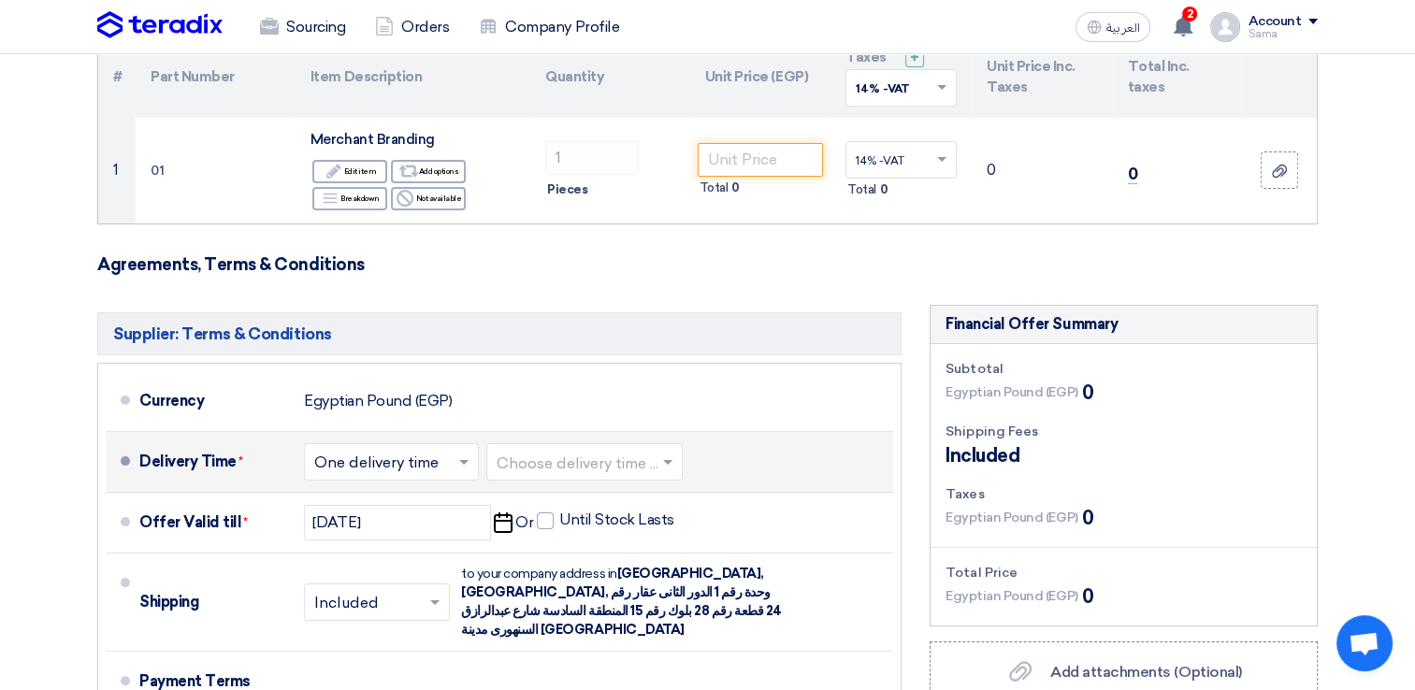
scroll to position [216, 0]
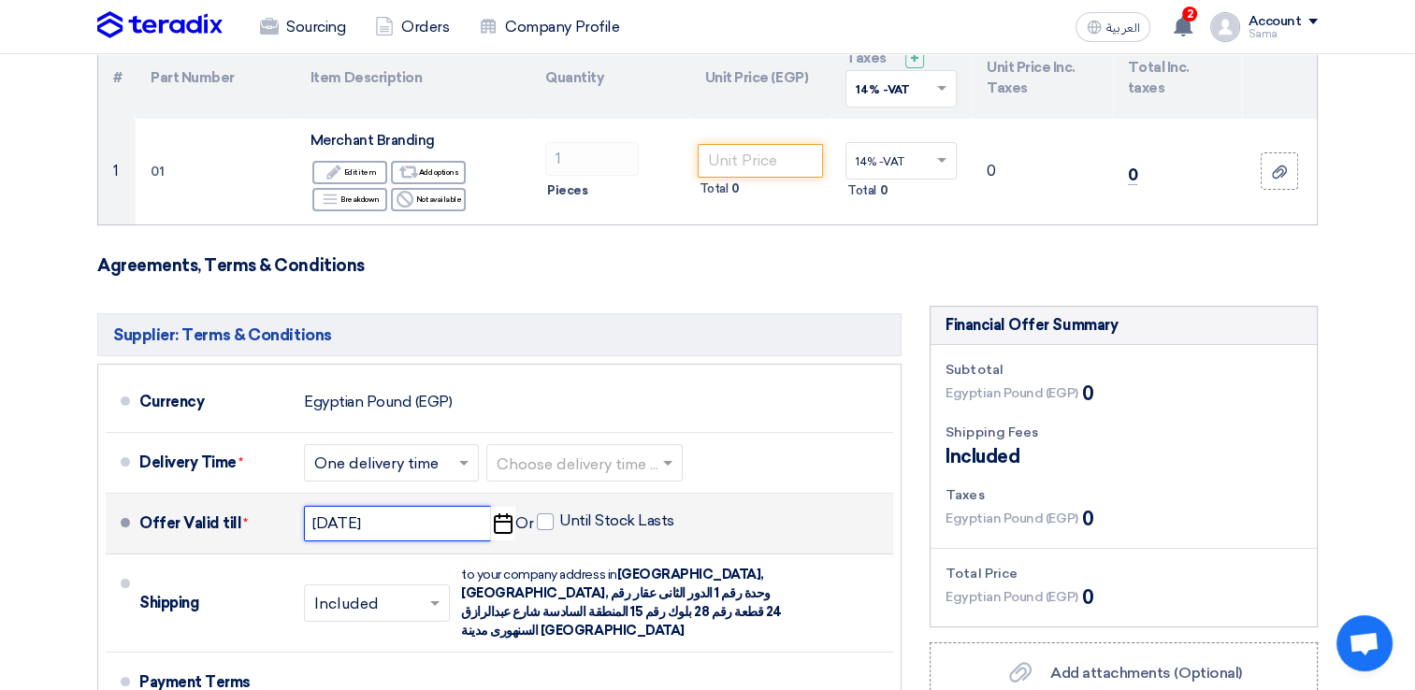
click at [400, 527] on input "[DATE]" at bounding box center [397, 524] width 187 height 36
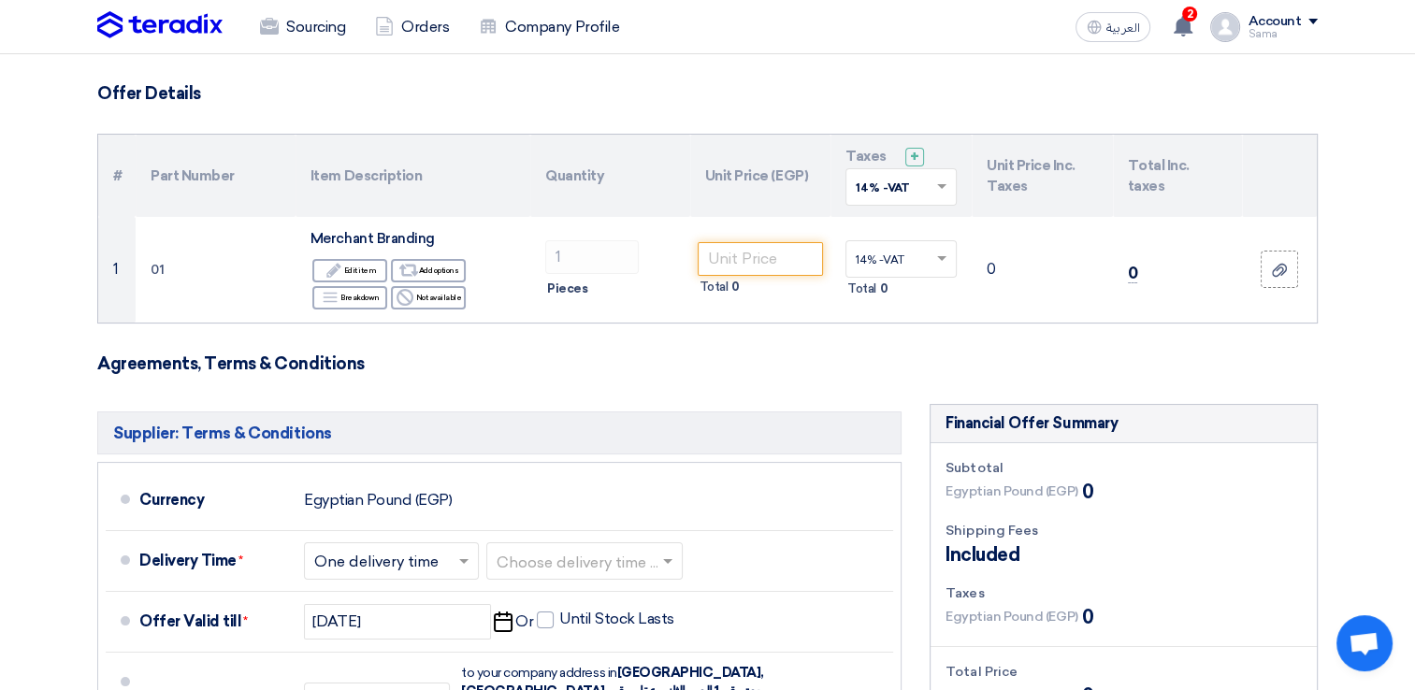
scroll to position [115, 0]
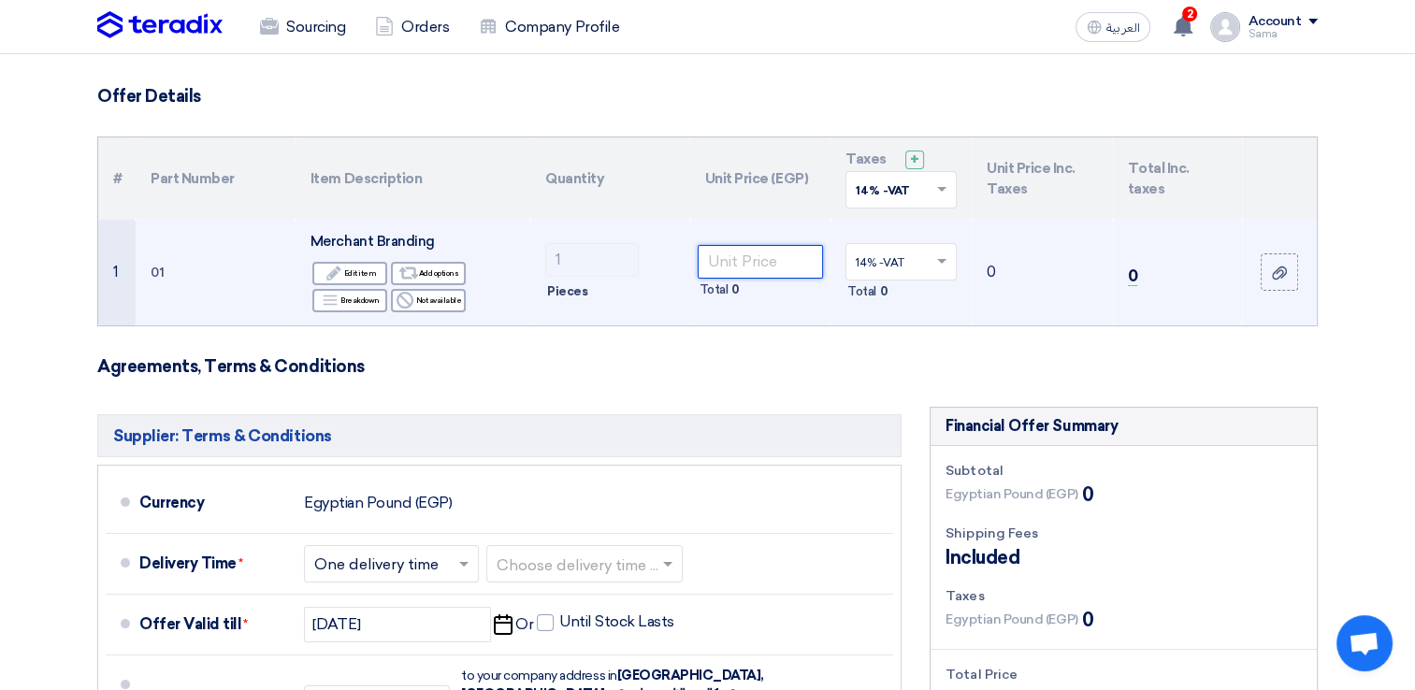
click at [770, 265] on input "number" at bounding box center [761, 262] width 126 height 34
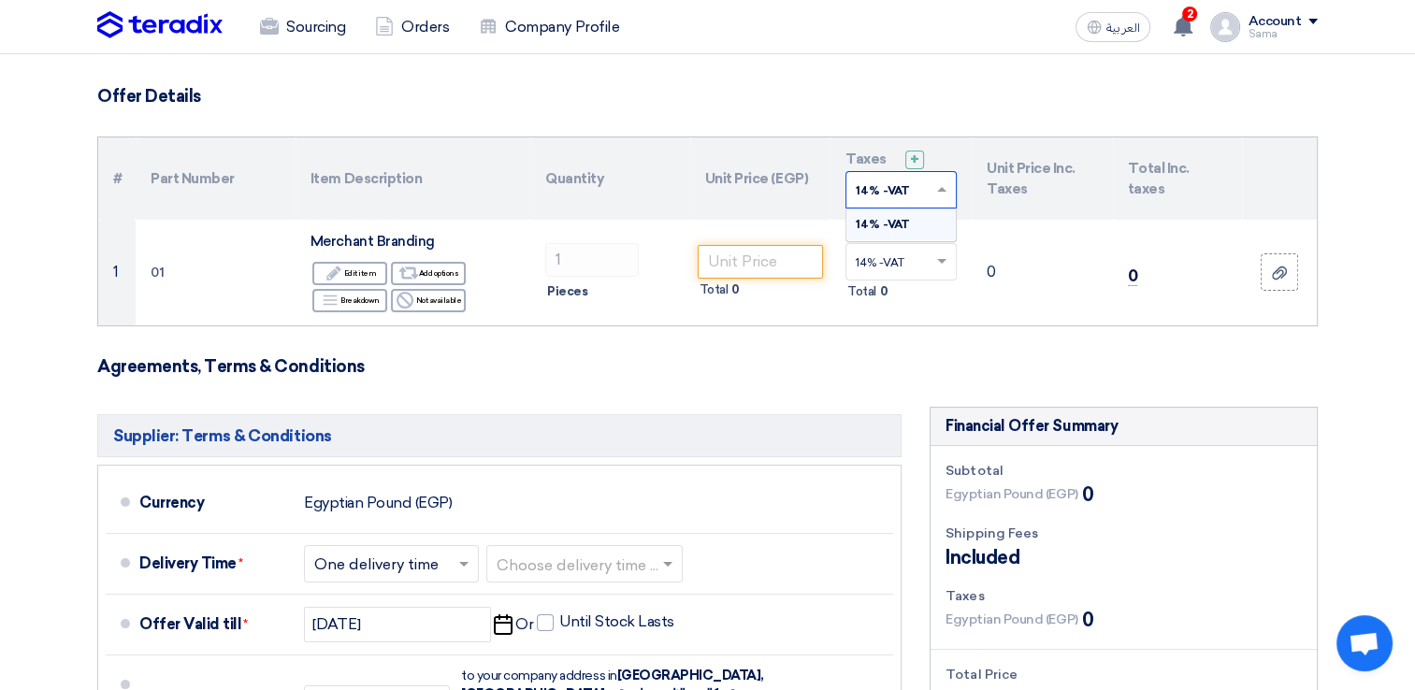
click at [916, 187] on input "text" at bounding box center [892, 192] width 72 height 31
click at [893, 218] on span "14% -VAT" at bounding box center [883, 224] width 54 height 13
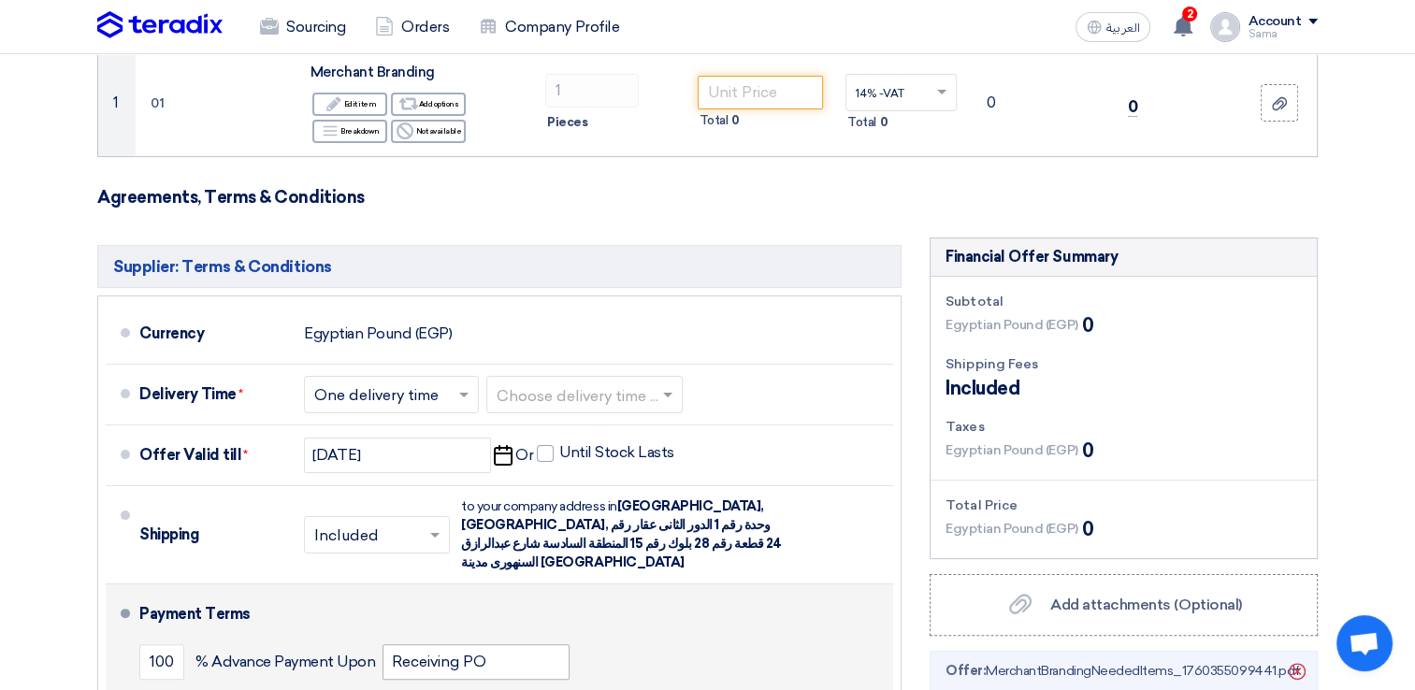
scroll to position [284, 0]
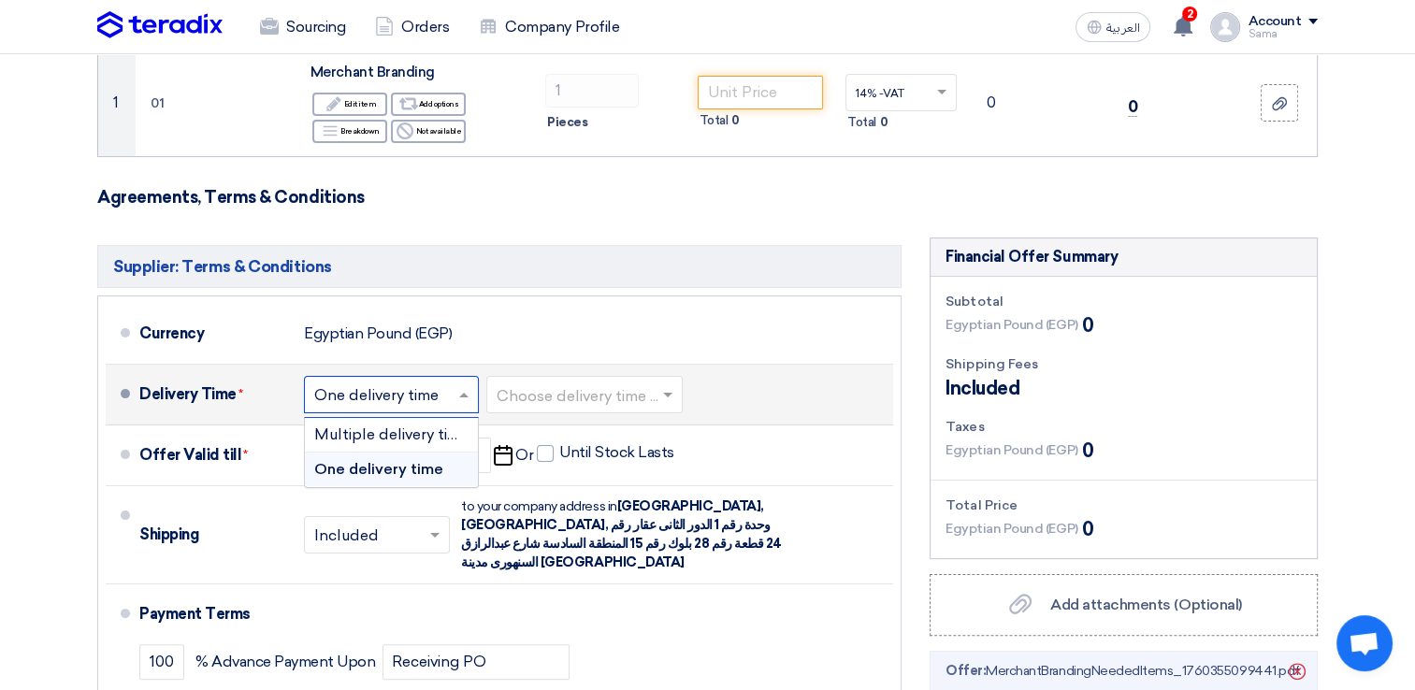
click at [416, 403] on input "text" at bounding box center [392, 395] width 156 height 27
click at [400, 445] on div "Multiple delivery times" at bounding box center [391, 435] width 173 height 35
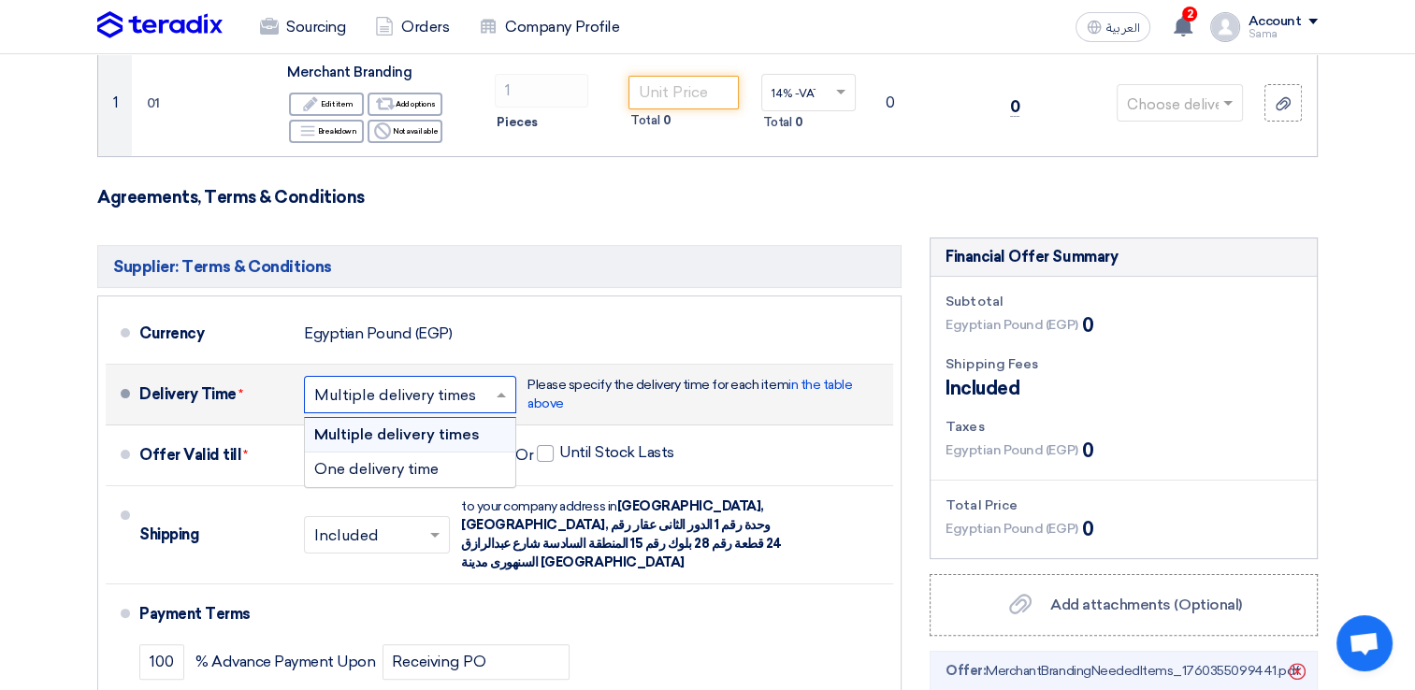
click at [441, 396] on input "text" at bounding box center [411, 395] width 194 height 27
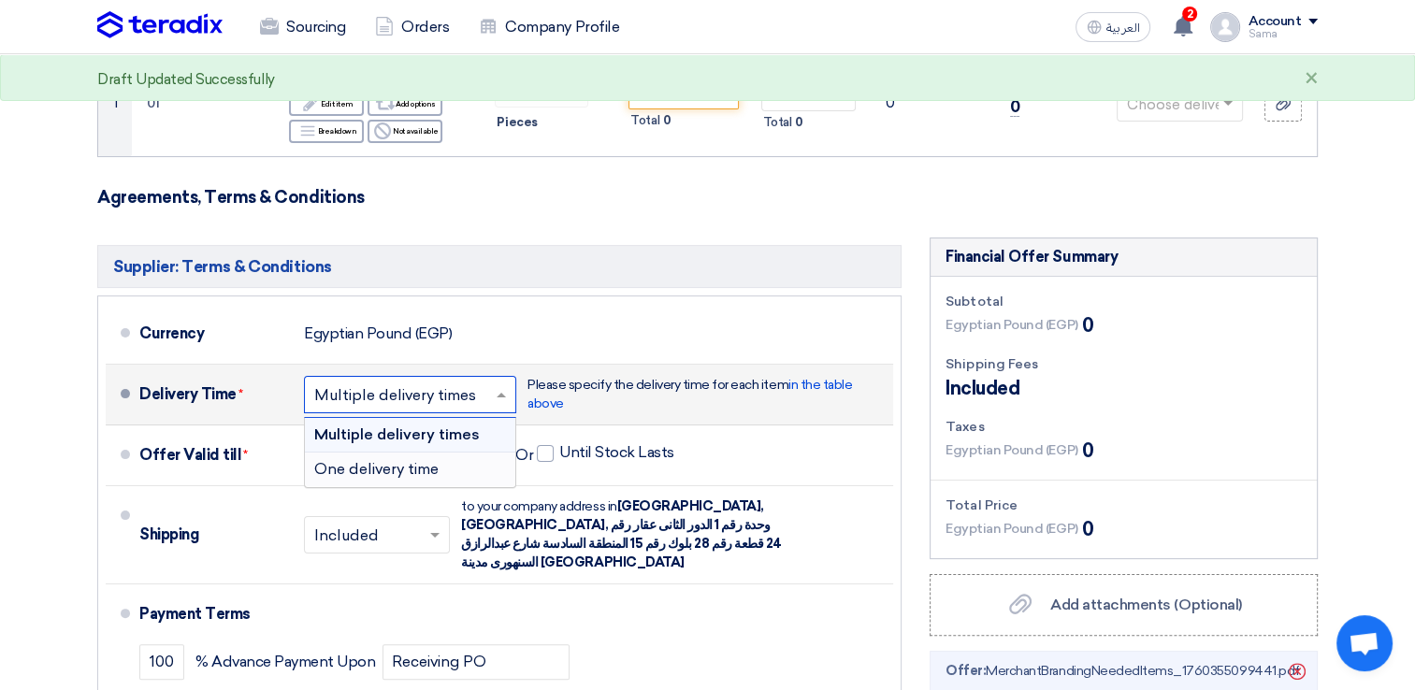
click at [410, 468] on span "One delivery time" at bounding box center [376, 469] width 124 height 18
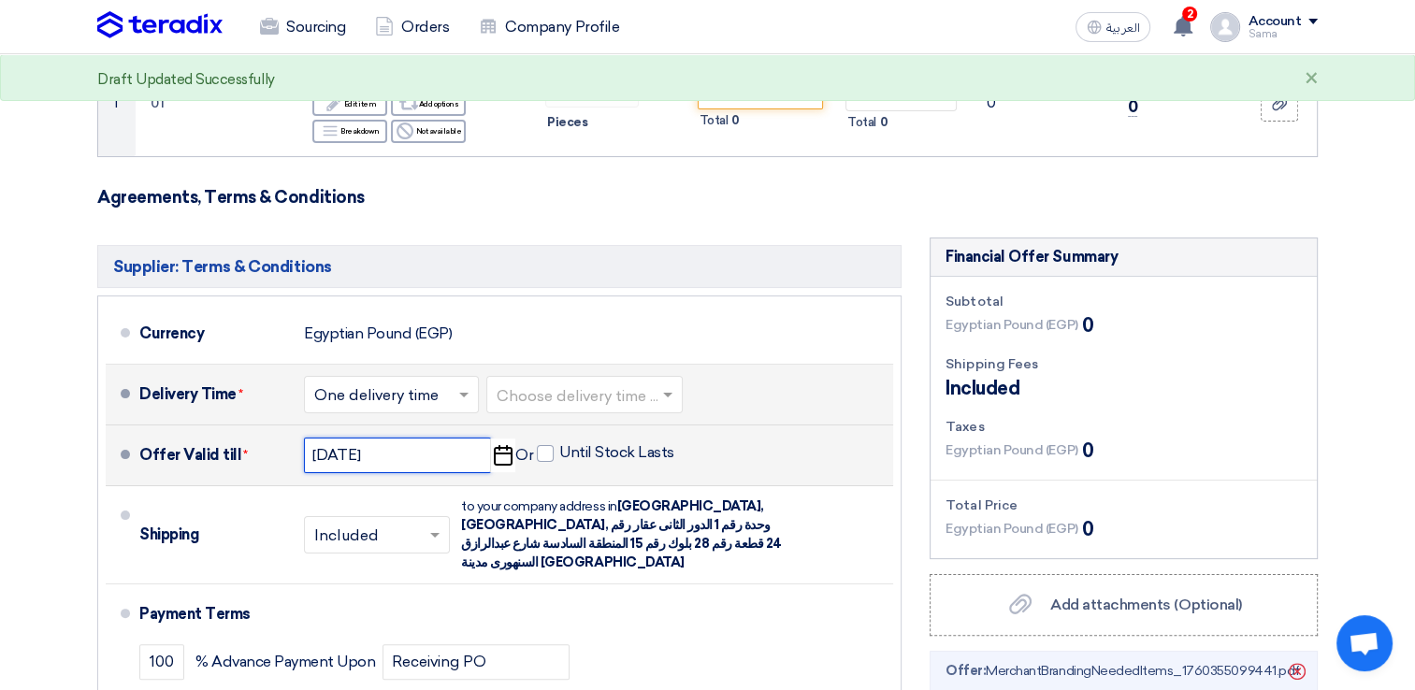
click at [381, 455] on input "[DATE]" at bounding box center [397, 456] width 187 height 36
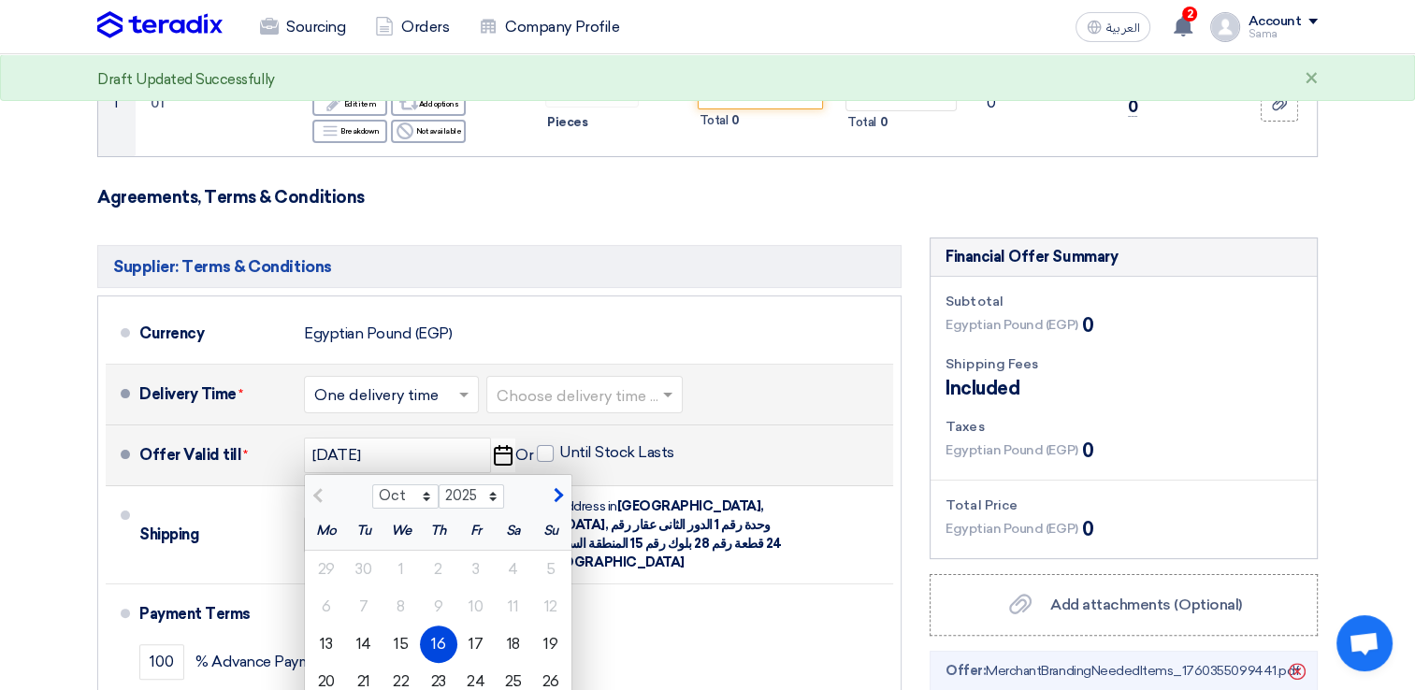
click at [427, 638] on div "16" at bounding box center [438, 644] width 37 height 37
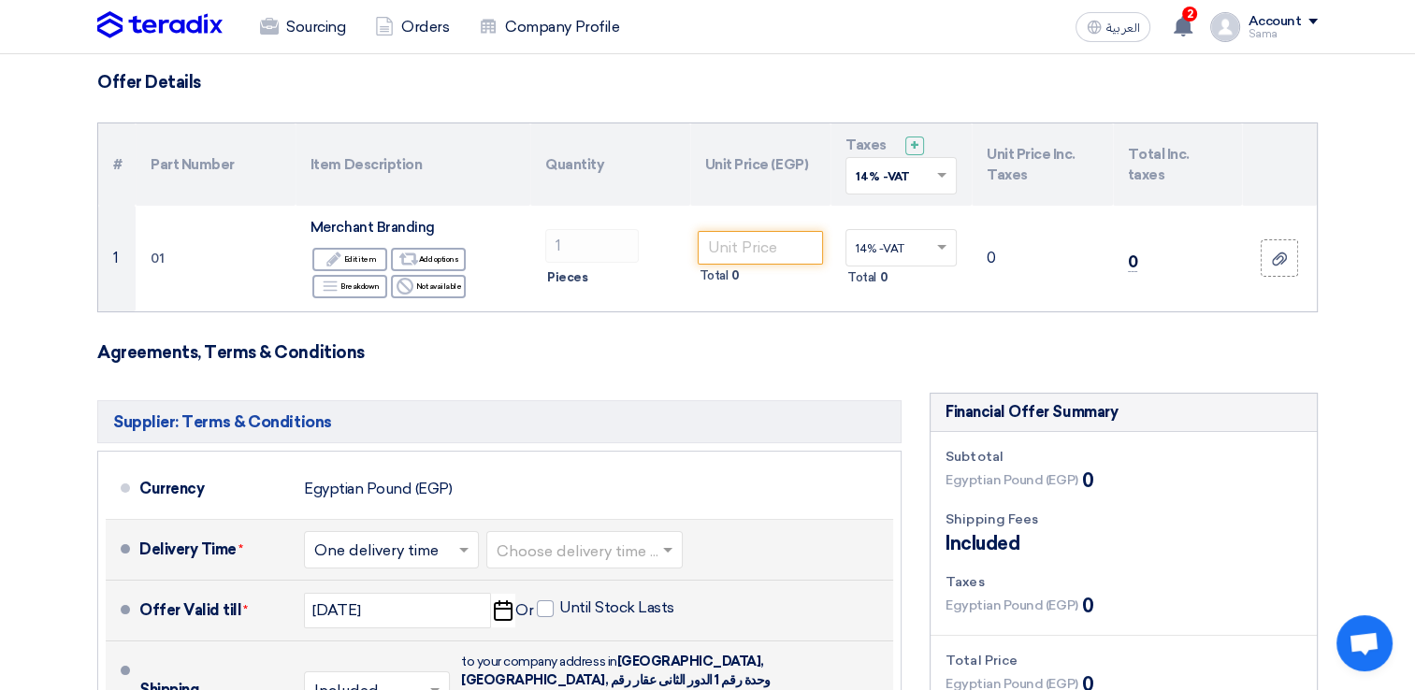
scroll to position [0, 0]
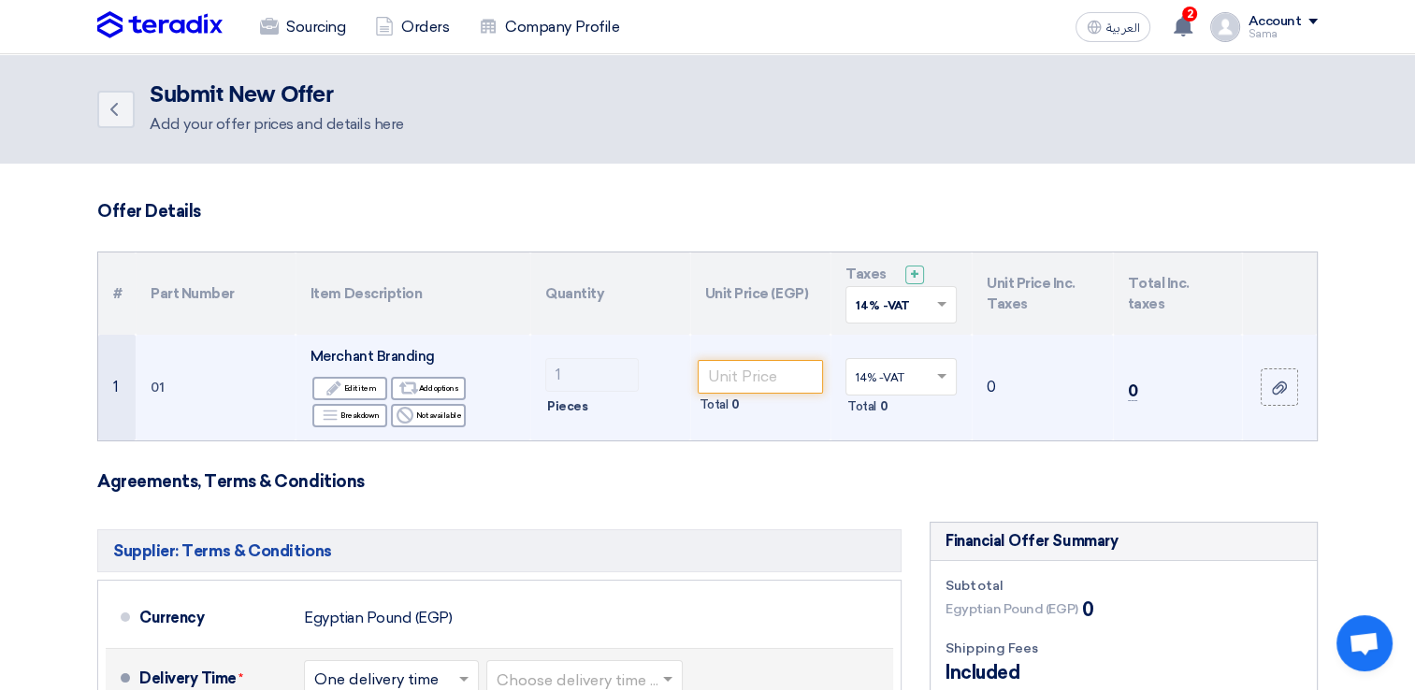
click at [1313, 383] on app-upload-file at bounding box center [1279, 386] width 75 height 37
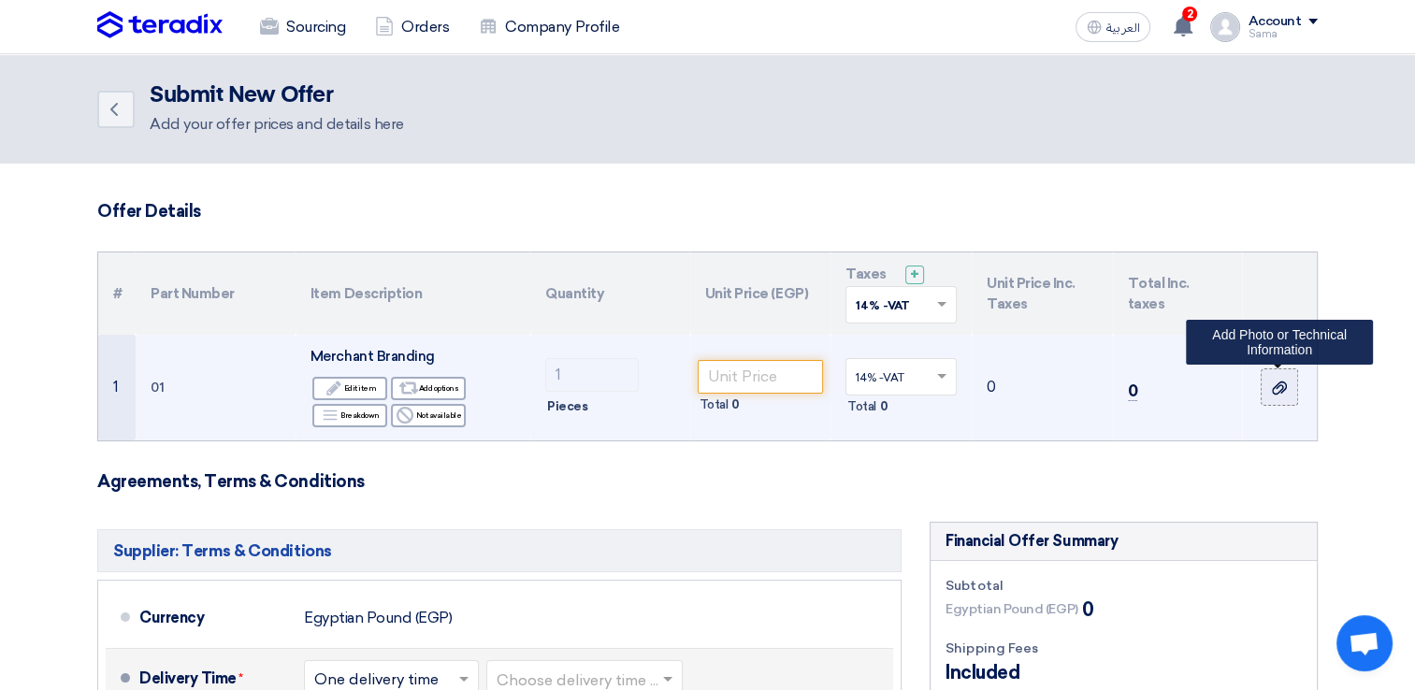
click at [1270, 395] on div at bounding box center [1279, 388] width 19 height 22
click at [0, 0] on input "file" at bounding box center [0, 0] width 0 height 0
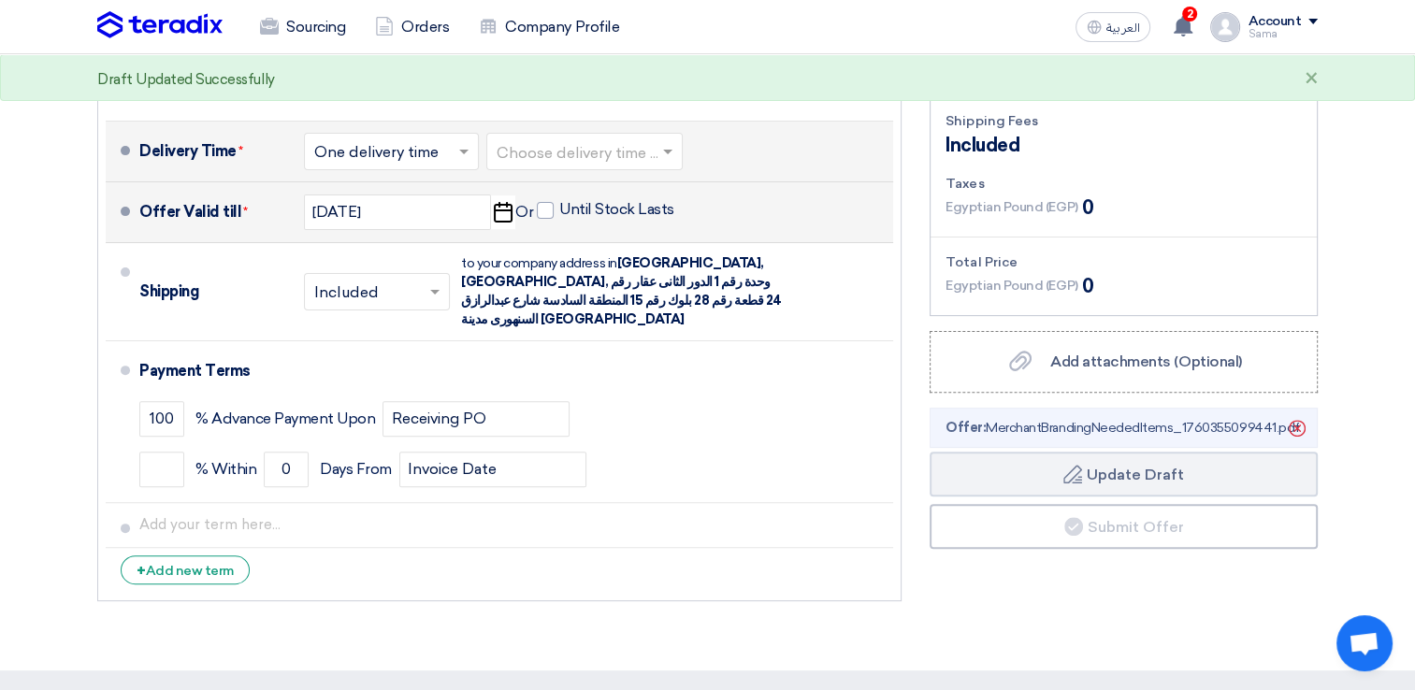
scroll to position [527, 0]
click at [1293, 427] on icon "Delete" at bounding box center [1297, 428] width 32 height 32
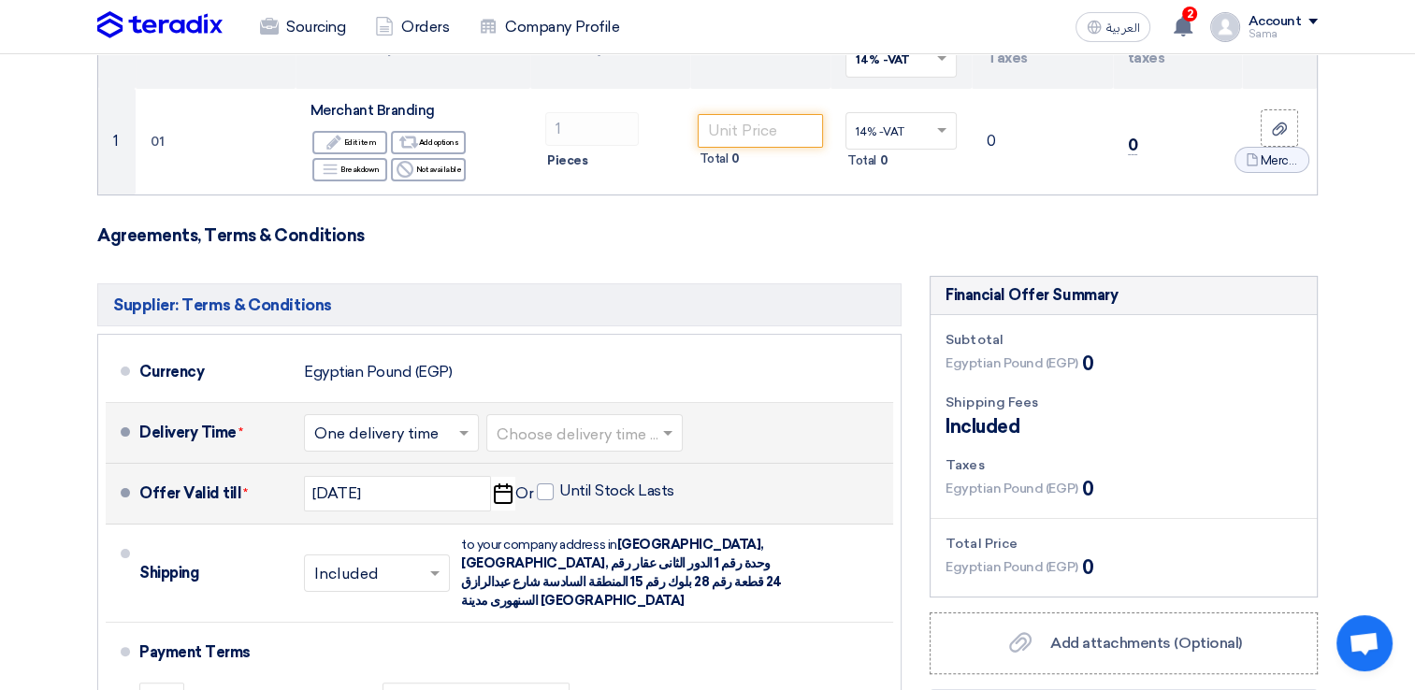
scroll to position [245, 0]
click at [125, 432] on span at bounding box center [125, 432] width 9 height 9
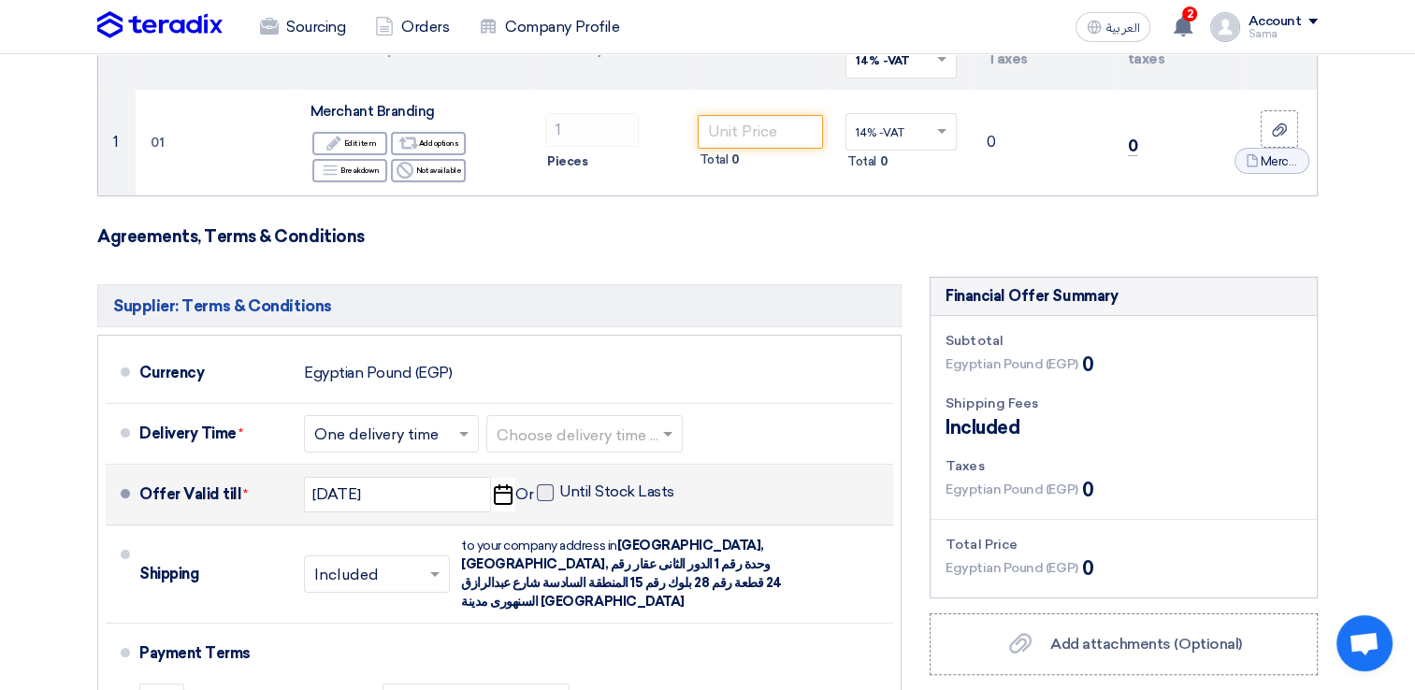
click at [549, 486] on span at bounding box center [545, 492] width 17 height 17
click at [559, 486] on input "Until Stock Lasts" at bounding box center [618, 500] width 119 height 36
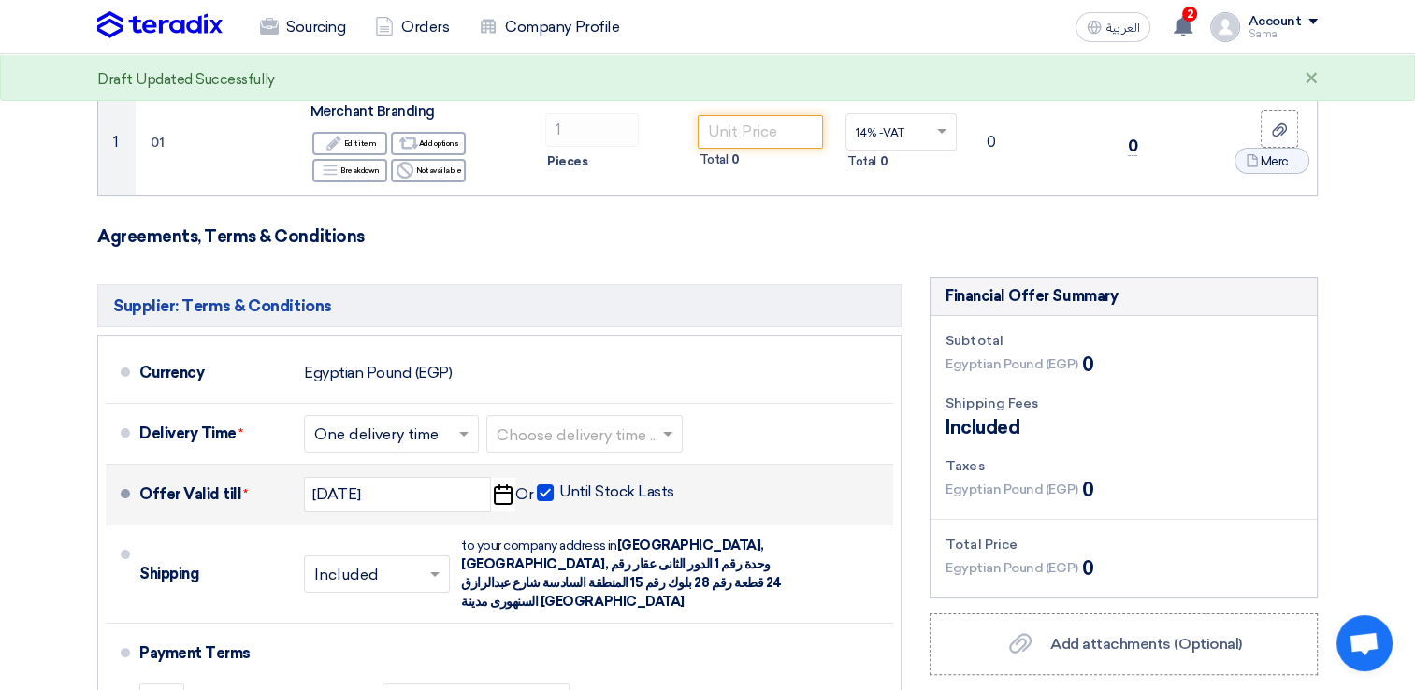
click at [549, 486] on span at bounding box center [545, 492] width 17 height 17
click at [559, 486] on input "Until Stock Lasts" at bounding box center [618, 500] width 119 height 36
checkbox input "false"
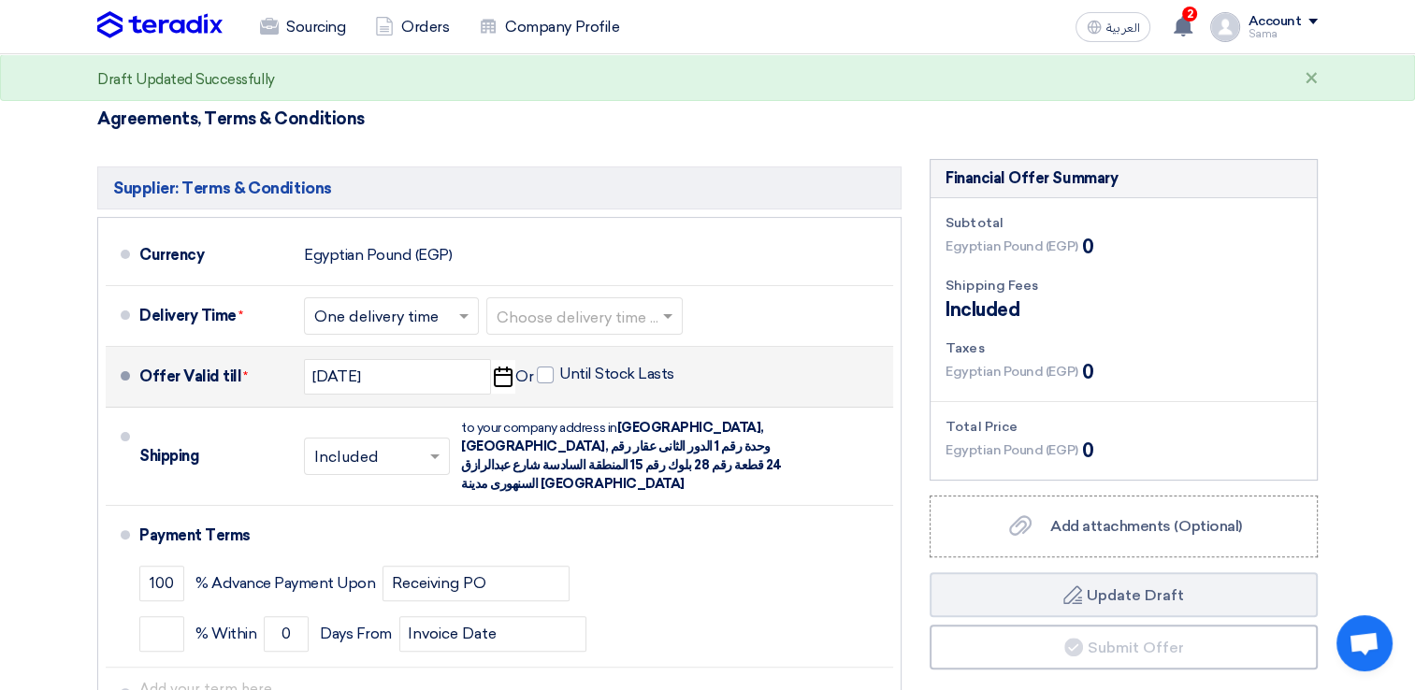
scroll to position [298, 0]
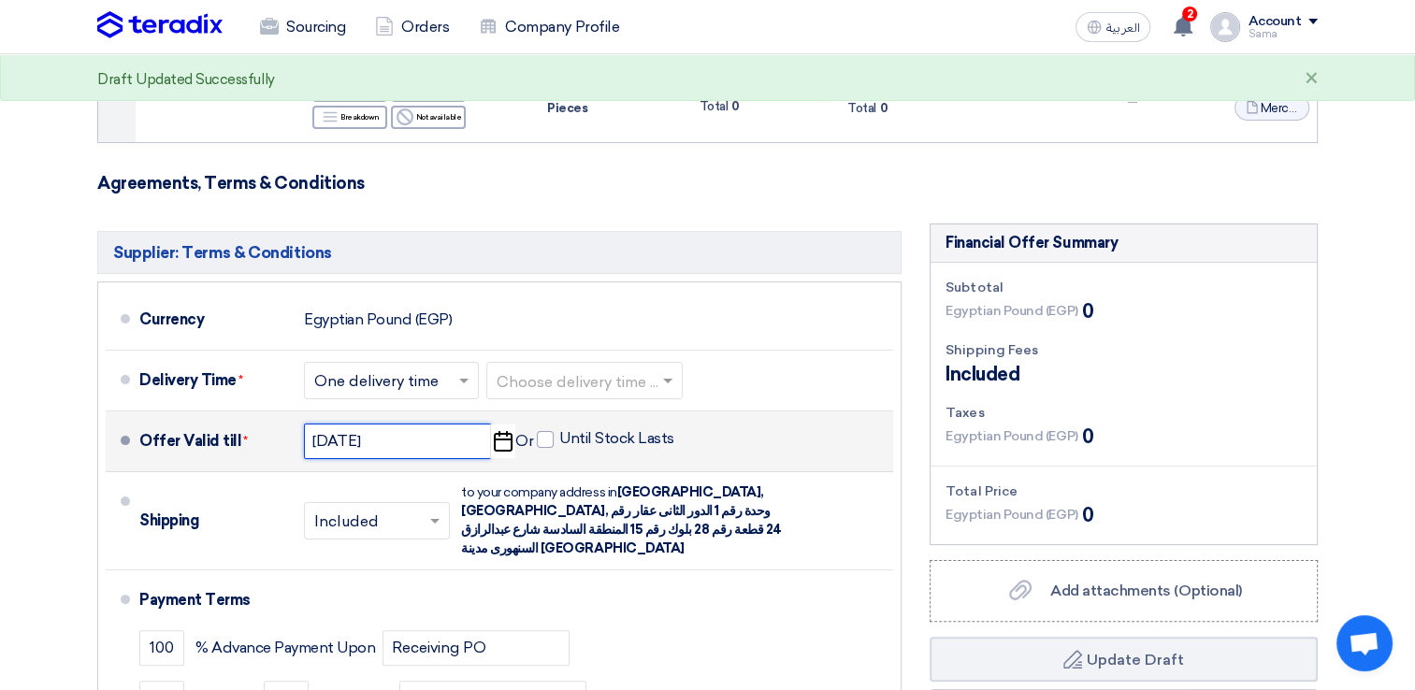
click at [378, 448] on input "[DATE]" at bounding box center [397, 442] width 187 height 36
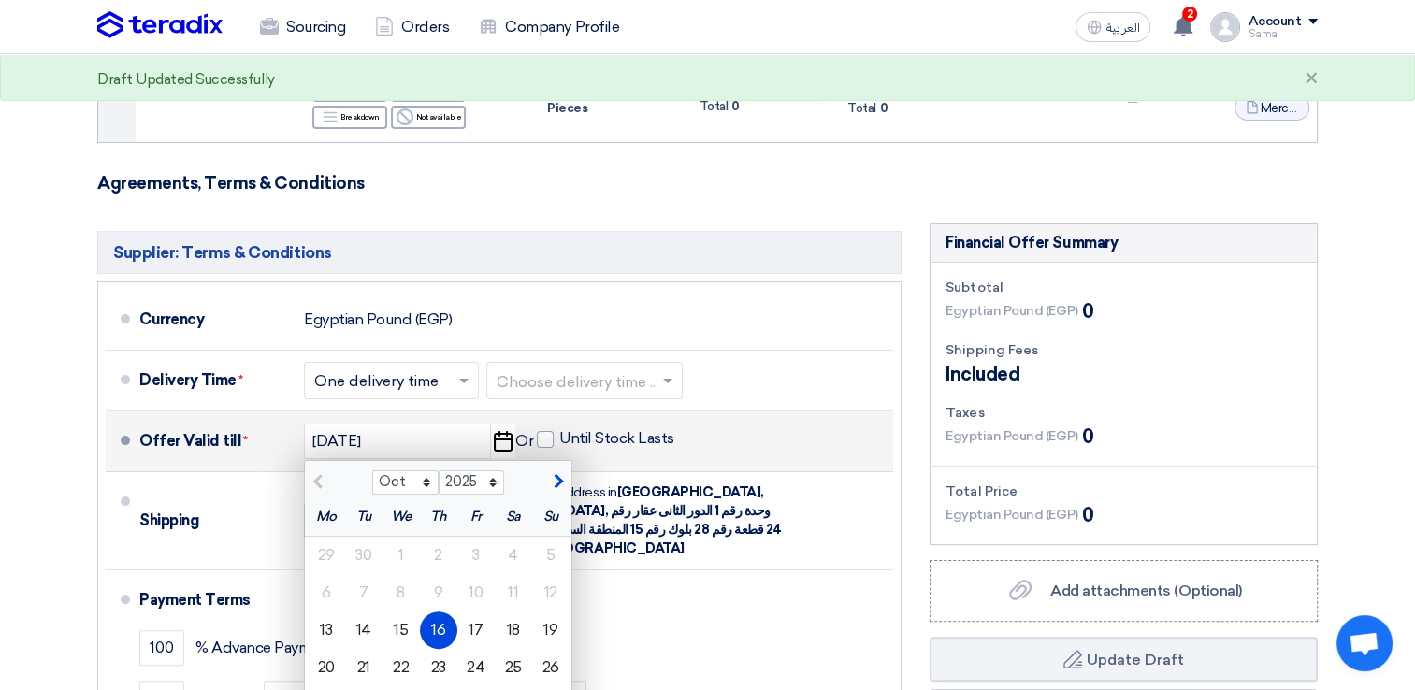
click at [439, 638] on div "16" at bounding box center [438, 630] width 37 height 37
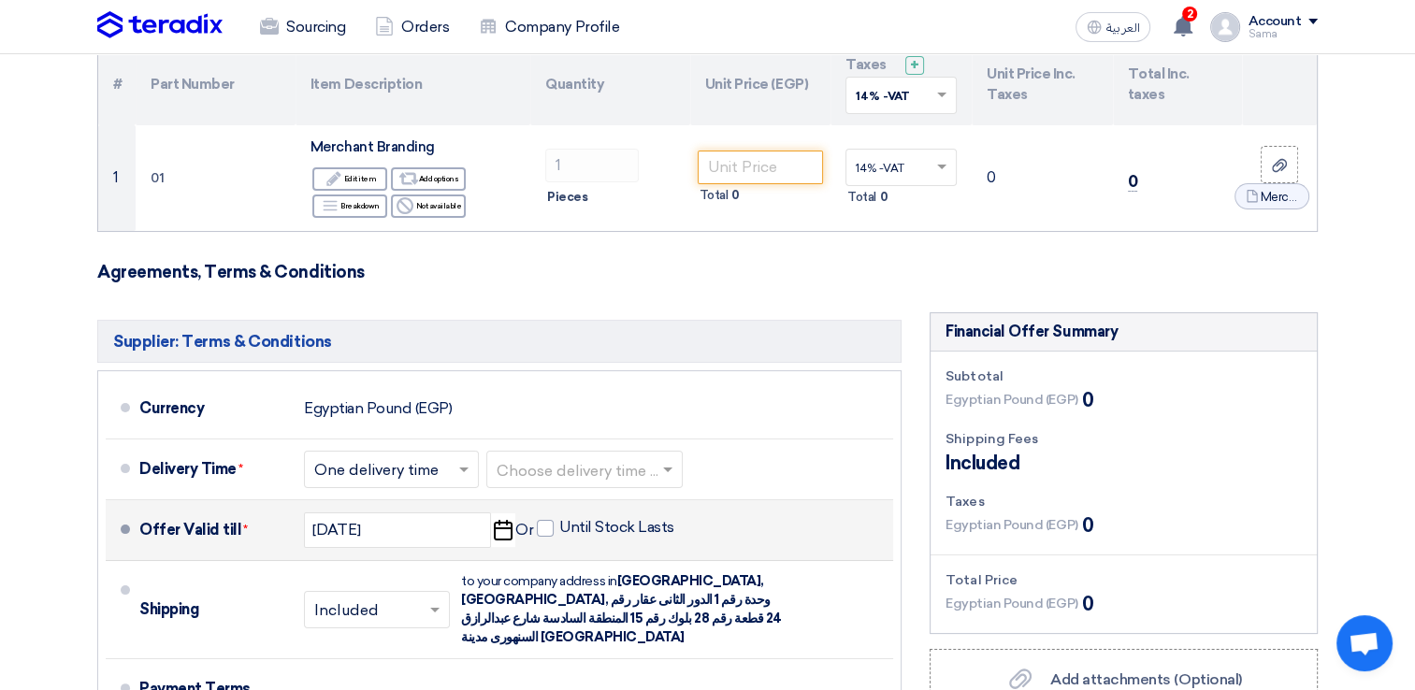
scroll to position [205, 0]
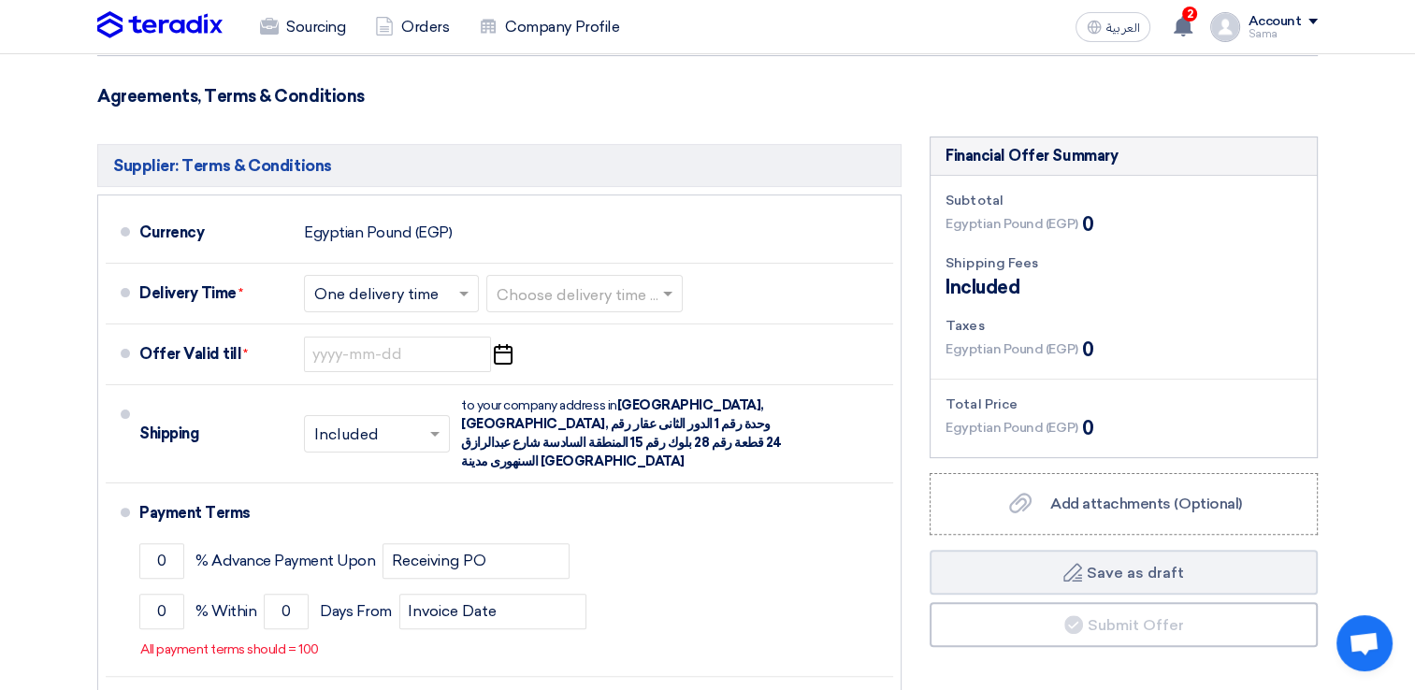
scroll to position [385, 0]
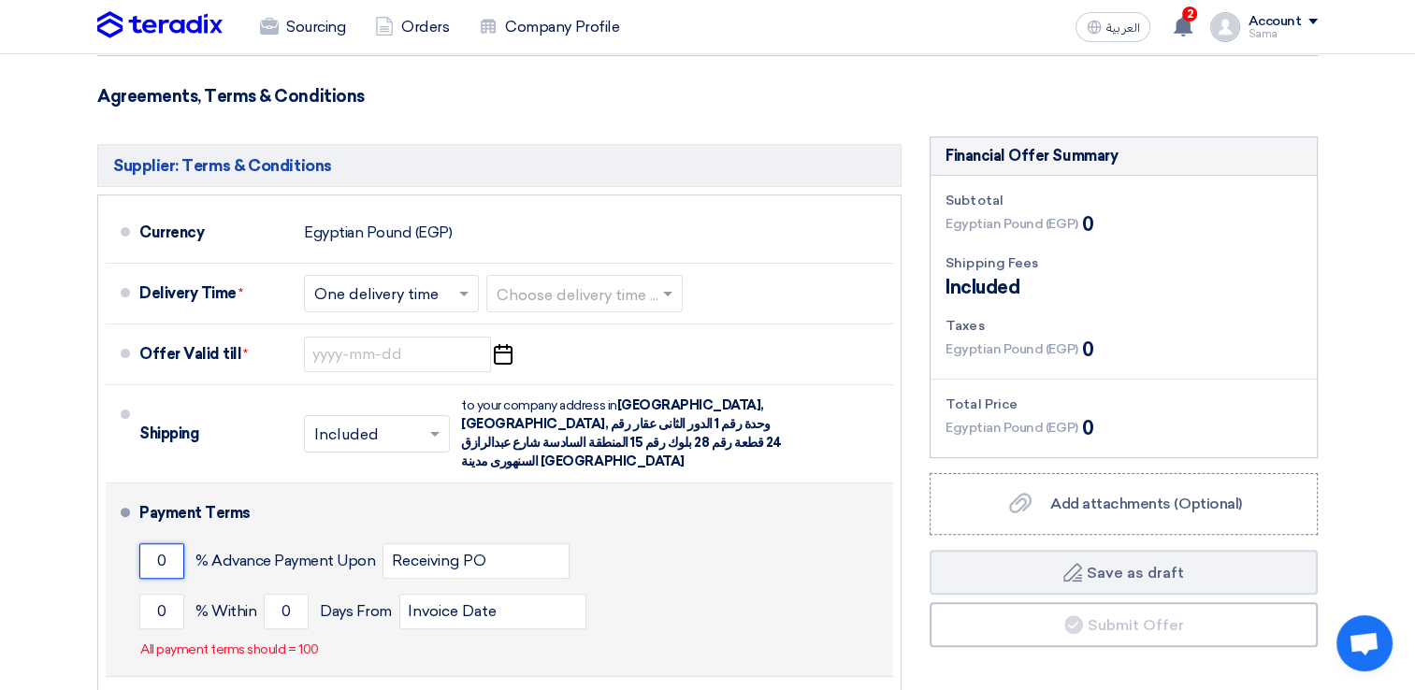
click at [154, 544] on input "0" at bounding box center [161, 561] width 45 height 36
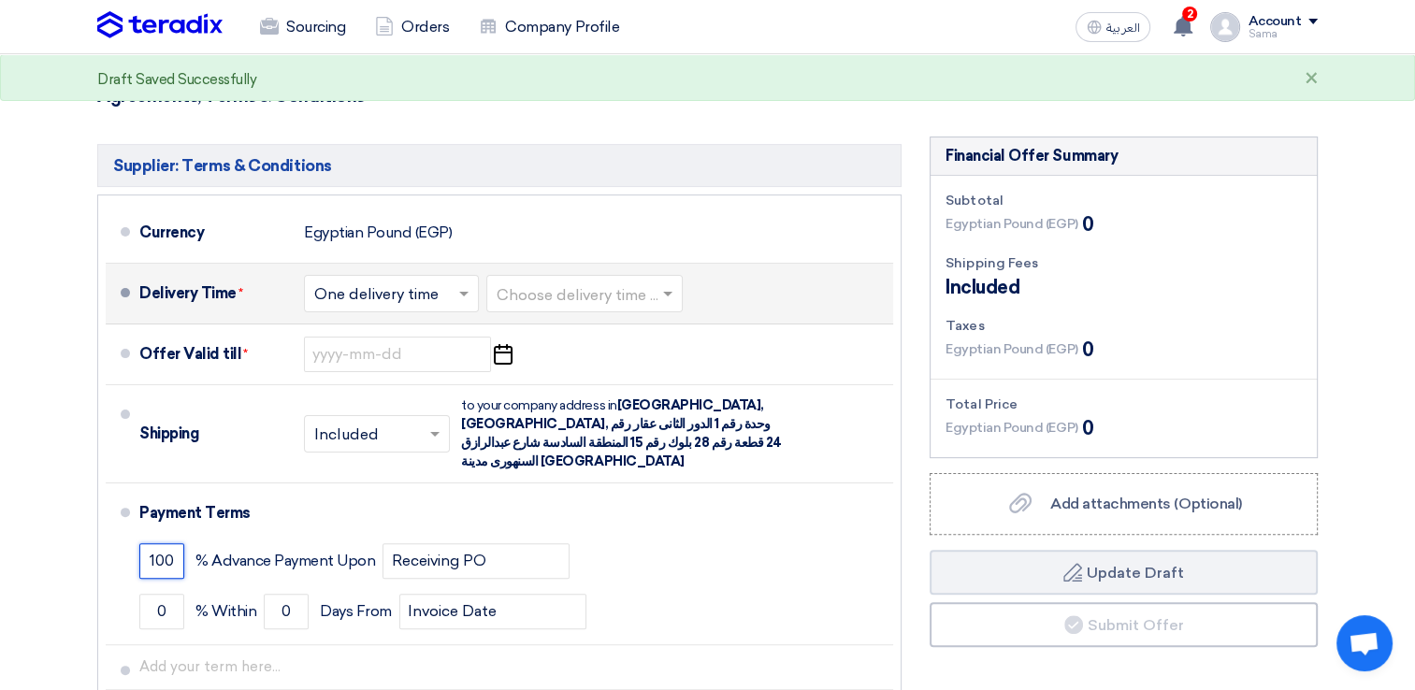
type input "100"
click at [373, 293] on input "text" at bounding box center [392, 294] width 156 height 27
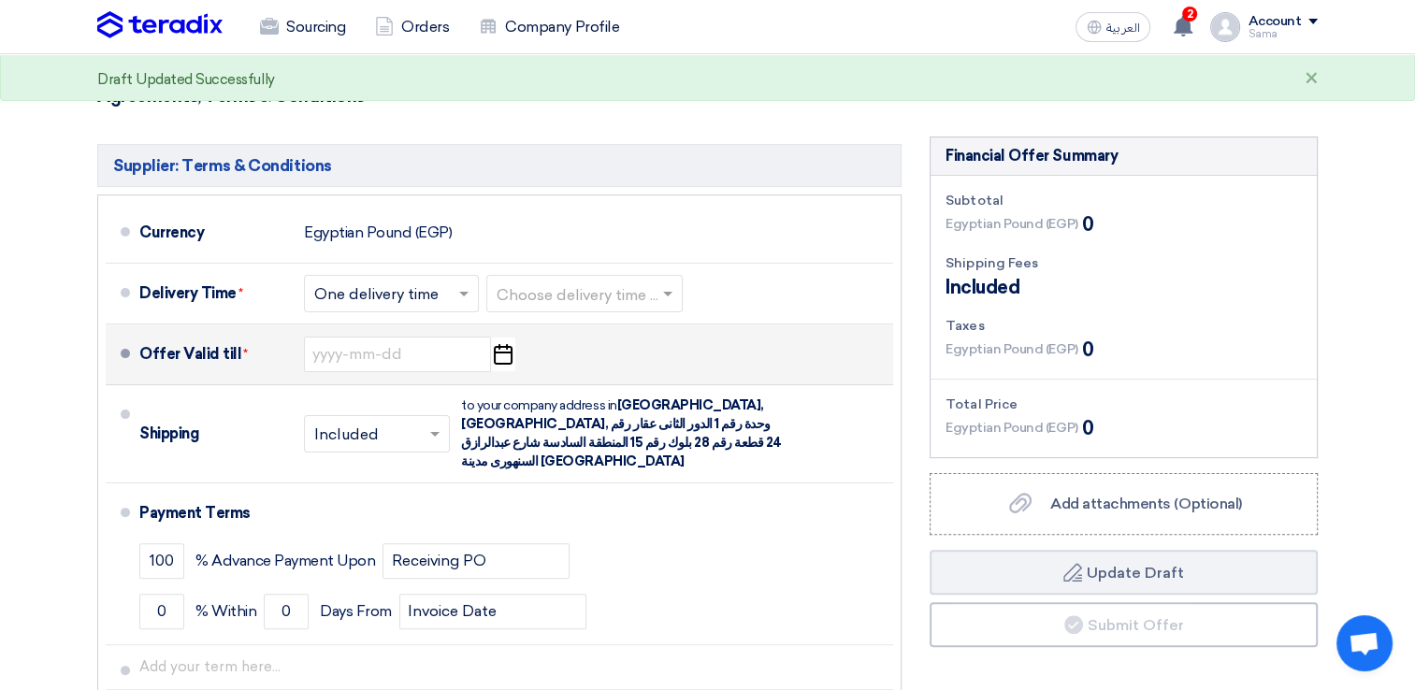
click at [628, 380] on li "Offer Valid till * Pick a date" at bounding box center [499, 354] width 787 height 61
click at [421, 347] on input at bounding box center [397, 355] width 187 height 36
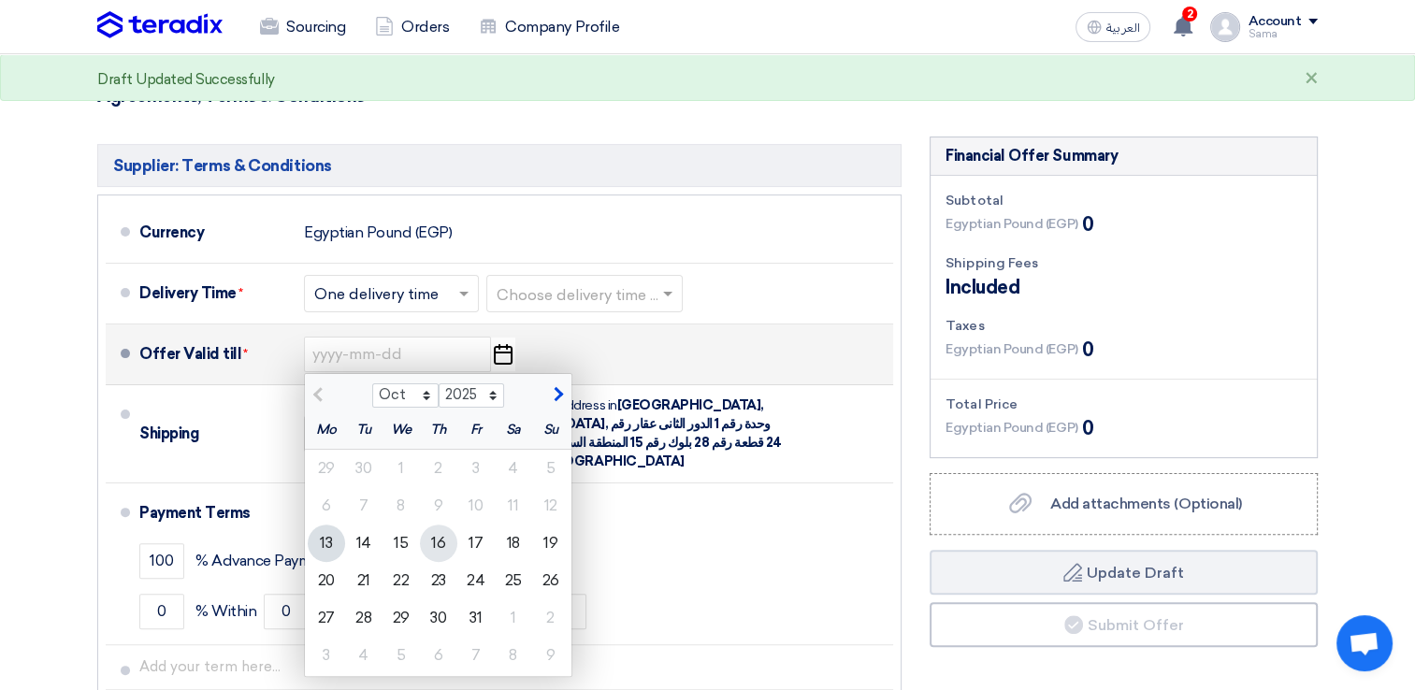
click at [433, 544] on div "16" at bounding box center [438, 543] width 37 height 37
type input "[DATE]"
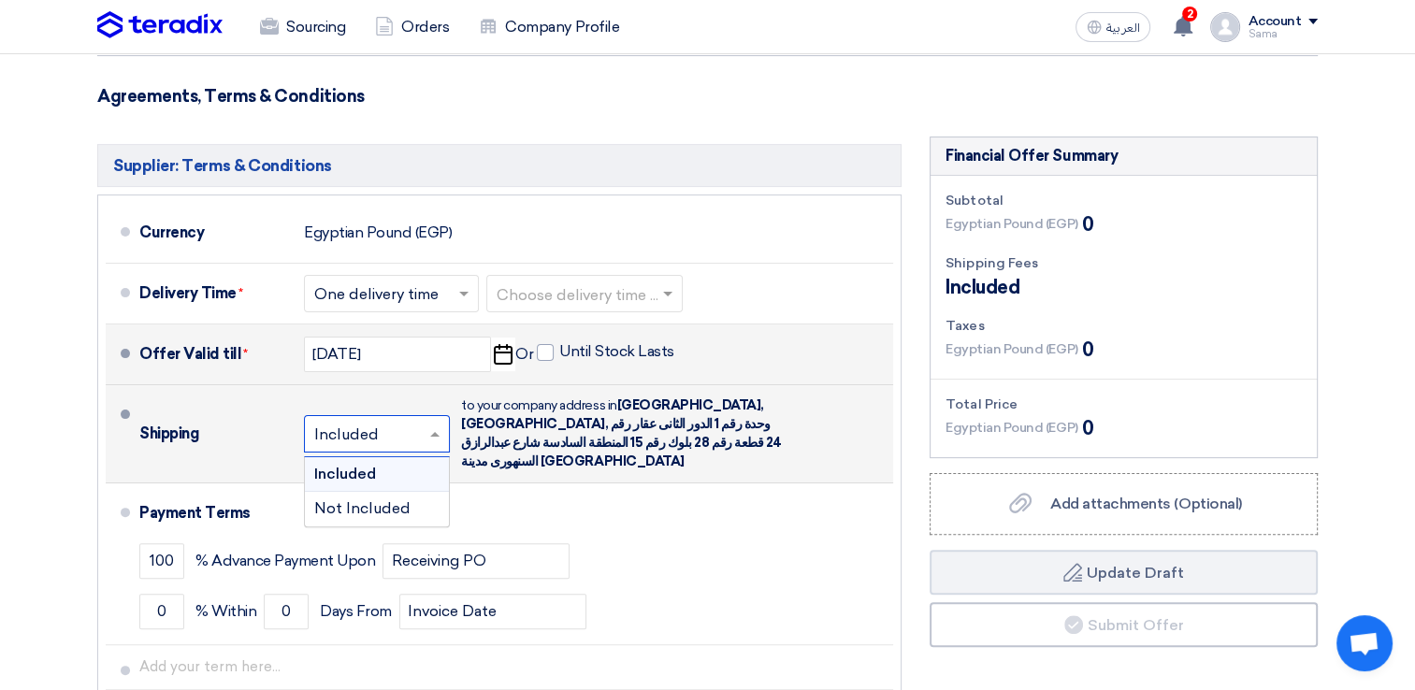
click at [420, 422] on input "text" at bounding box center [377, 435] width 127 height 27
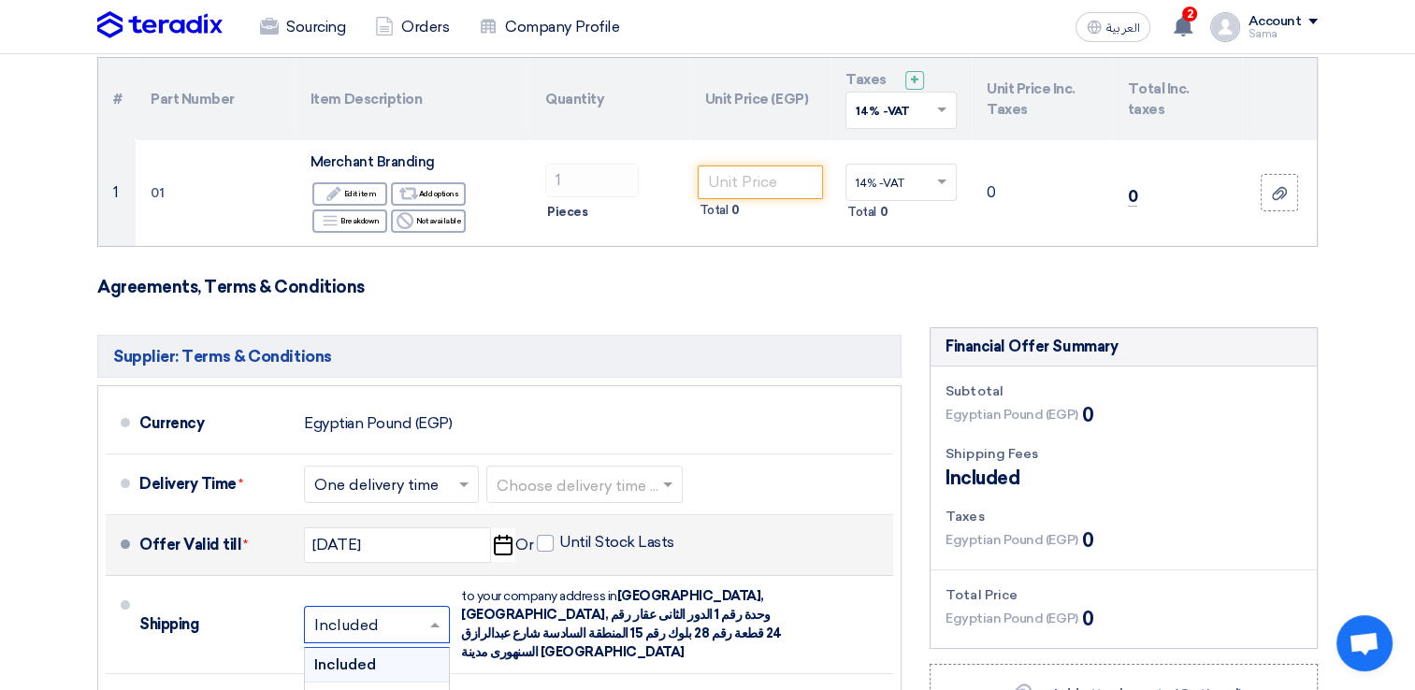
scroll to position [170, 0]
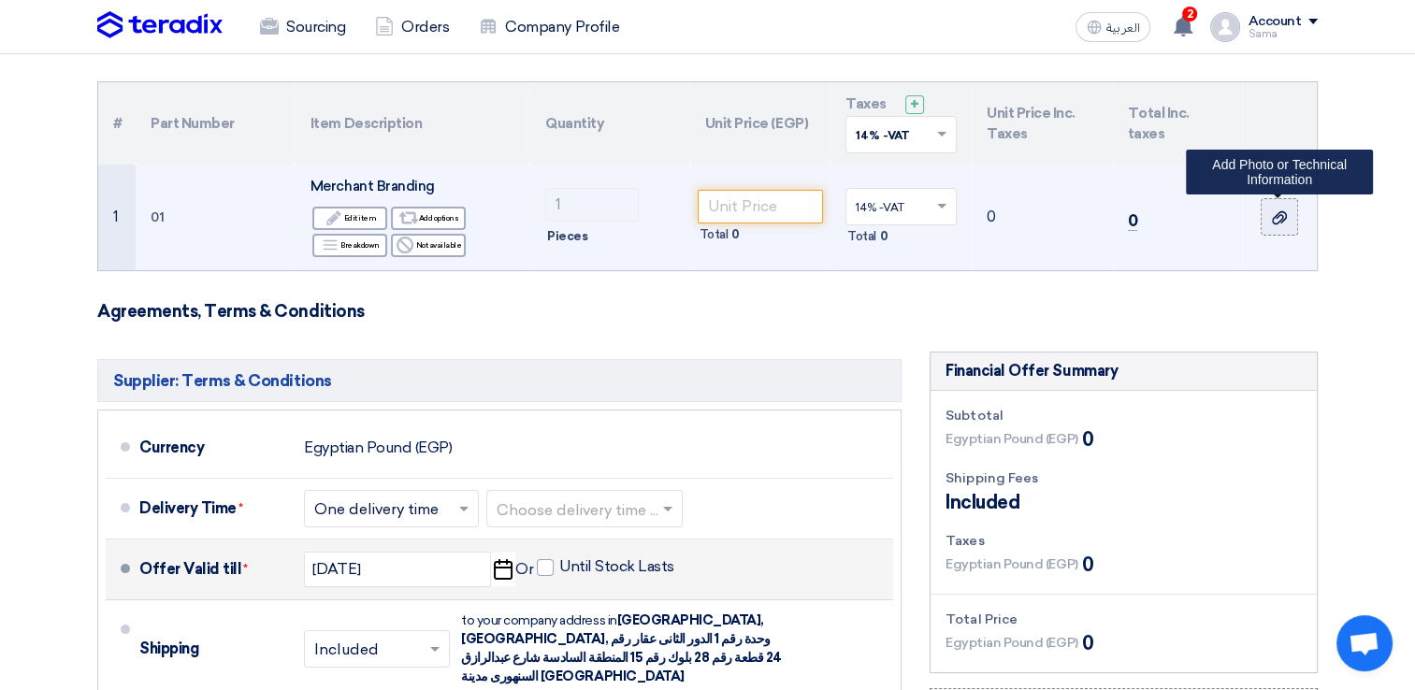
click at [1282, 213] on icon at bounding box center [1279, 217] width 15 height 15
click at [0, 0] on input "file" at bounding box center [0, 0] width 0 height 0
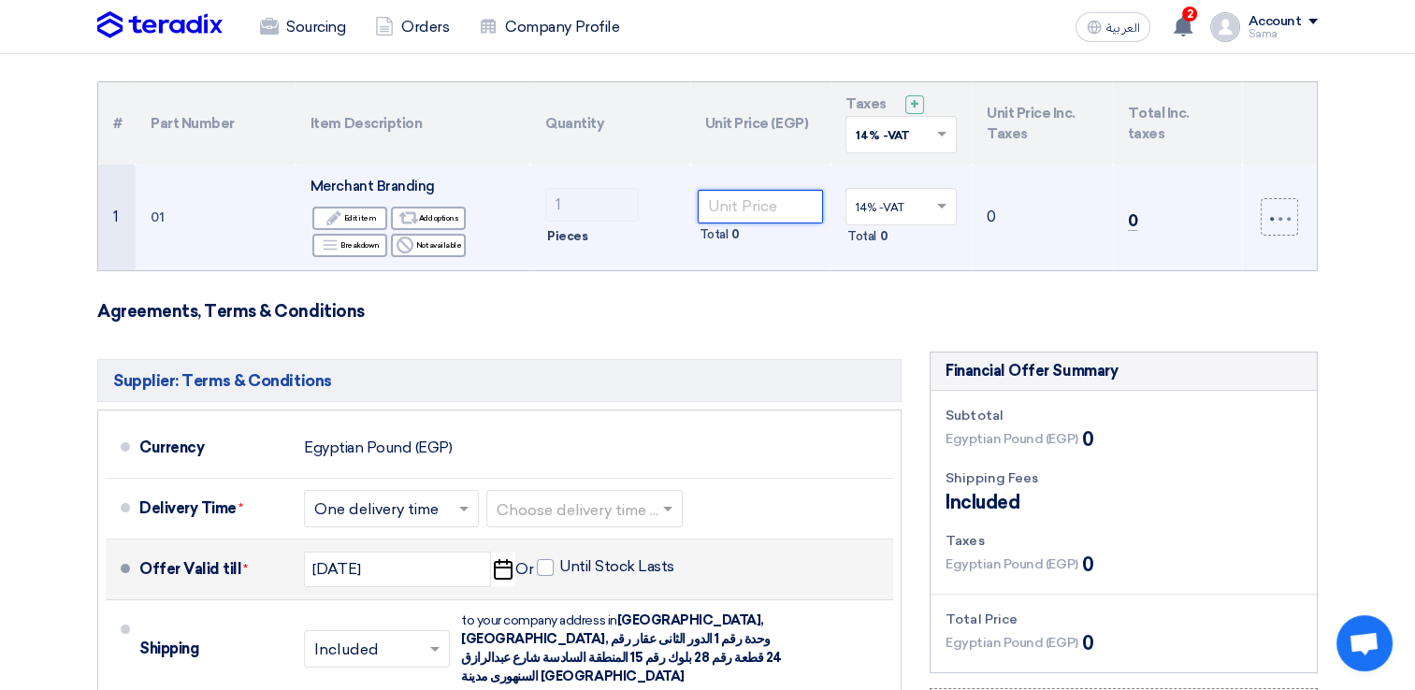
click at [717, 209] on input "number" at bounding box center [761, 207] width 126 height 34
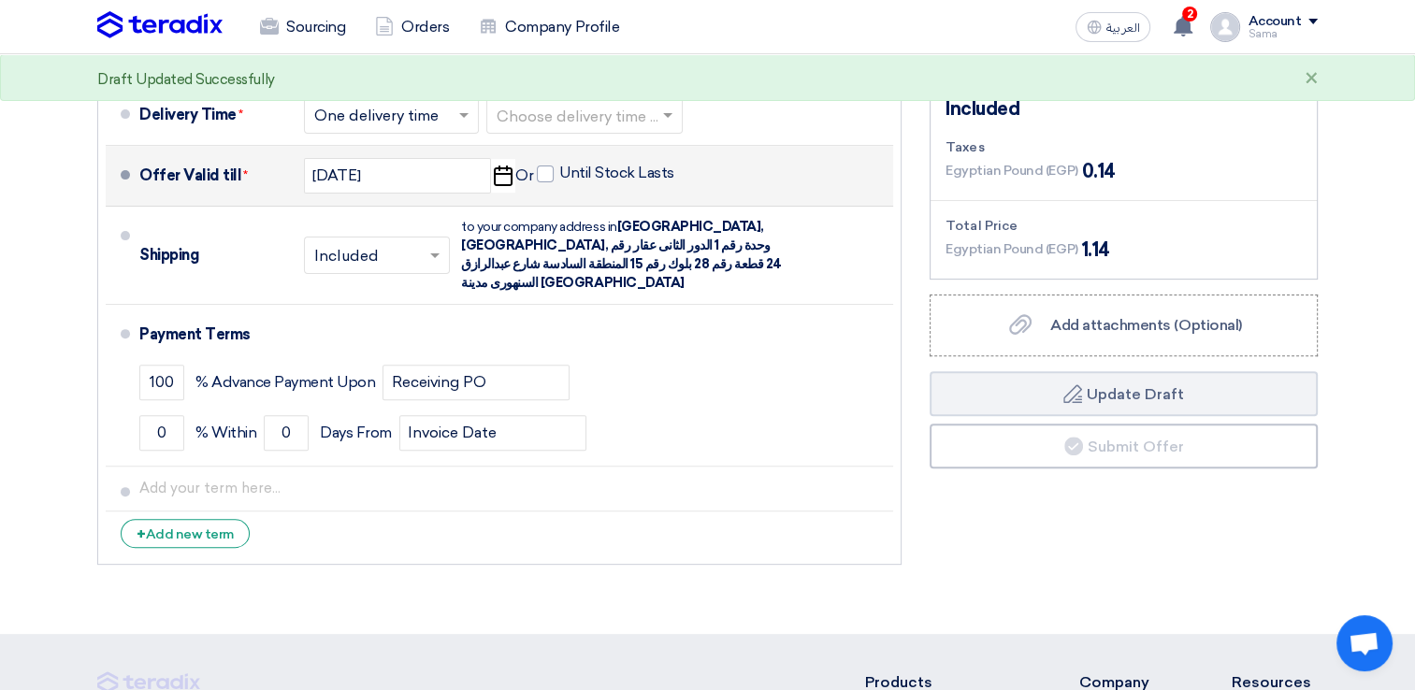
scroll to position [563, 0]
type input "01"
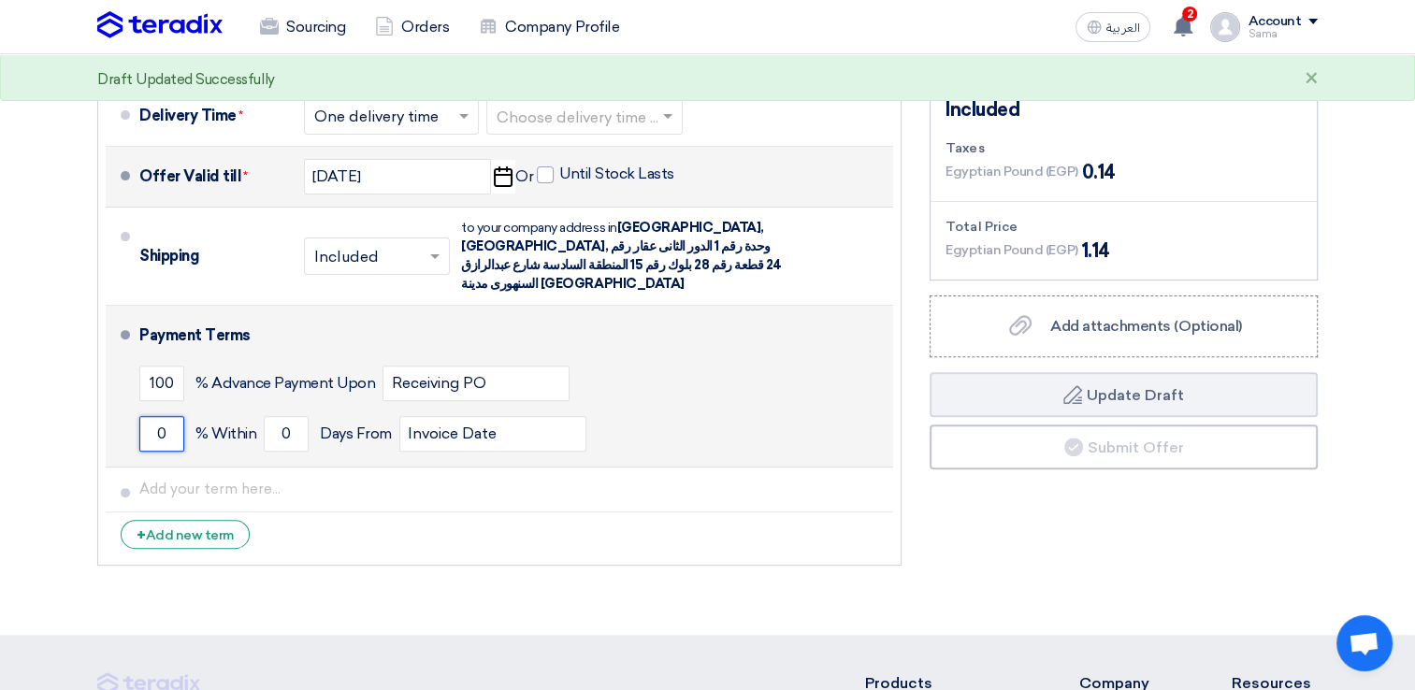
click at [169, 416] on input "0" at bounding box center [161, 434] width 45 height 36
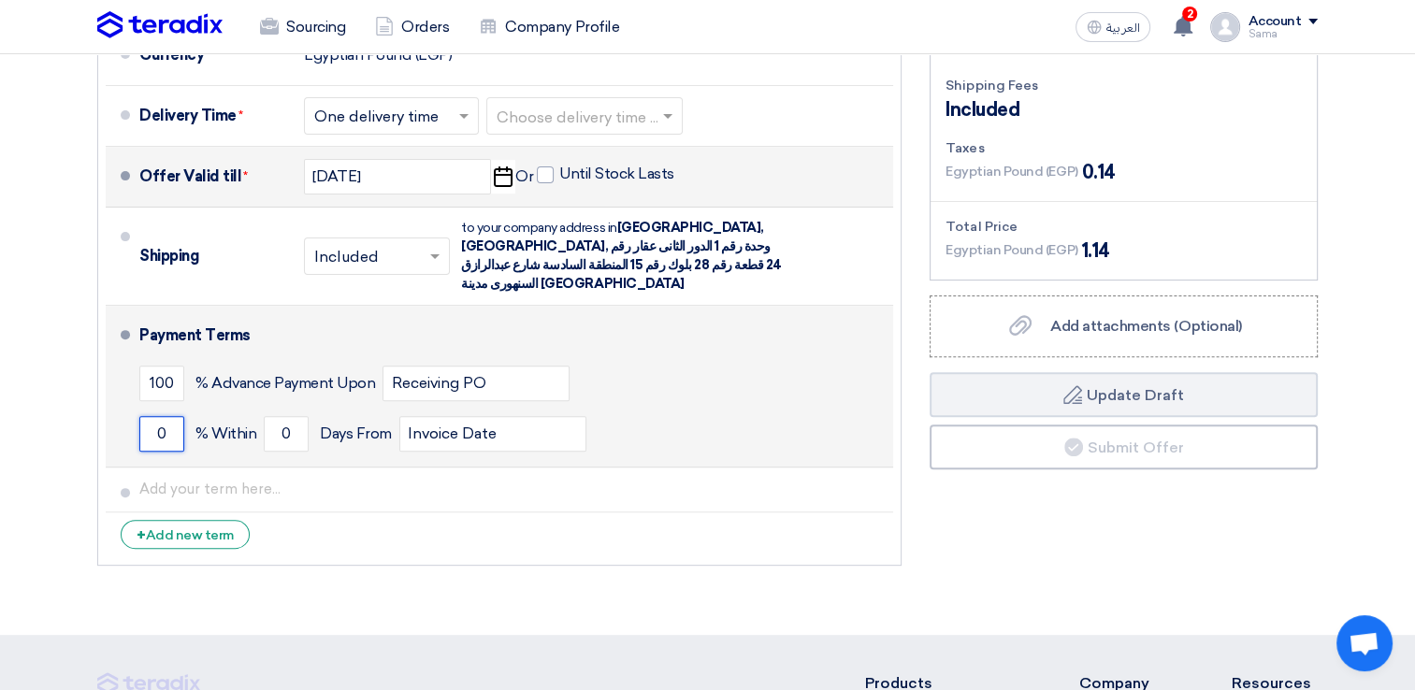
click at [169, 416] on input "0" at bounding box center [161, 434] width 45 height 36
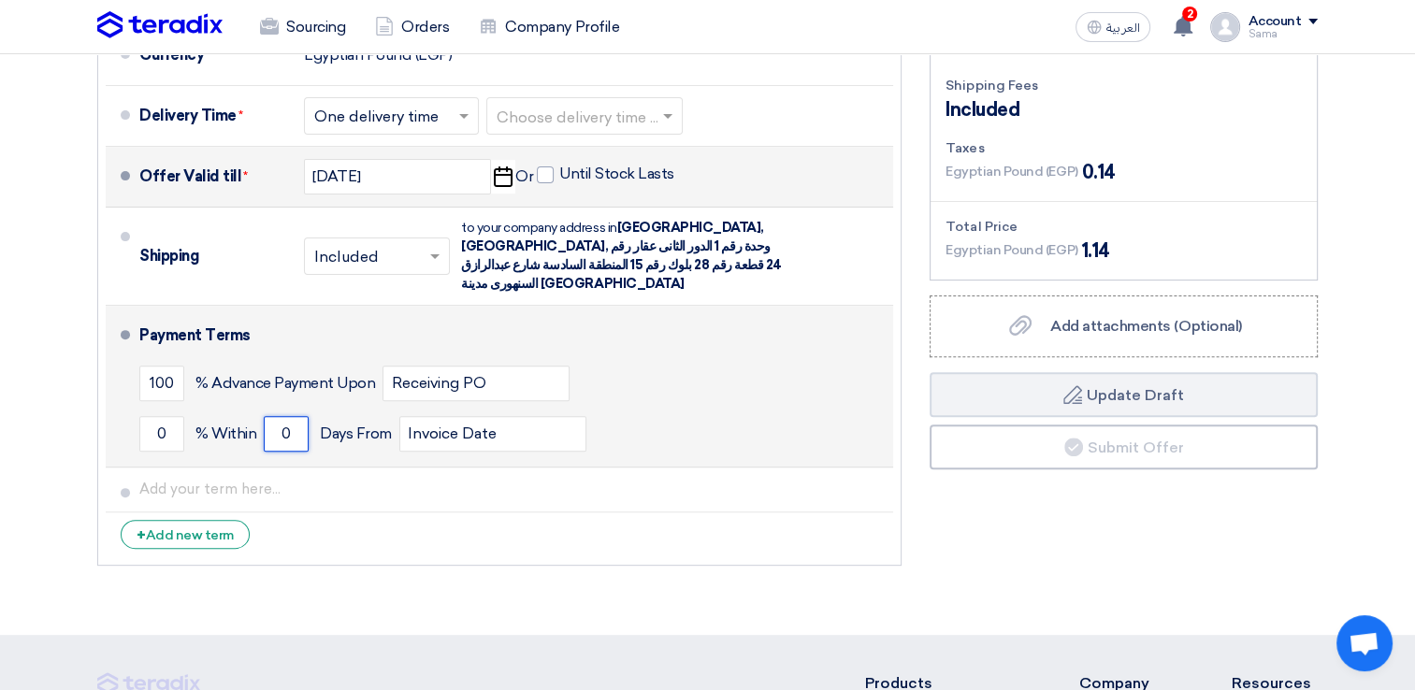
click at [295, 416] on input "0" at bounding box center [286, 434] width 45 height 36
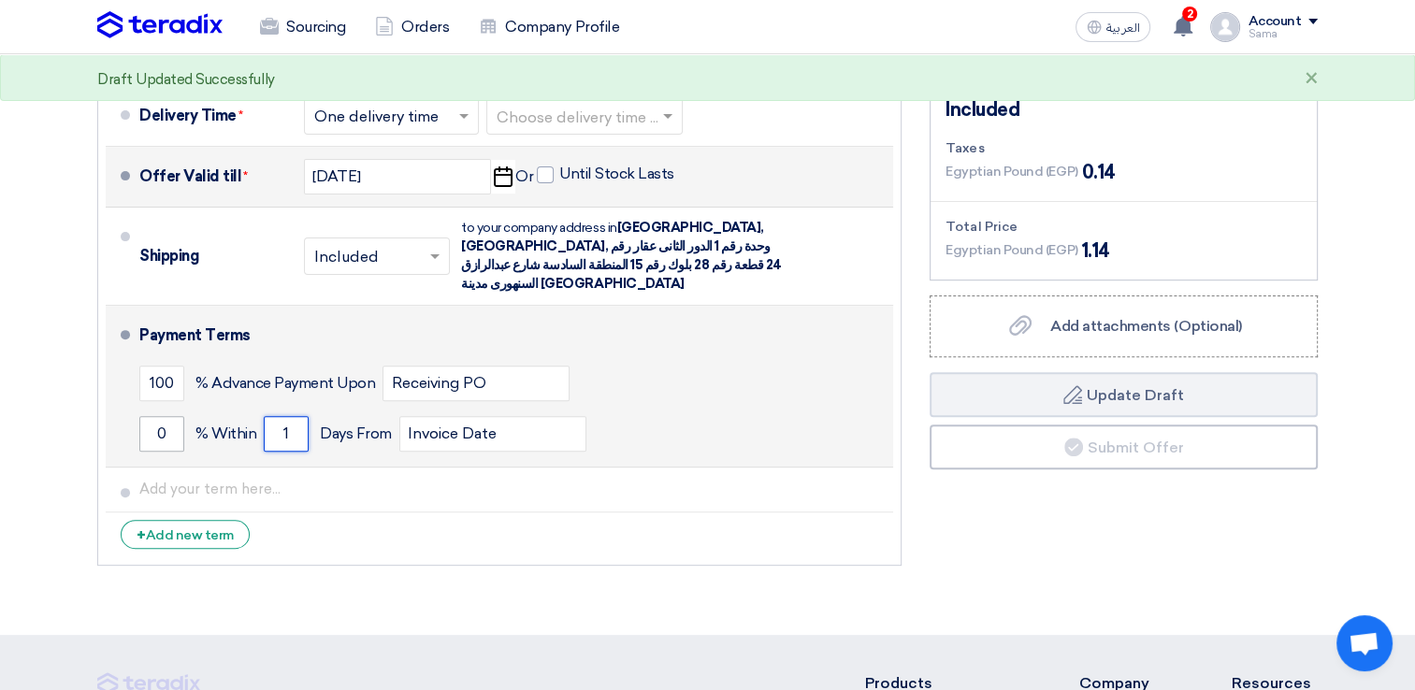
type input "1"
click at [166, 421] on input "0" at bounding box center [161, 434] width 45 height 36
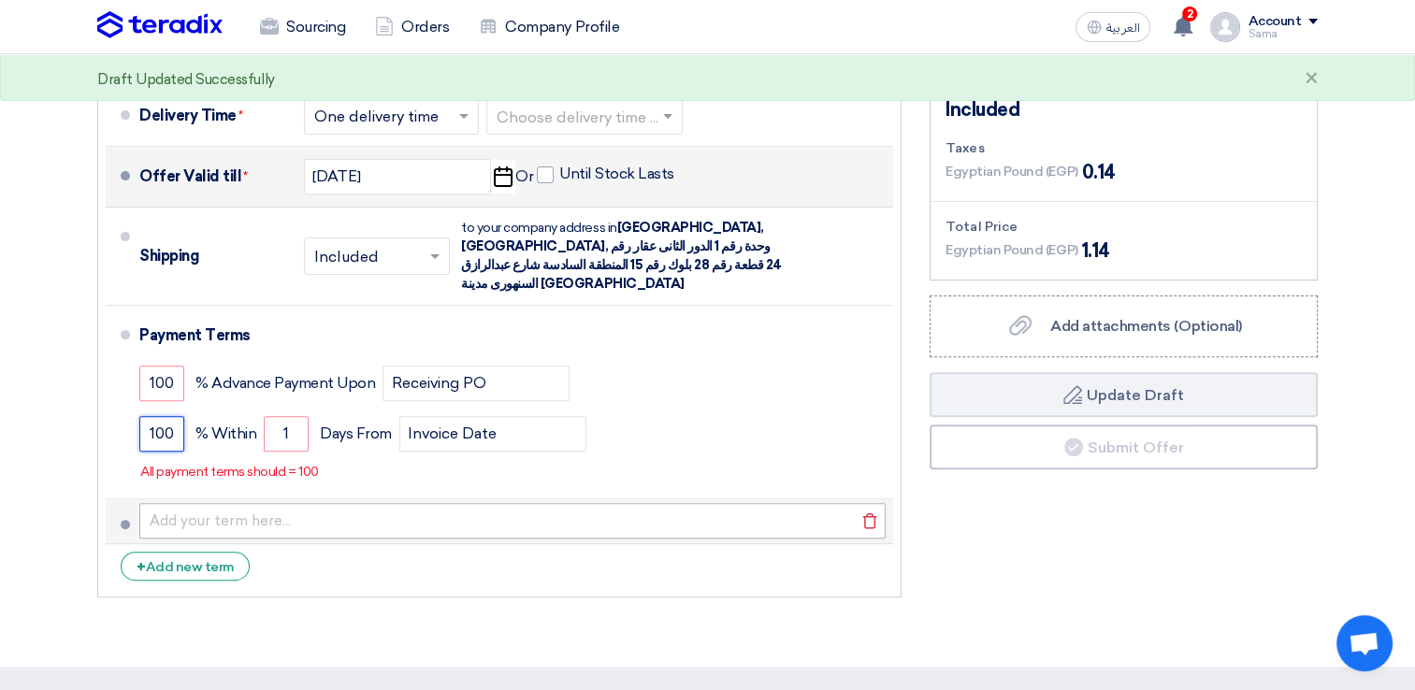
type input "100"
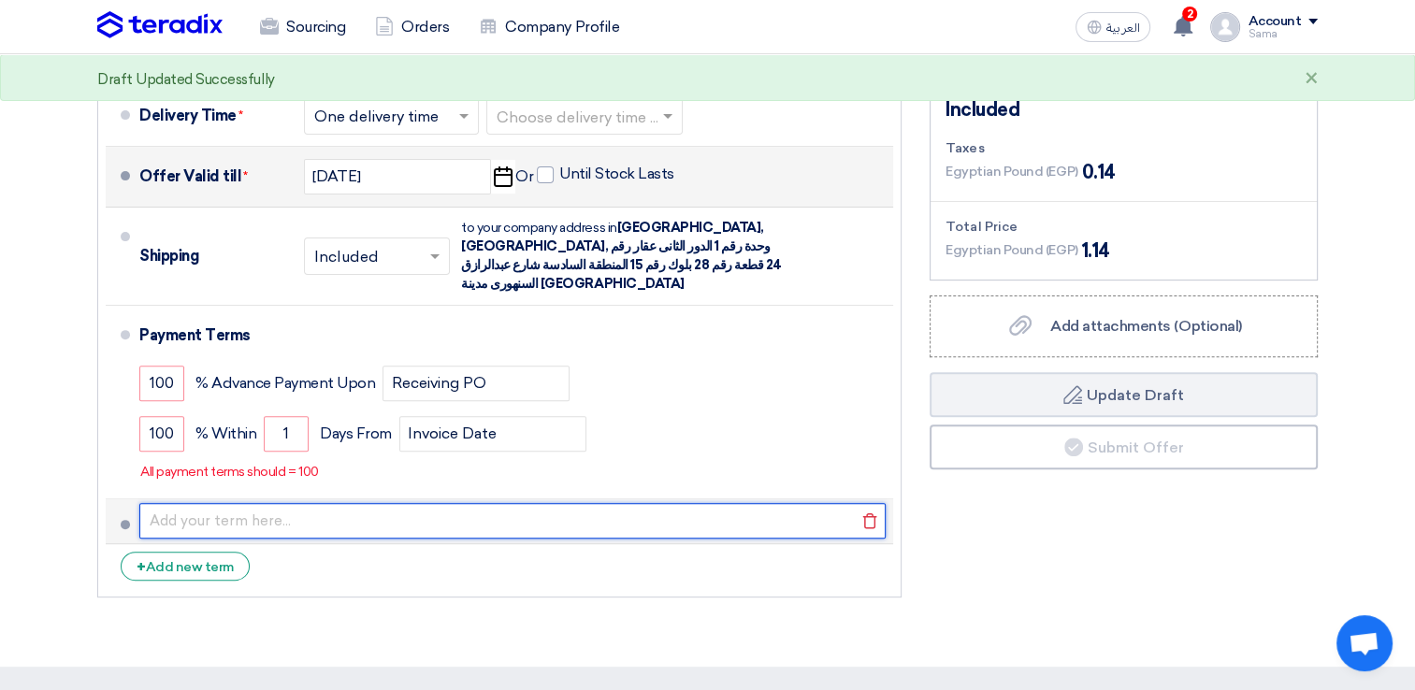
click at [453, 503] on input "text" at bounding box center [512, 521] width 746 height 36
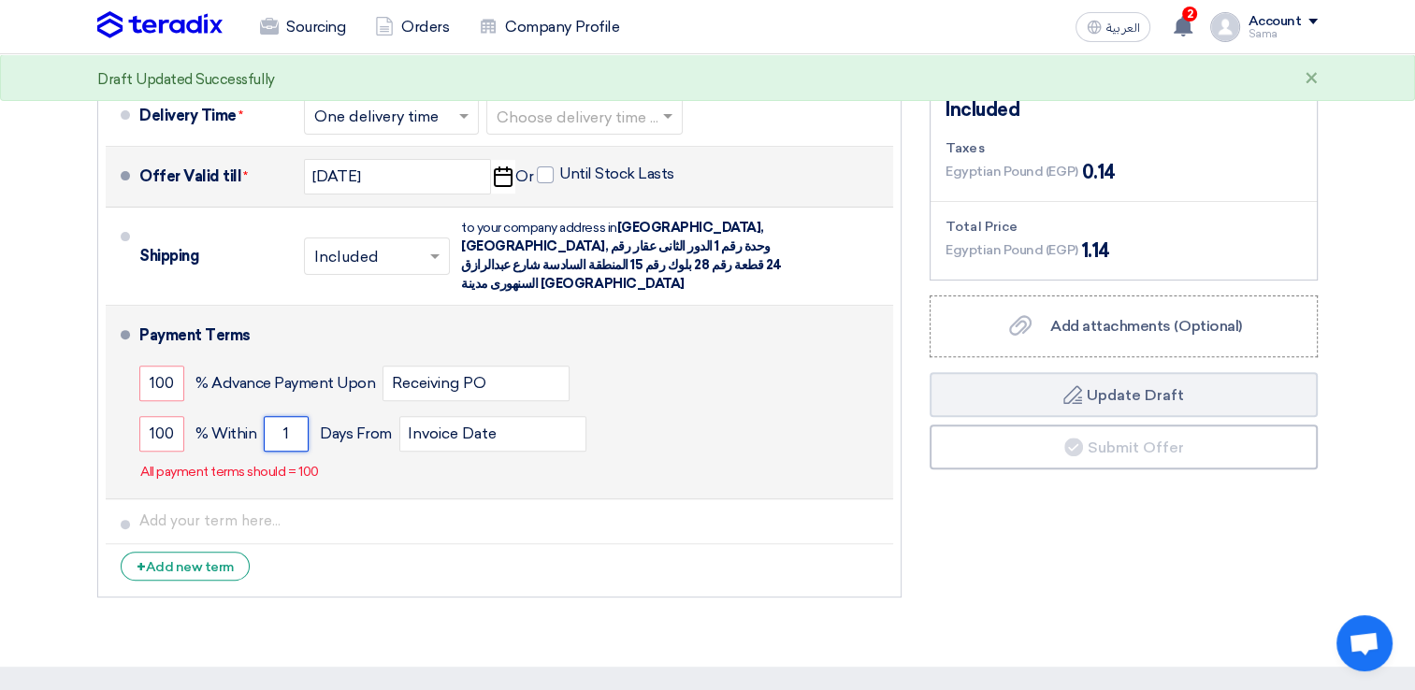
click at [282, 422] on input "1" at bounding box center [286, 434] width 45 height 36
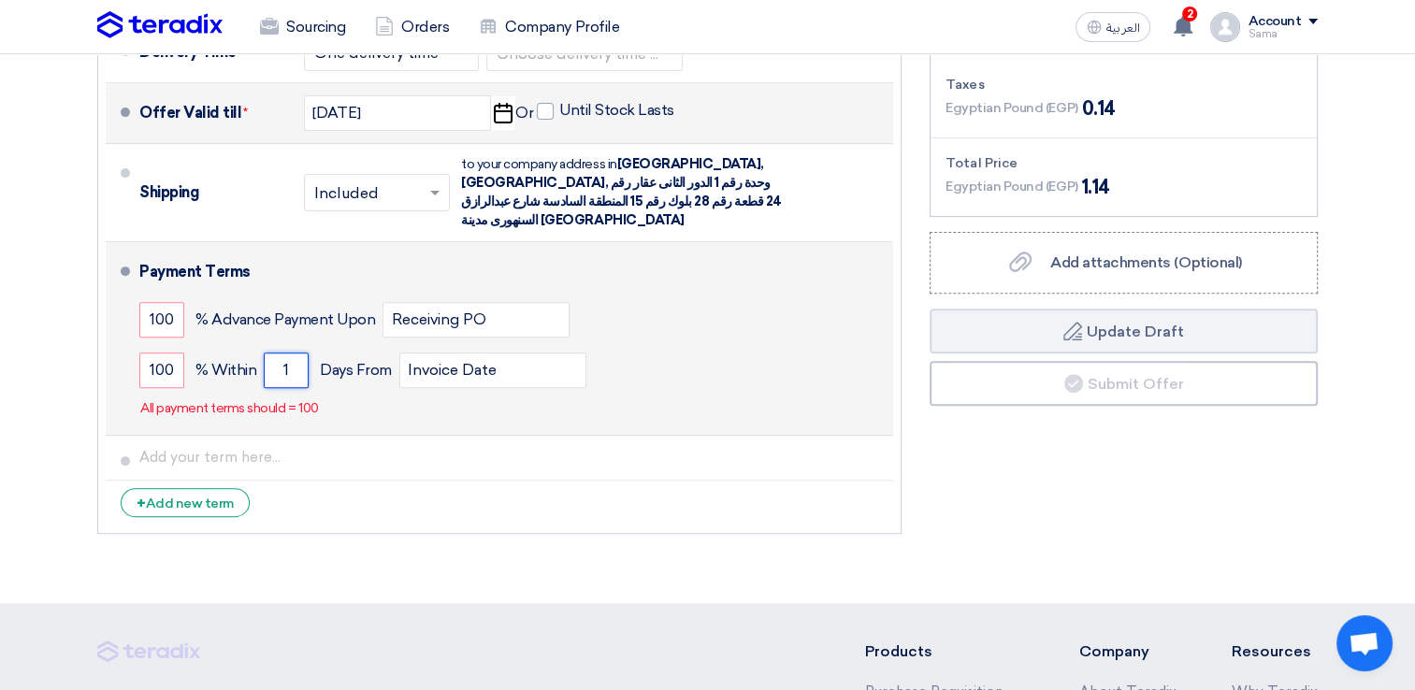
scroll to position [617, 0]
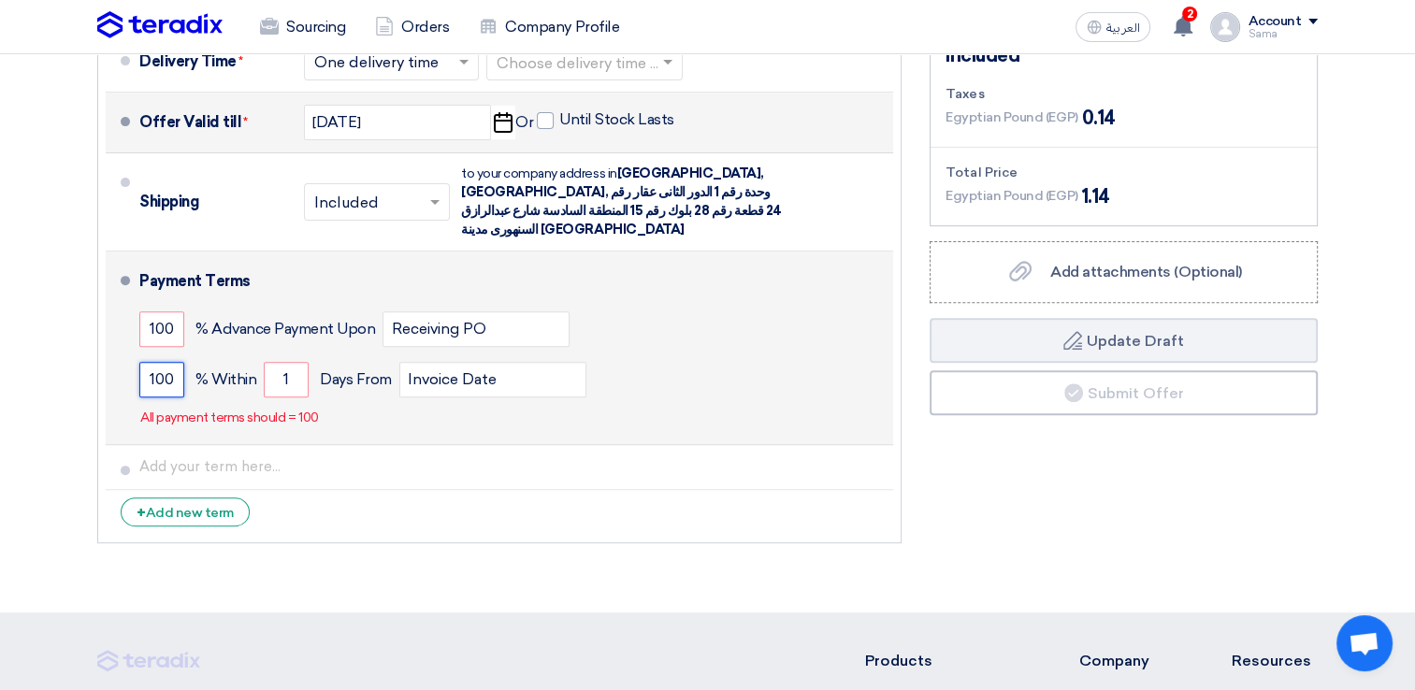
click at [168, 362] on input "100" at bounding box center [161, 380] width 45 height 36
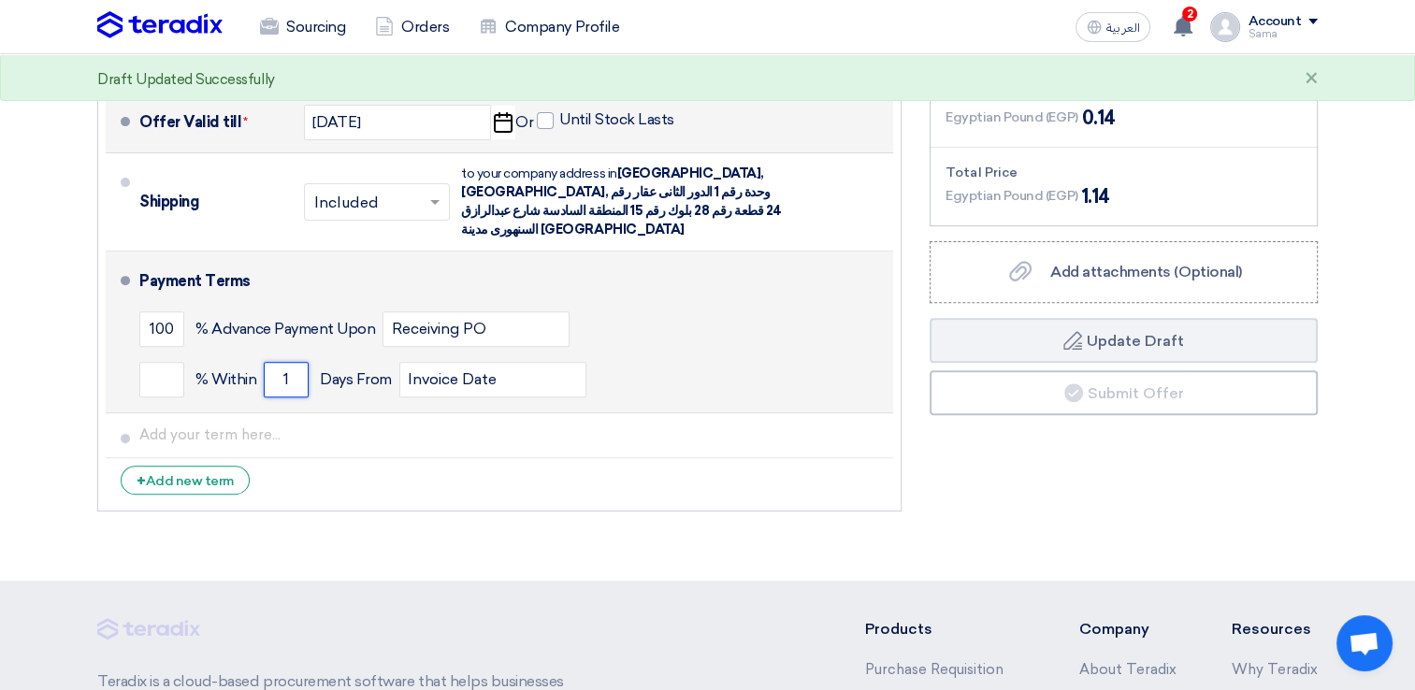
click at [293, 362] on input "1" at bounding box center [286, 380] width 45 height 36
click at [687, 354] on div "% Within Days From Invoice Date" at bounding box center [512, 379] width 746 height 50
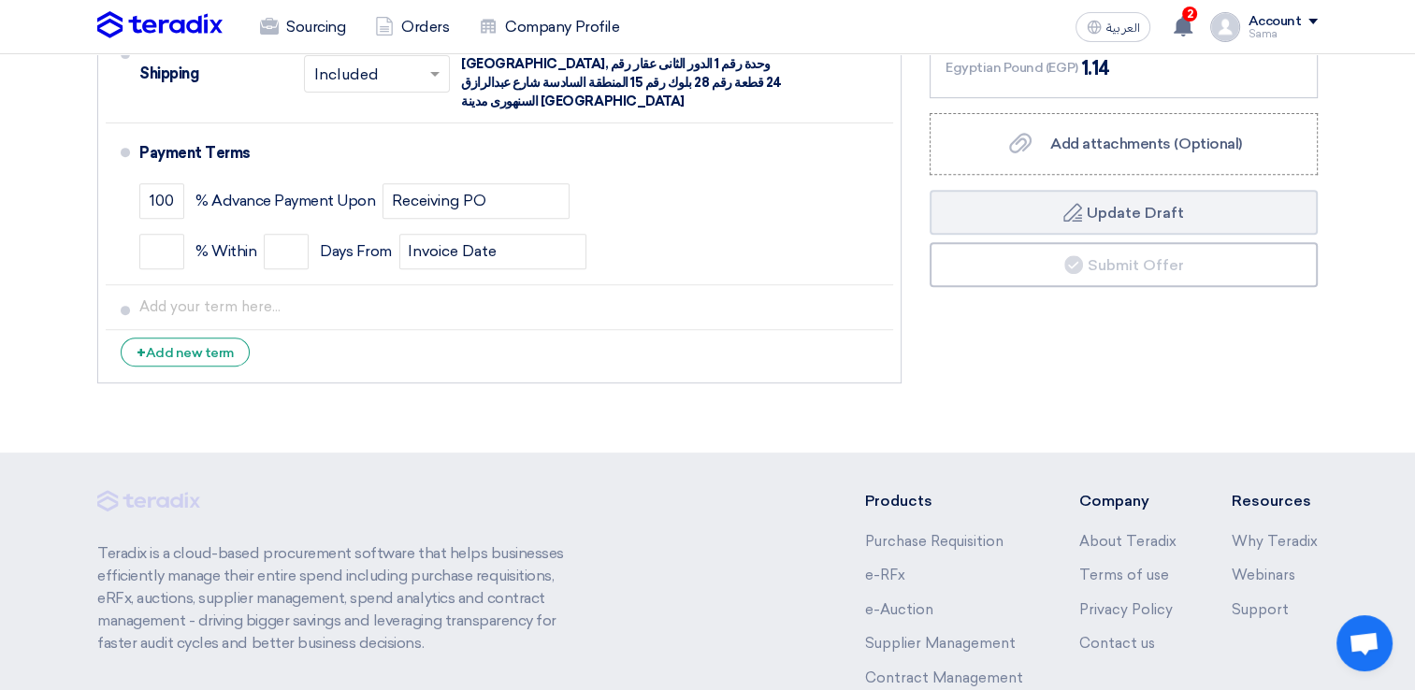
scroll to position [744, 0]
click at [1193, 8] on span "2" at bounding box center [1189, 14] width 15 height 15
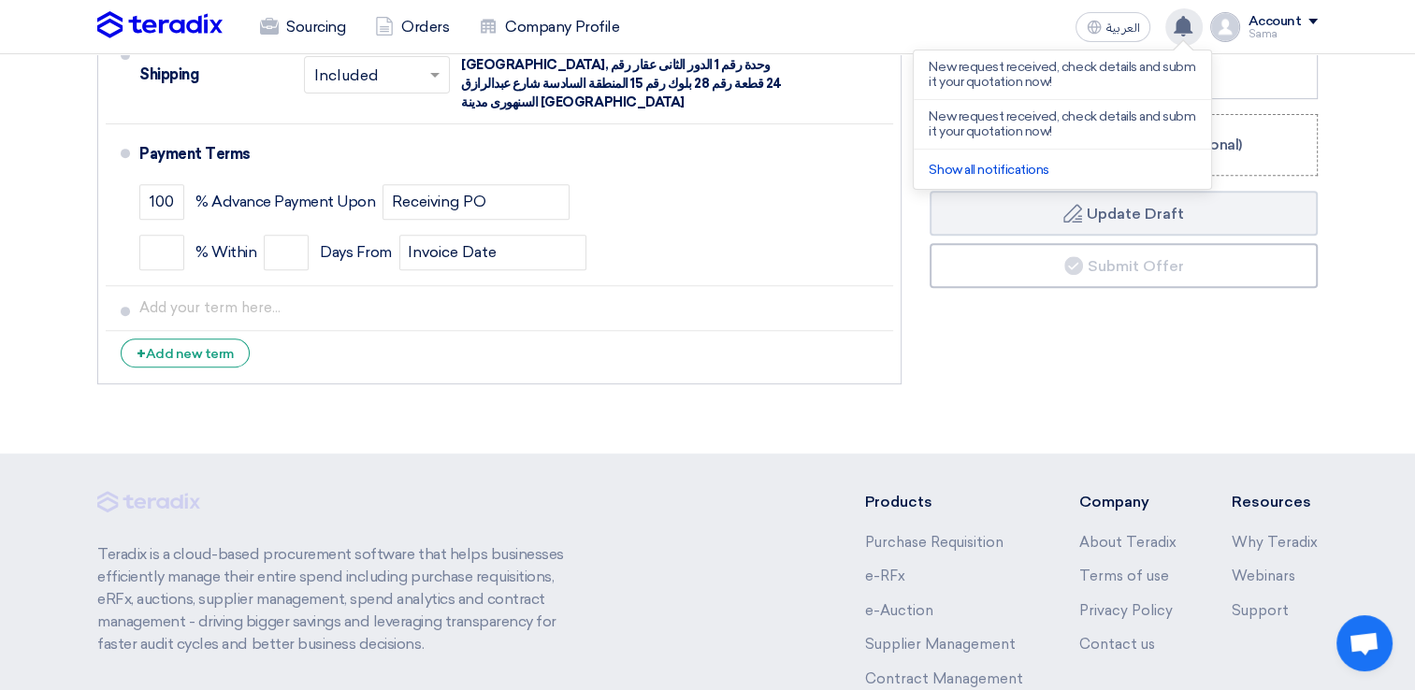
click at [1193, 8] on app-header-notification-menu "New request received, check details and submit your quotation now! New request …" at bounding box center [1184, 26] width 52 height 37
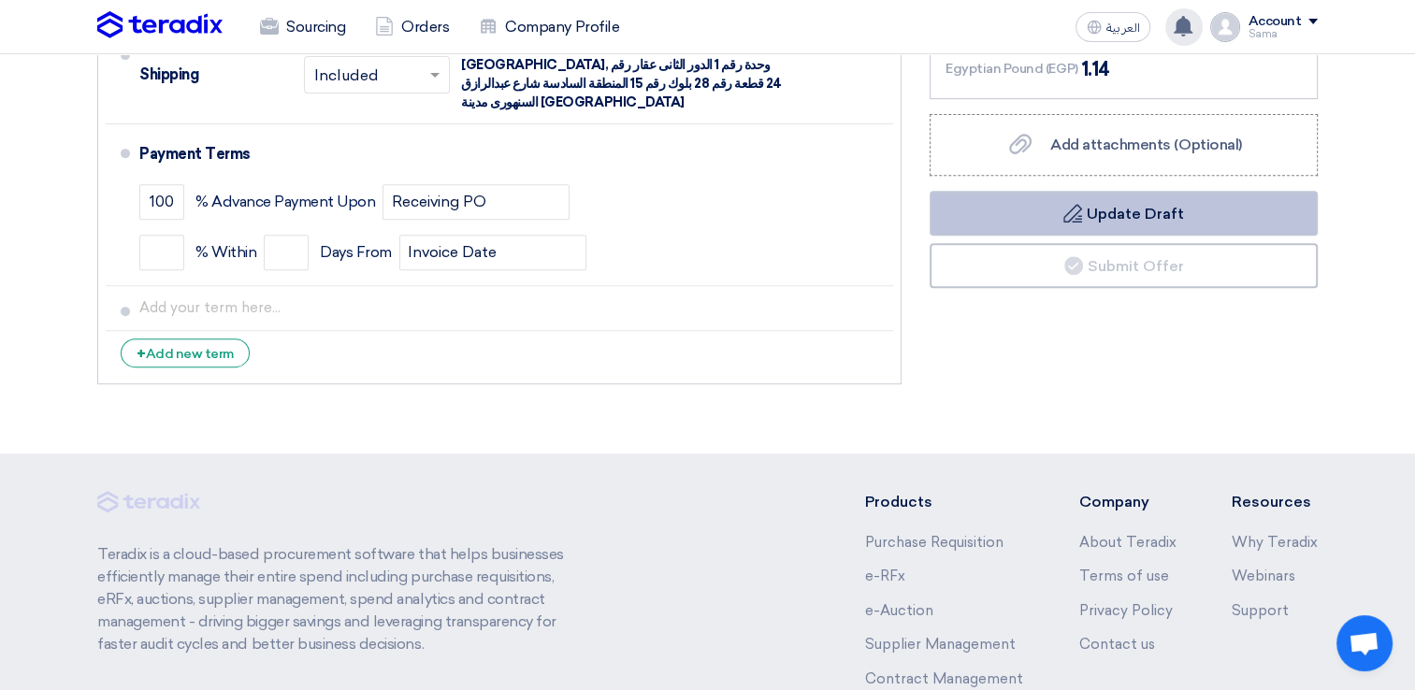
click at [1122, 206] on button "Draft Update Draft" at bounding box center [1123, 213] width 388 height 45
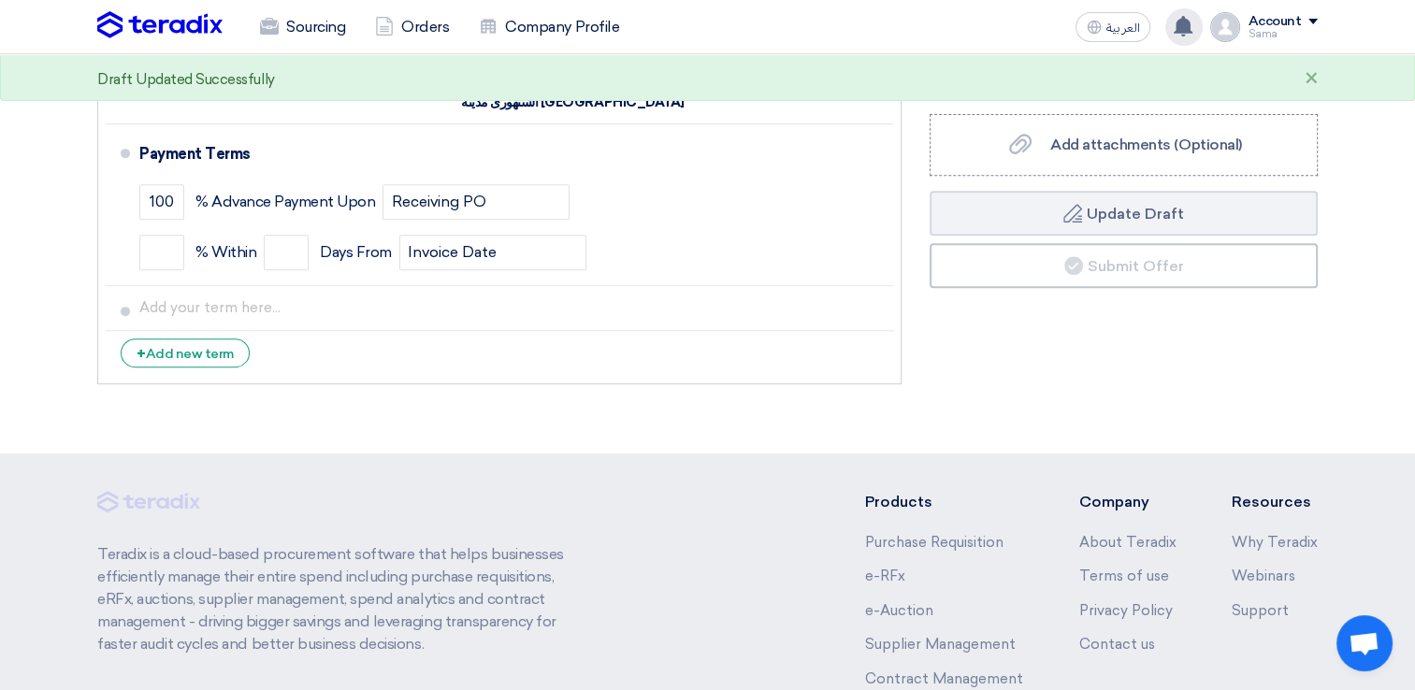
click at [1156, 320] on div "Financial Offer Summary Subtotal Egyptian Pound (EGP) 1 Shipping Fees" at bounding box center [1123, 85] width 416 height 616
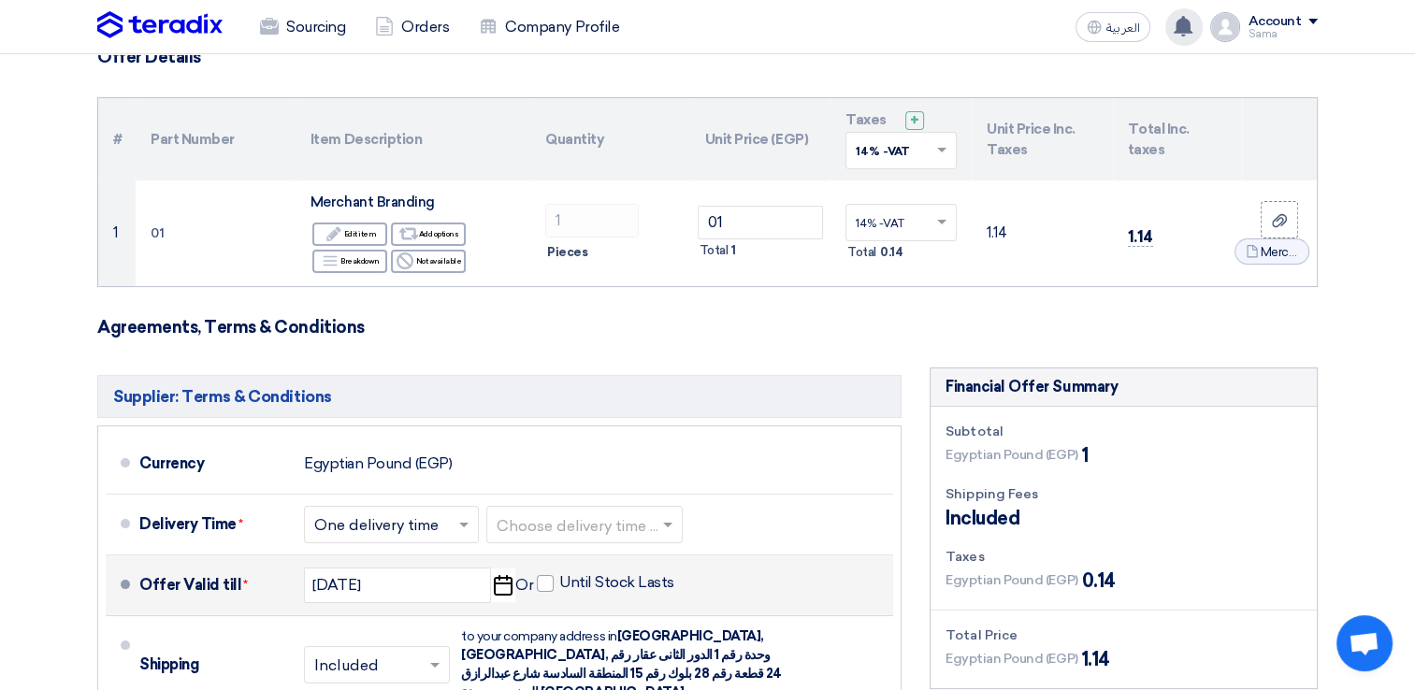
scroll to position [187, 0]
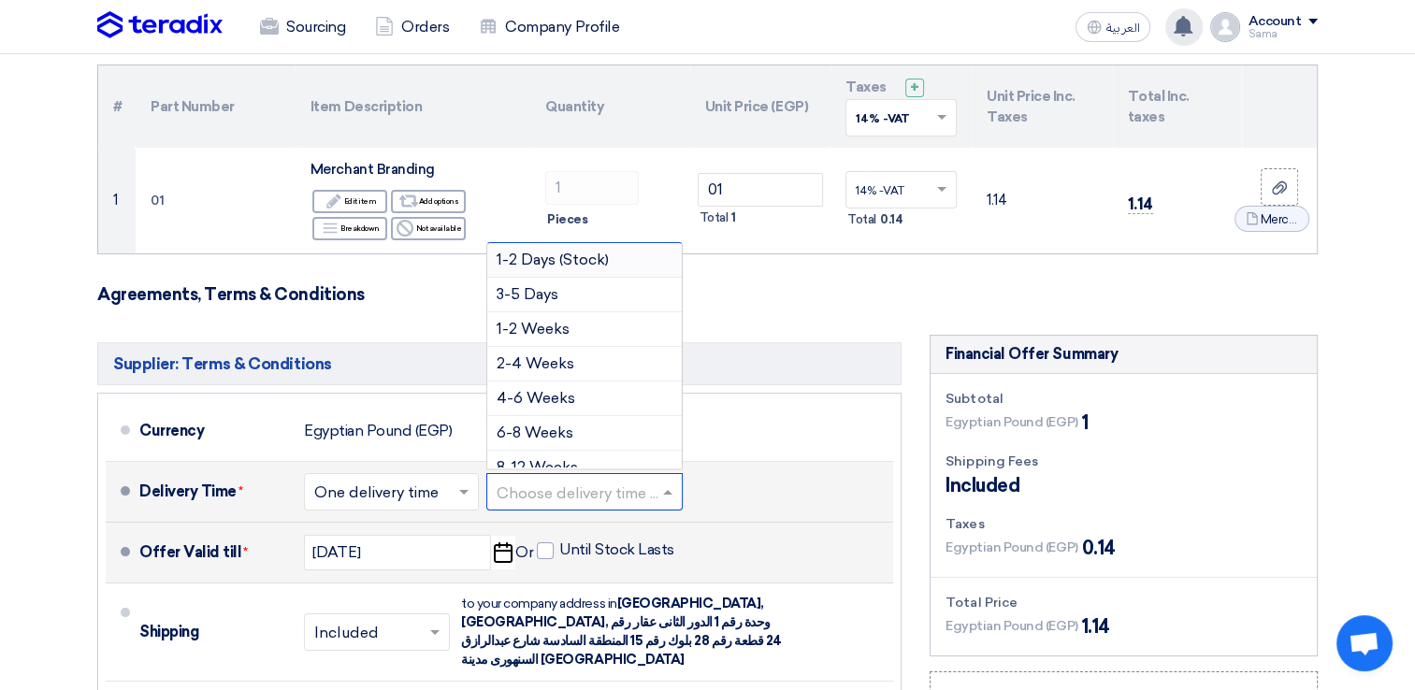
click at [630, 498] on input "text" at bounding box center [585, 493] width 178 height 27
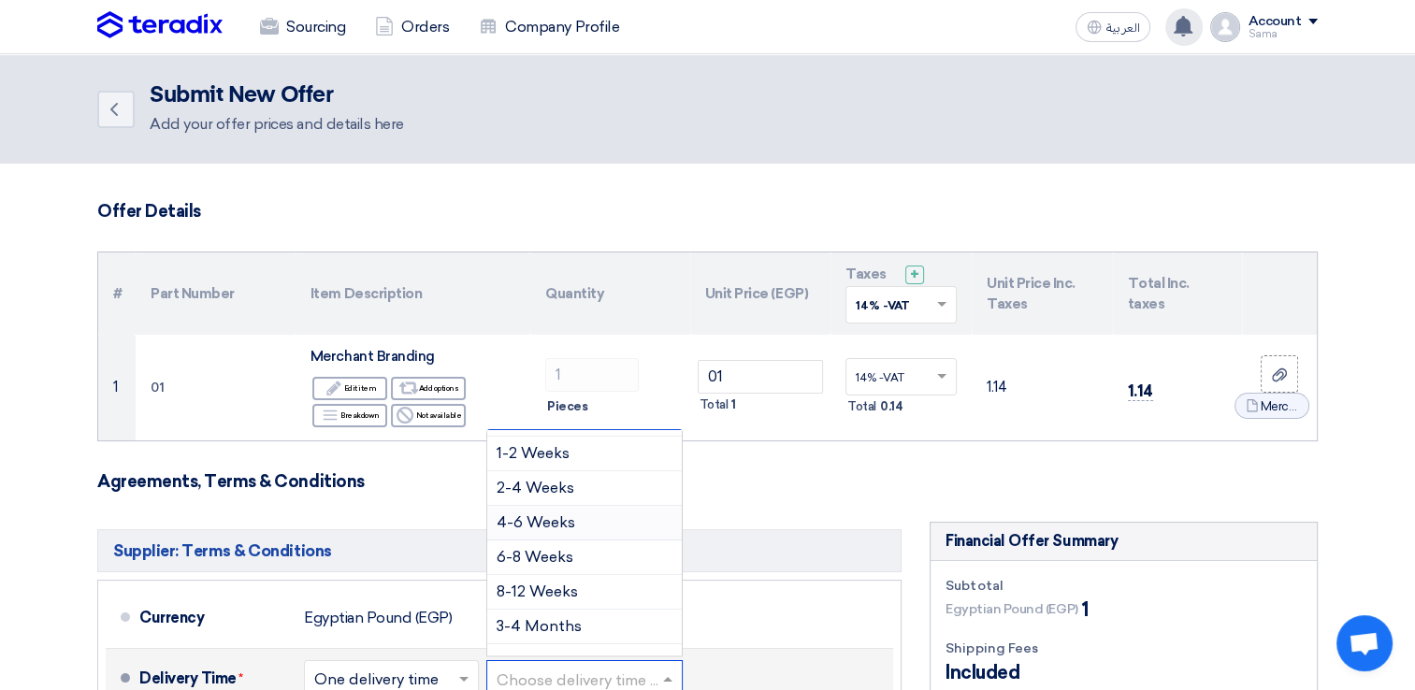
scroll to position [94, 0]
click at [613, 458] on div "2-4 Weeks" at bounding box center [584, 457] width 194 height 35
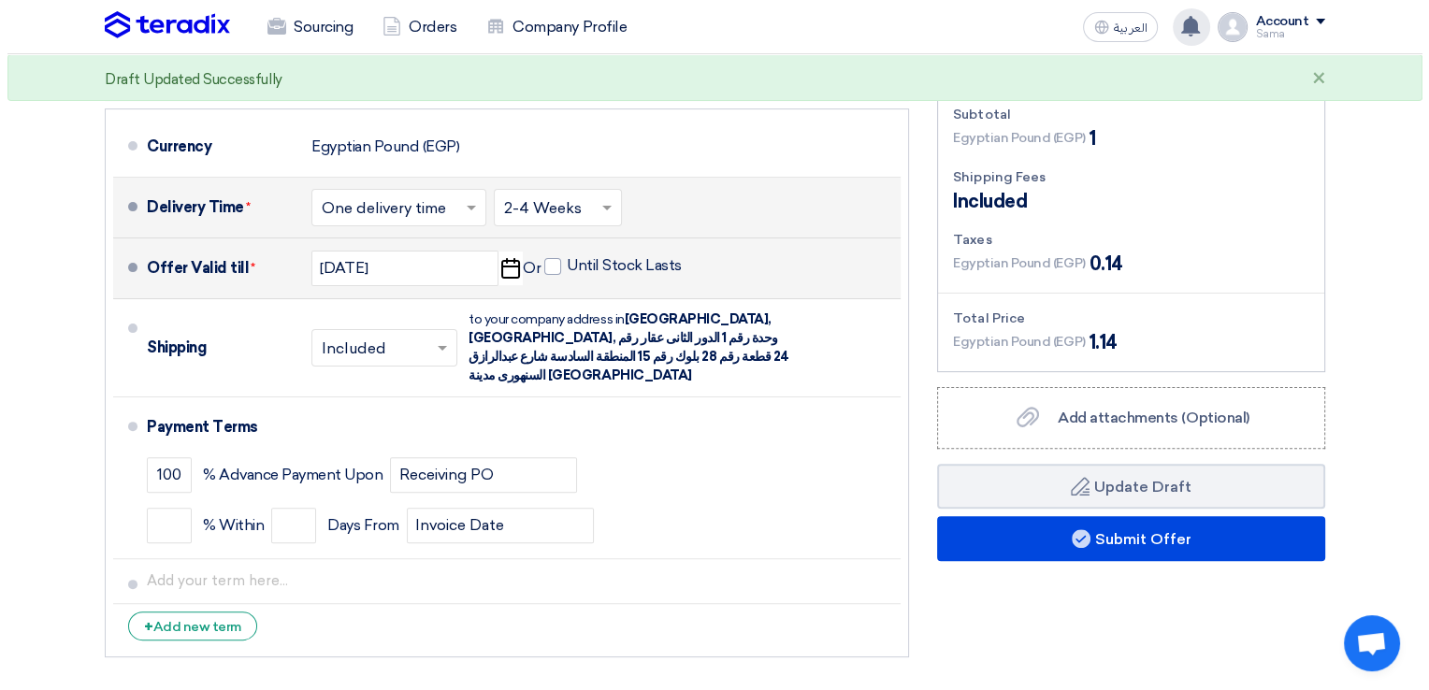
scroll to position [473, 0]
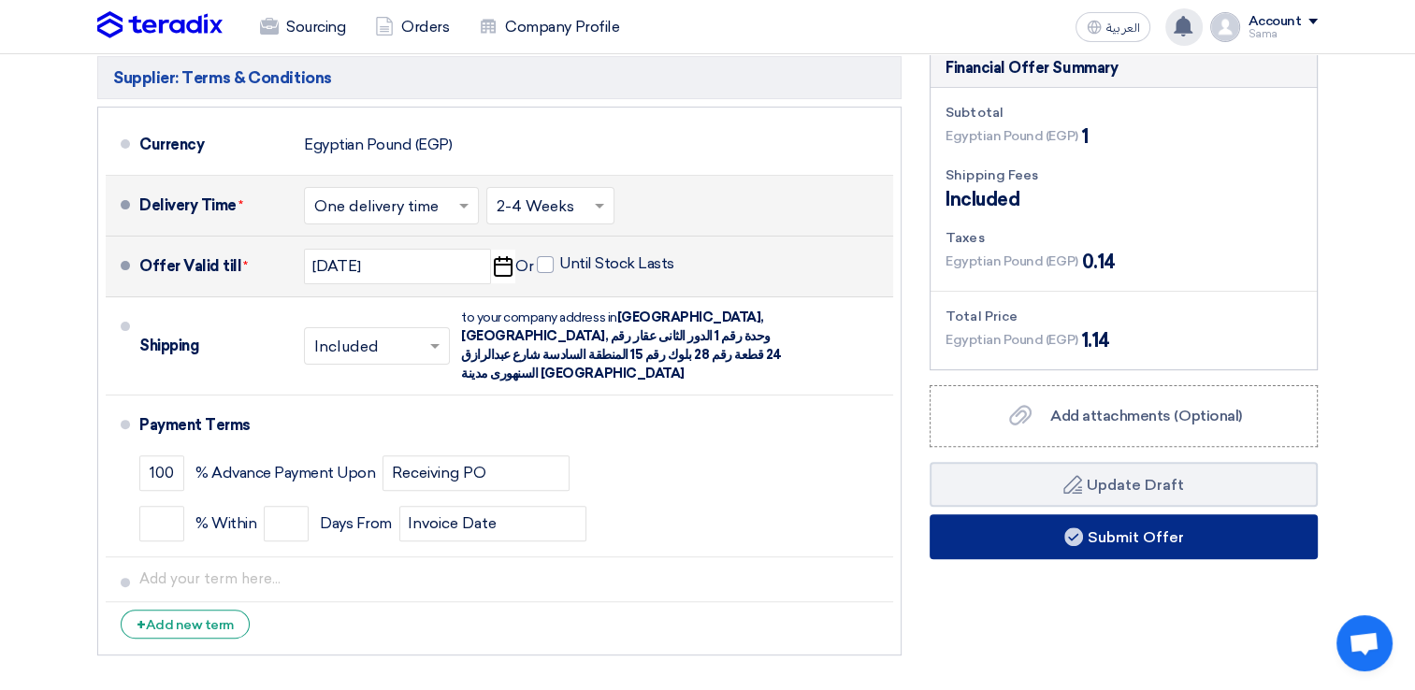
click at [1032, 541] on button "Submit Offer" at bounding box center [1123, 536] width 388 height 45
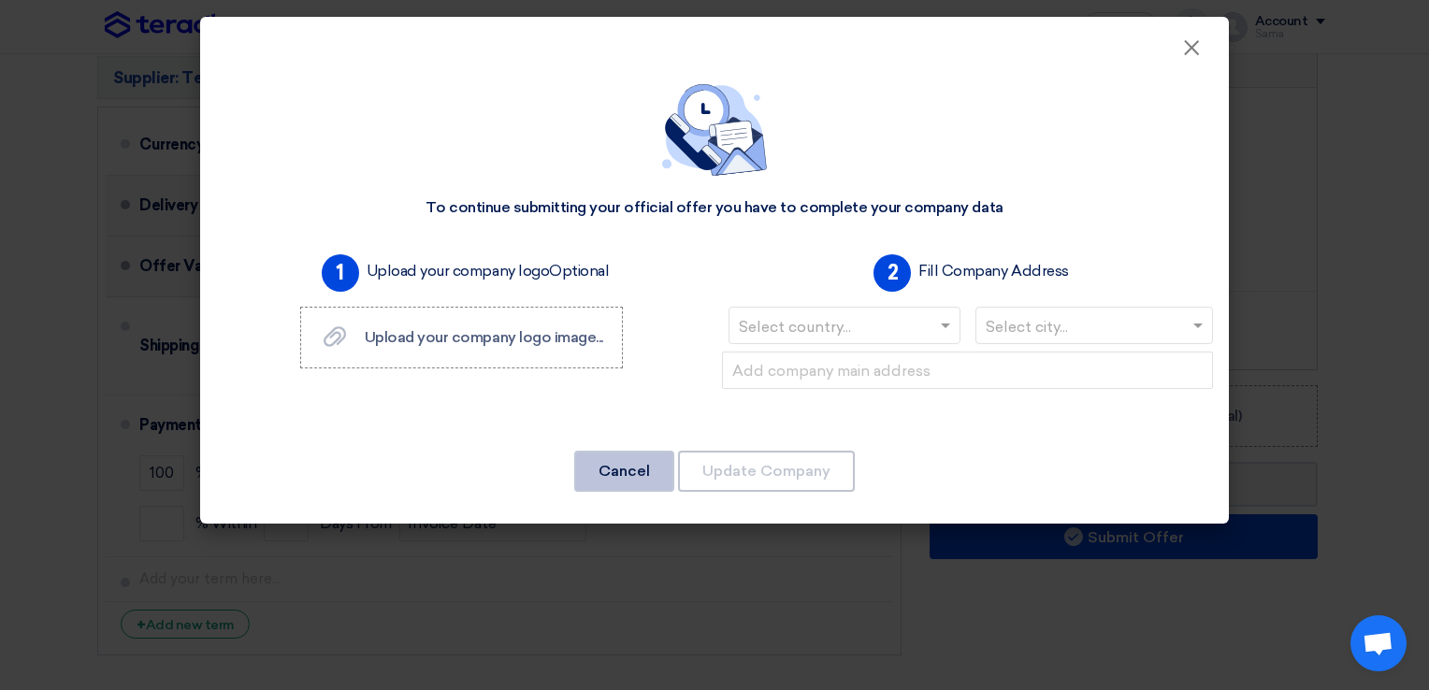
click at [624, 469] on button "Cancel" at bounding box center [624, 471] width 100 height 41
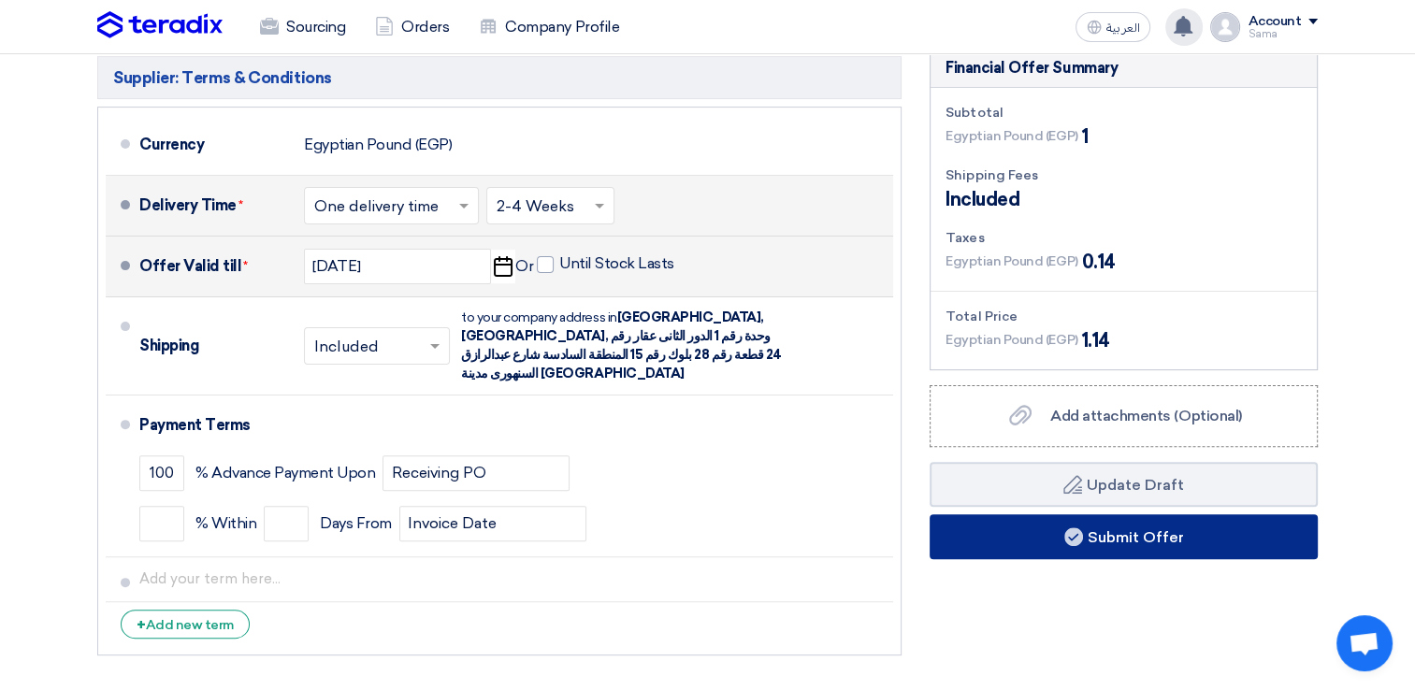
click at [1008, 543] on button "Submit Offer" at bounding box center [1123, 536] width 388 height 45
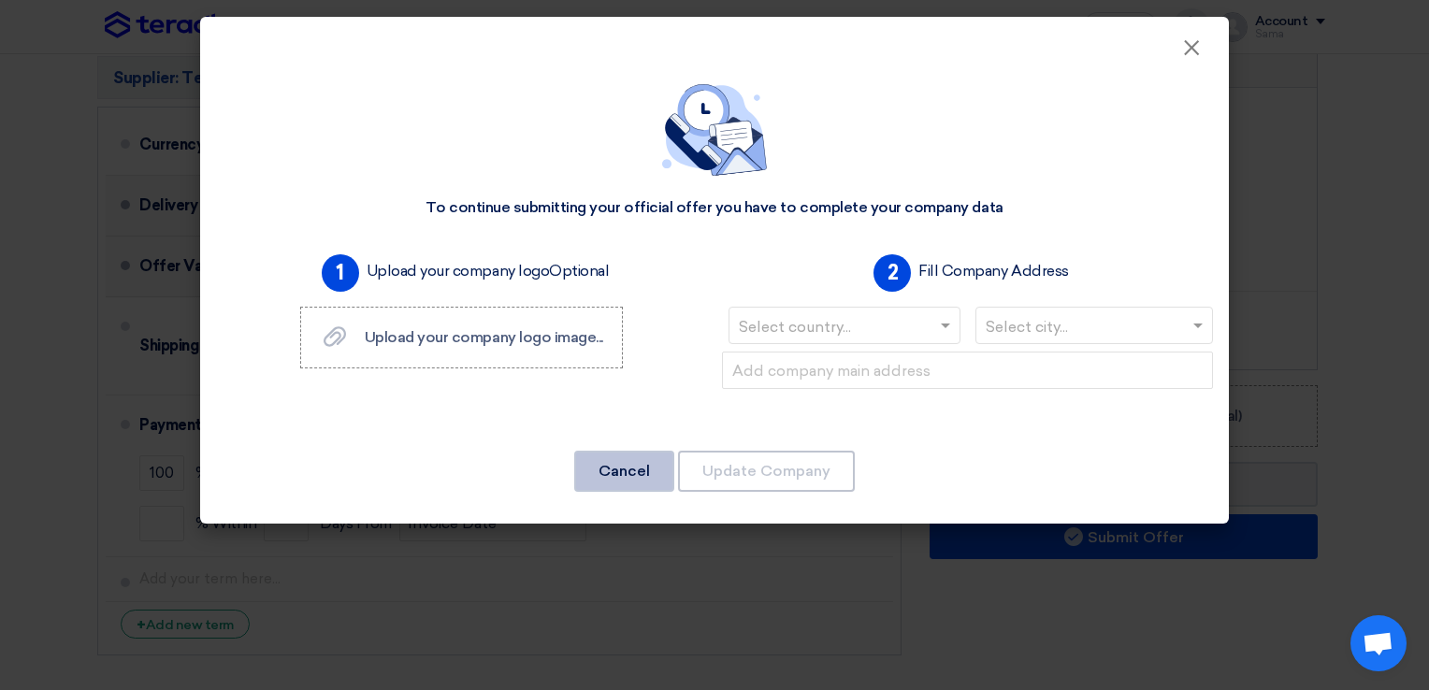
click at [636, 475] on button "Cancel" at bounding box center [624, 471] width 100 height 41
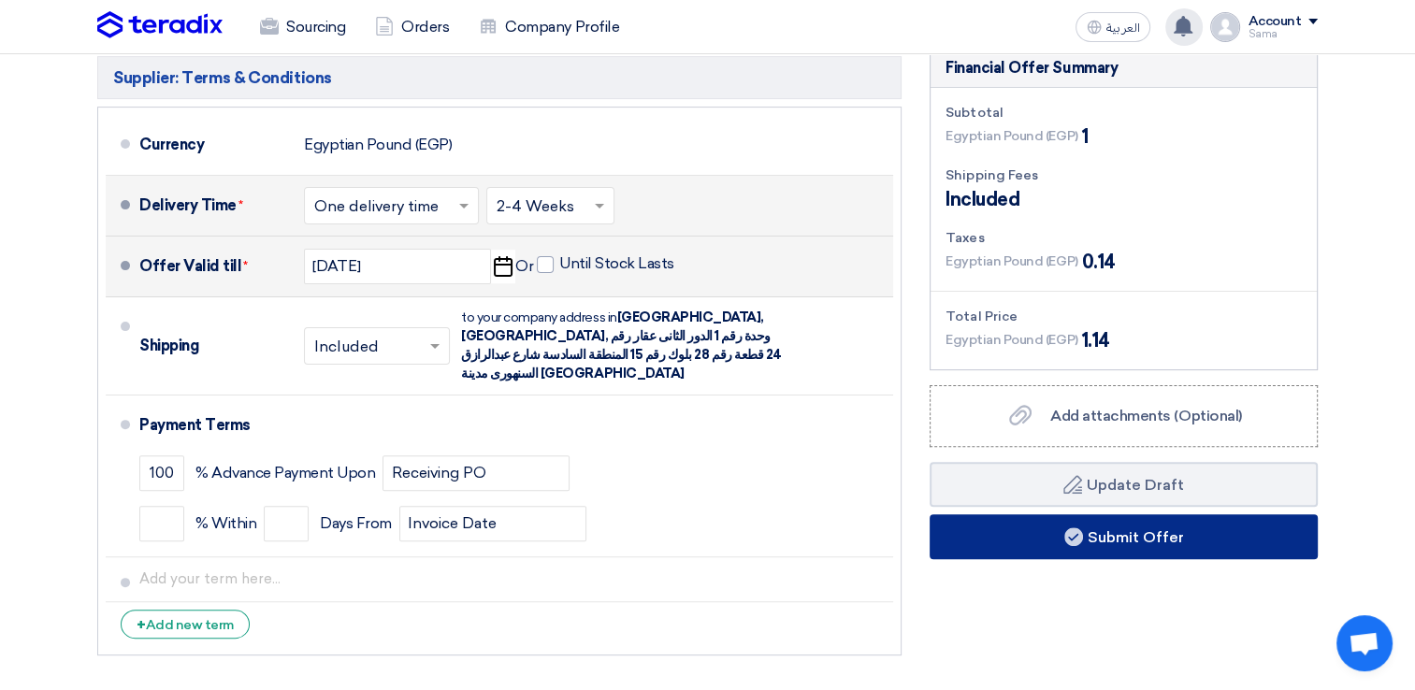
click at [1107, 539] on button "Submit Offer" at bounding box center [1123, 536] width 388 height 45
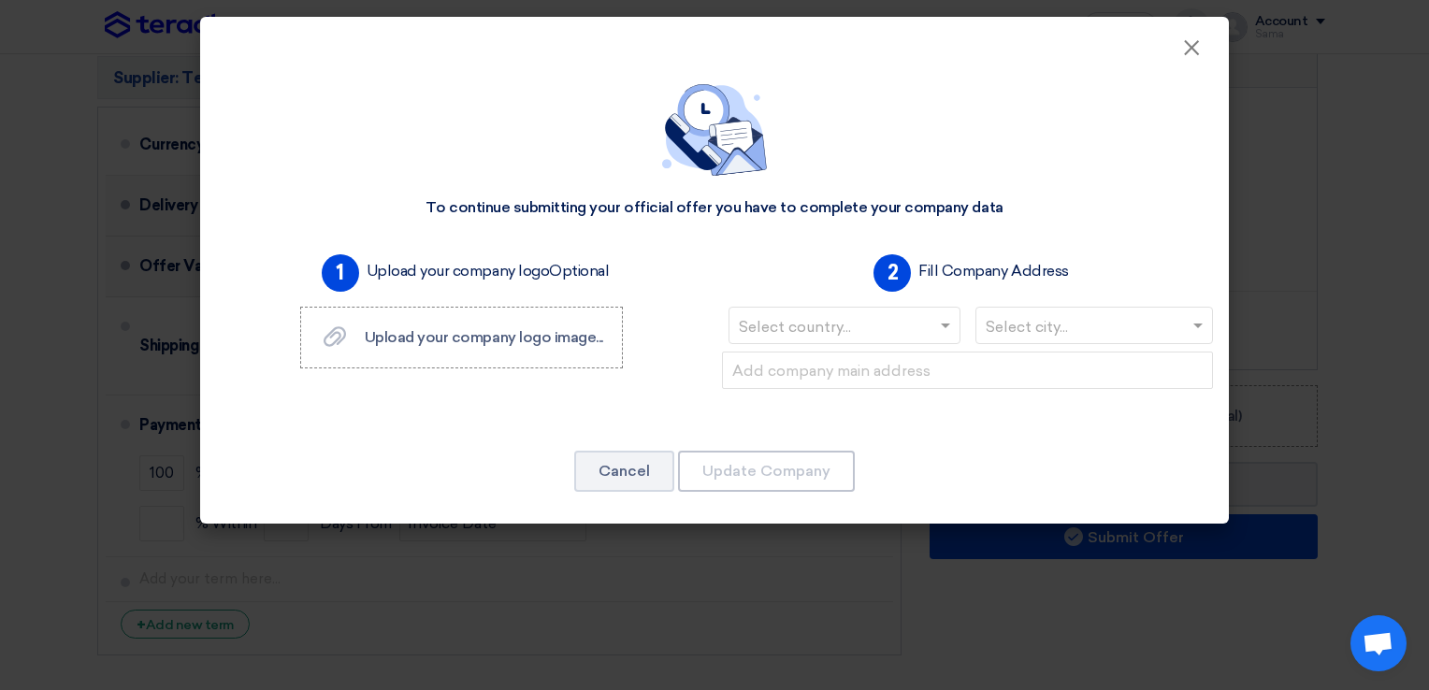
click at [835, 325] on input "text" at bounding box center [835, 327] width 193 height 31
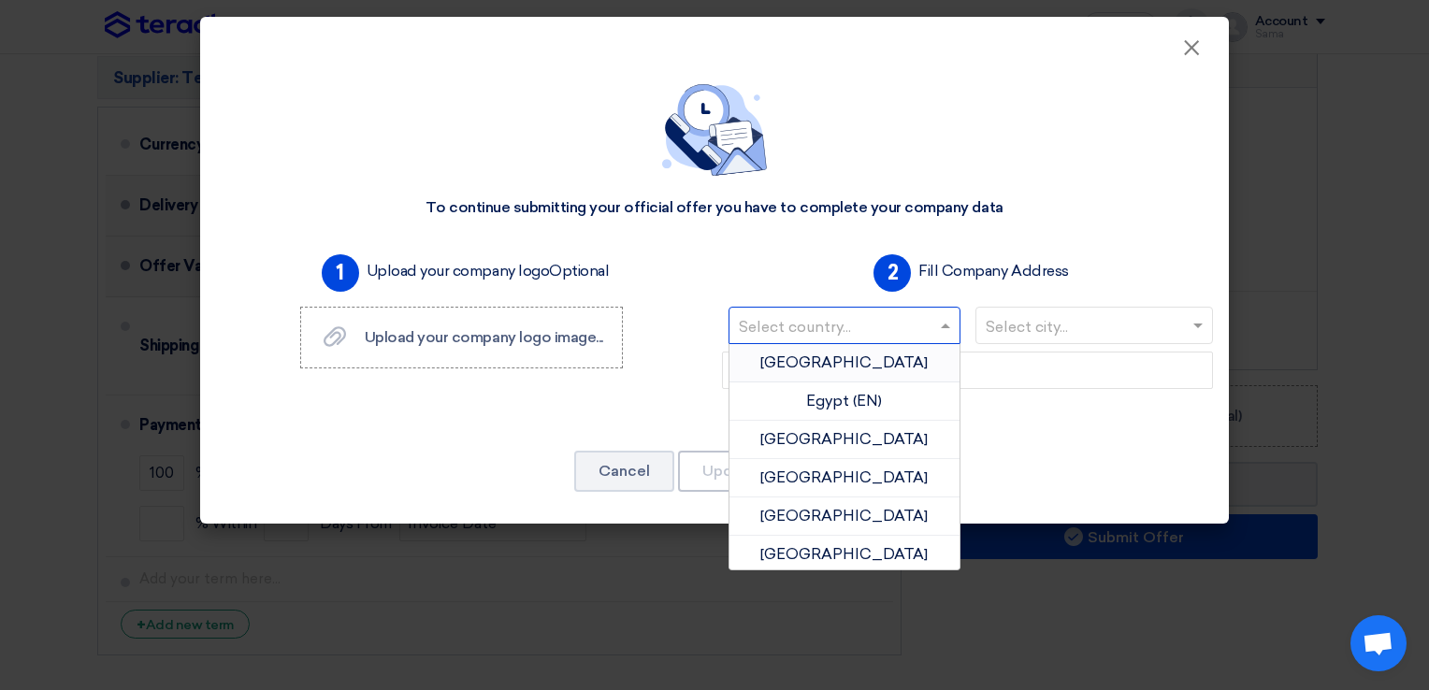
click at [770, 408] on div "Egypt (EN)" at bounding box center [844, 401] width 230 height 38
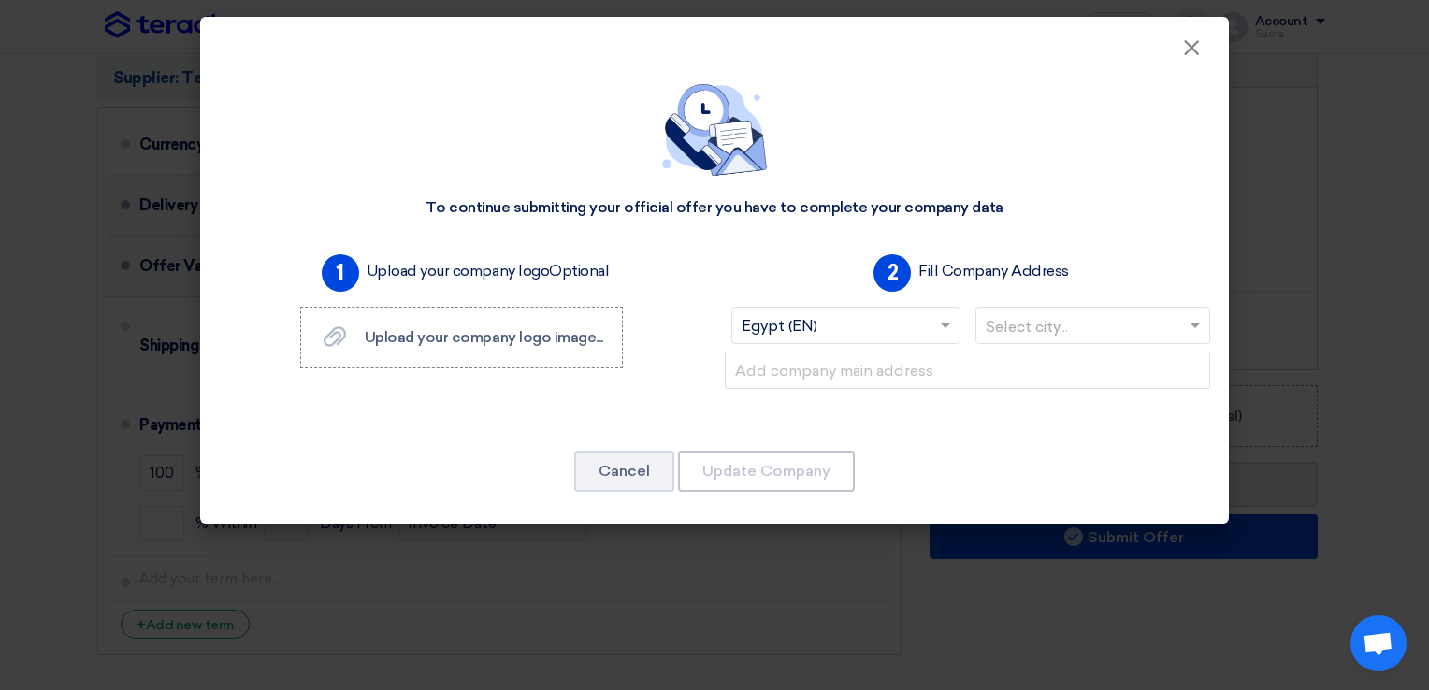
click at [1042, 330] on input "text" at bounding box center [1084, 327] width 196 height 31
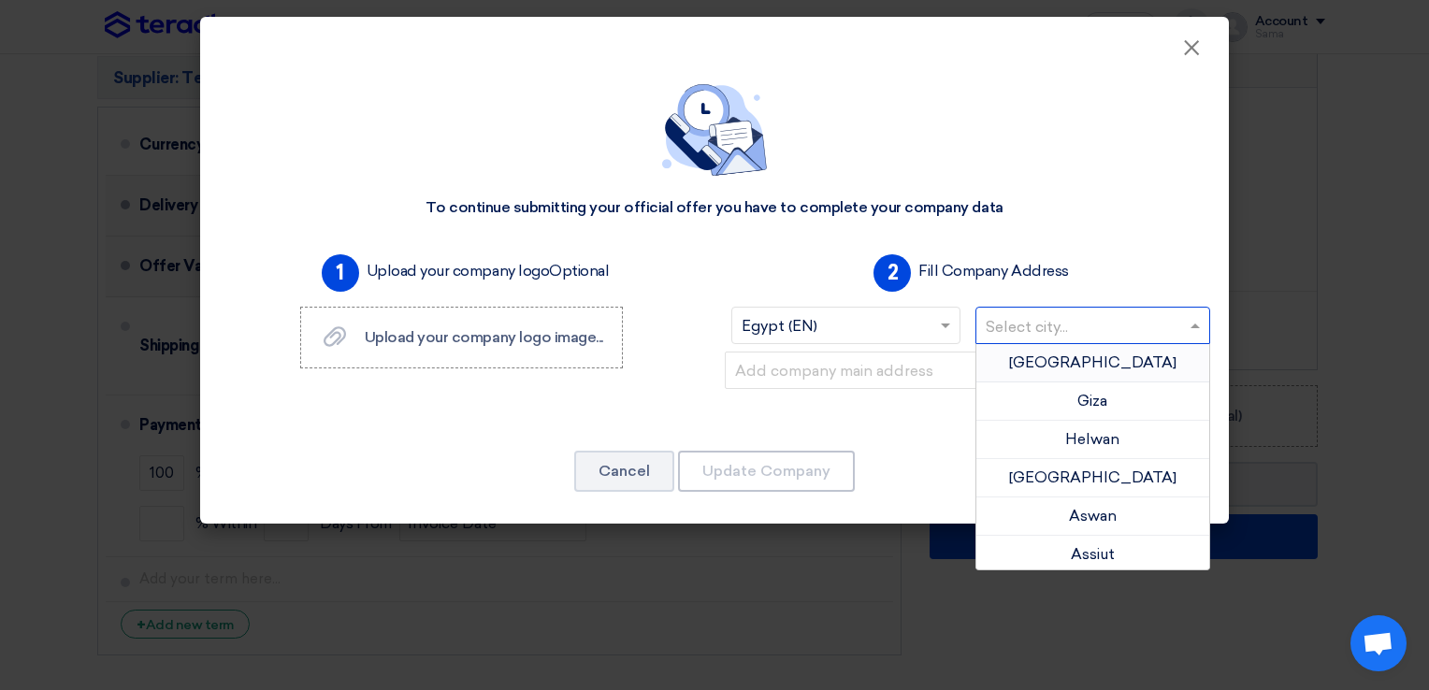
click at [1029, 373] on div "Cairo" at bounding box center [1093, 363] width 234 height 38
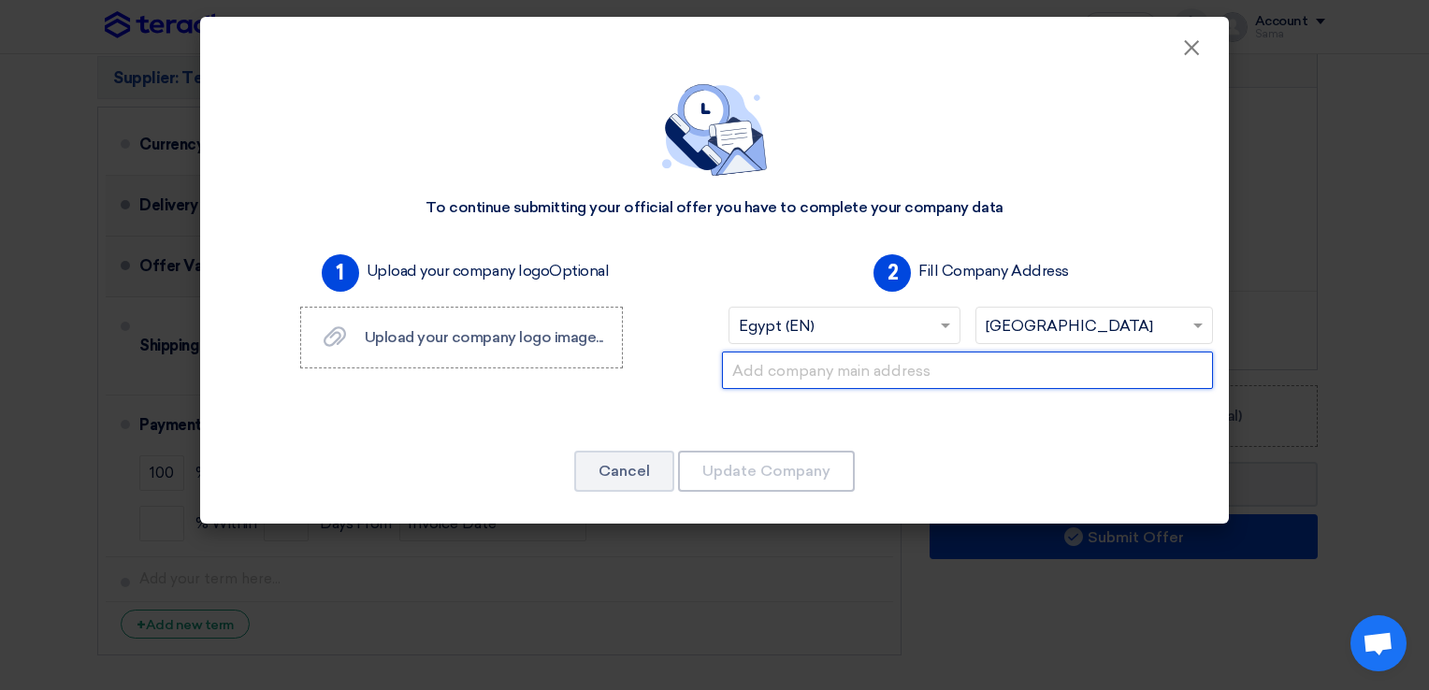
click at [812, 381] on input "text" at bounding box center [967, 370] width 491 height 37
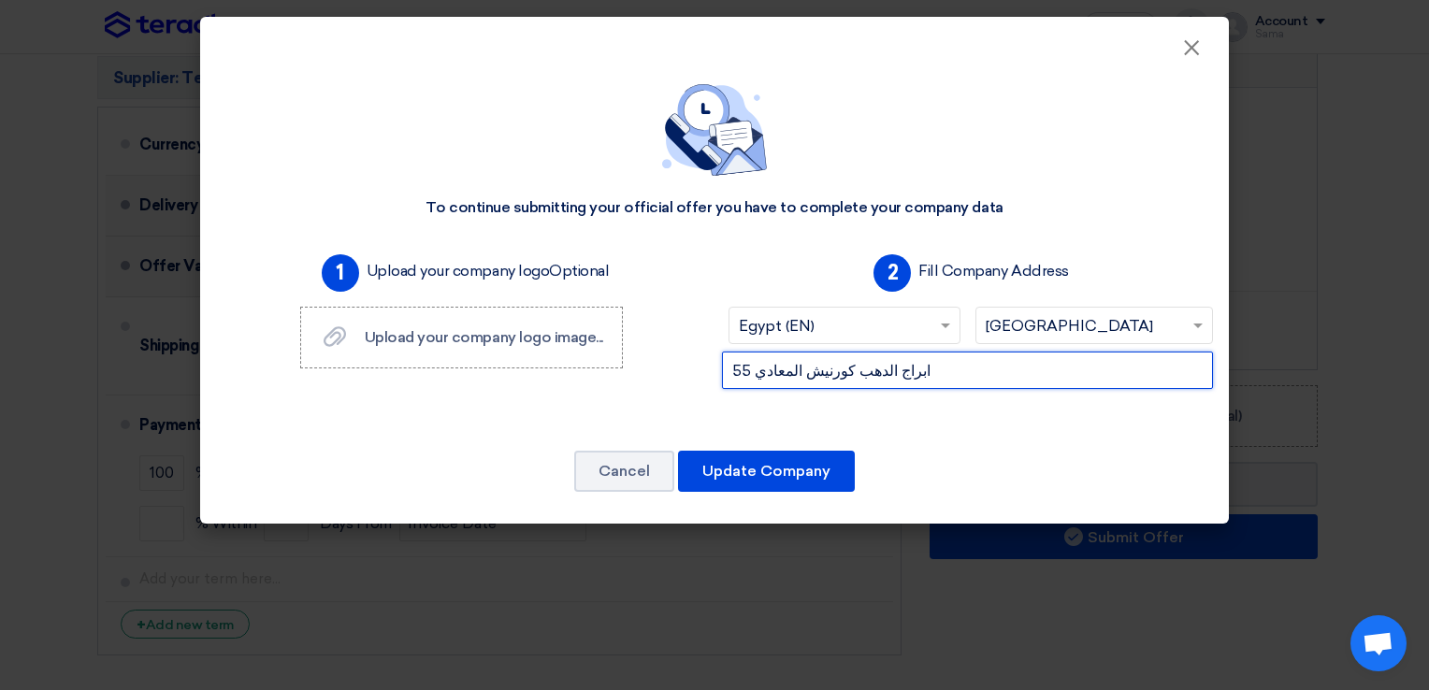
type input "55 ابراج الدهب كورنيش المعادي"
